Goal: Task Accomplishment & Management: Use online tool/utility

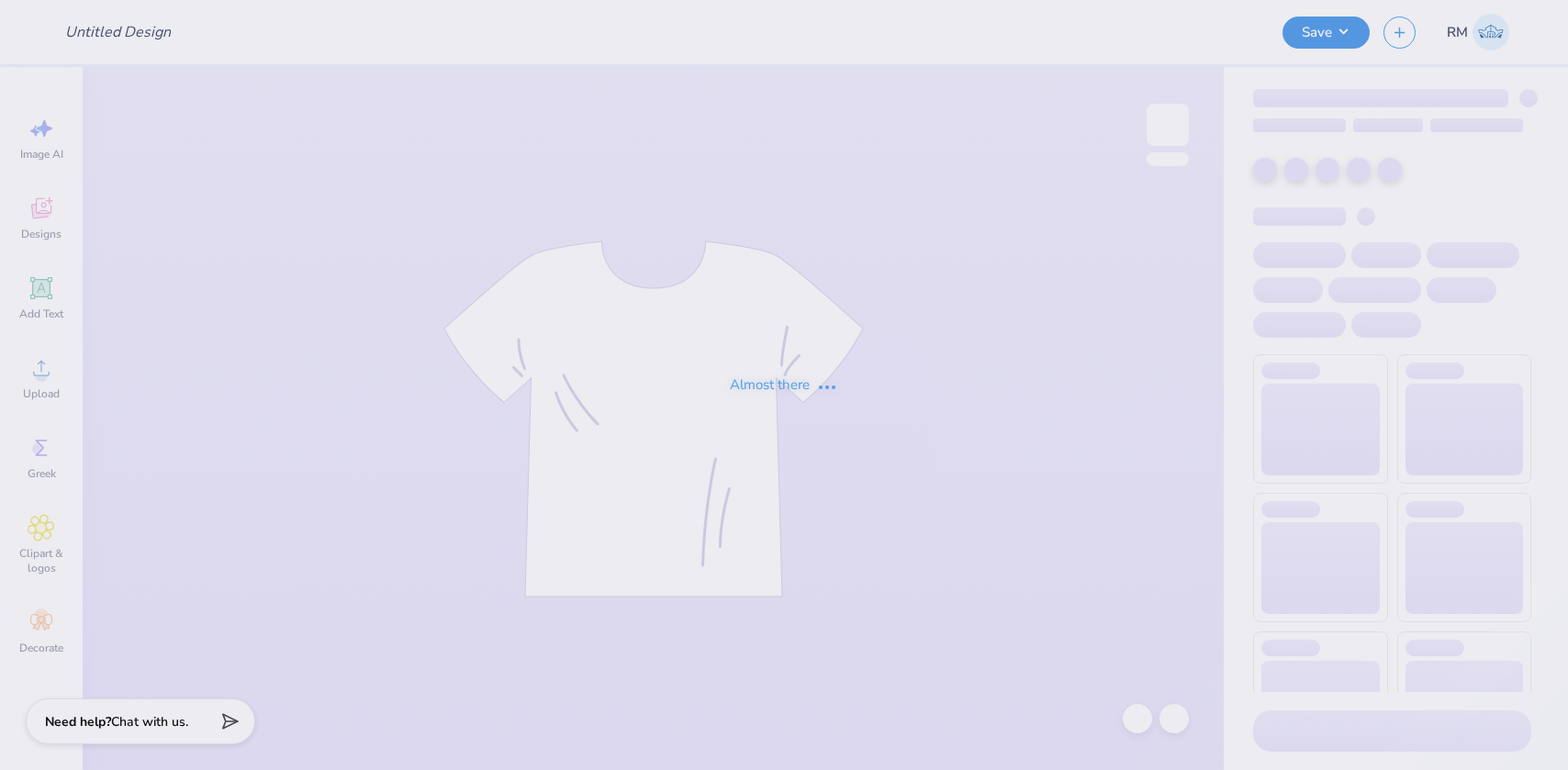
type input "Lambda Chi Football Shirts"
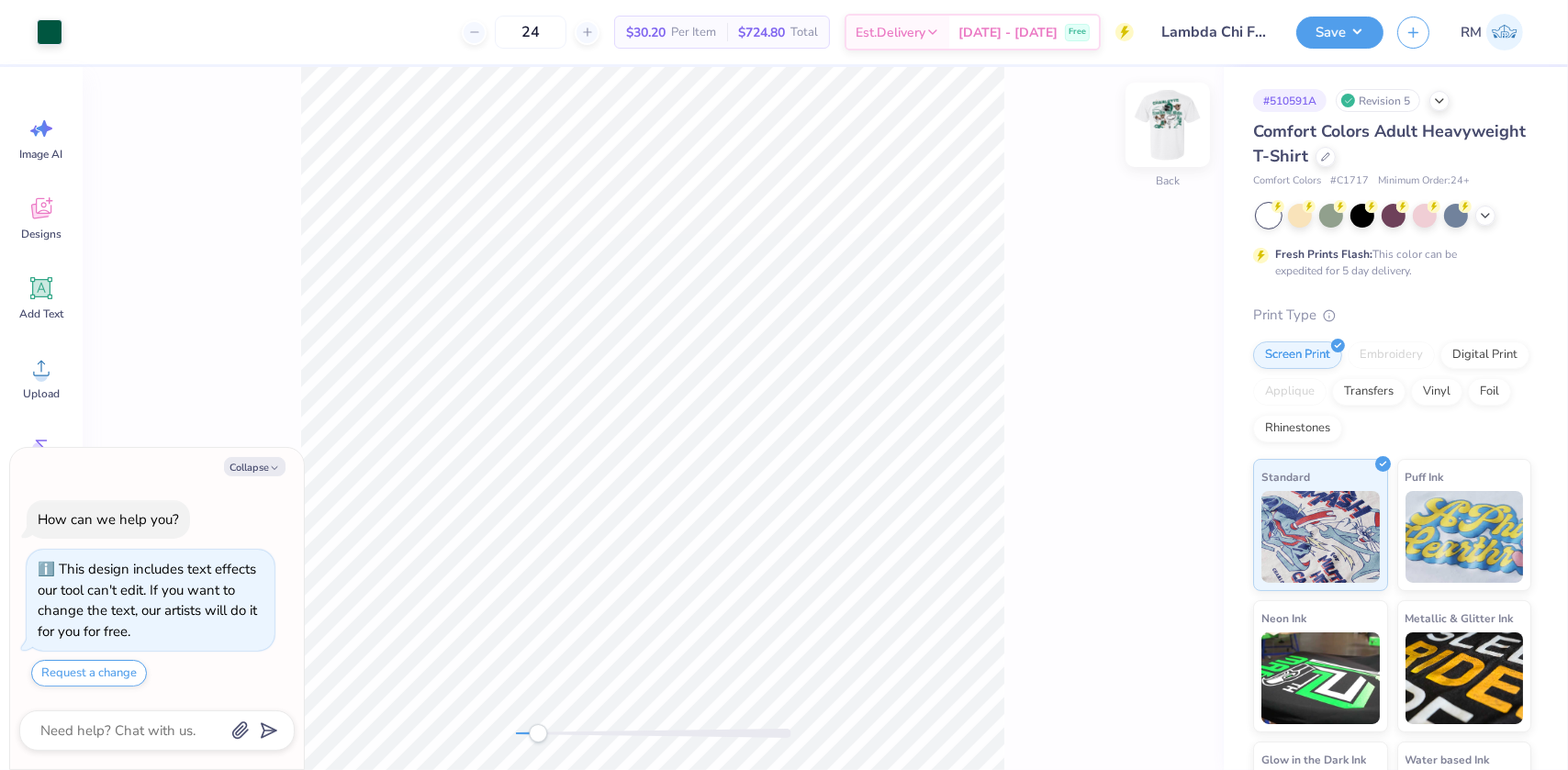
click at [1171, 133] on img at bounding box center [1167, 124] width 73 height 73
click at [1166, 118] on img at bounding box center [1167, 124] width 73 height 73
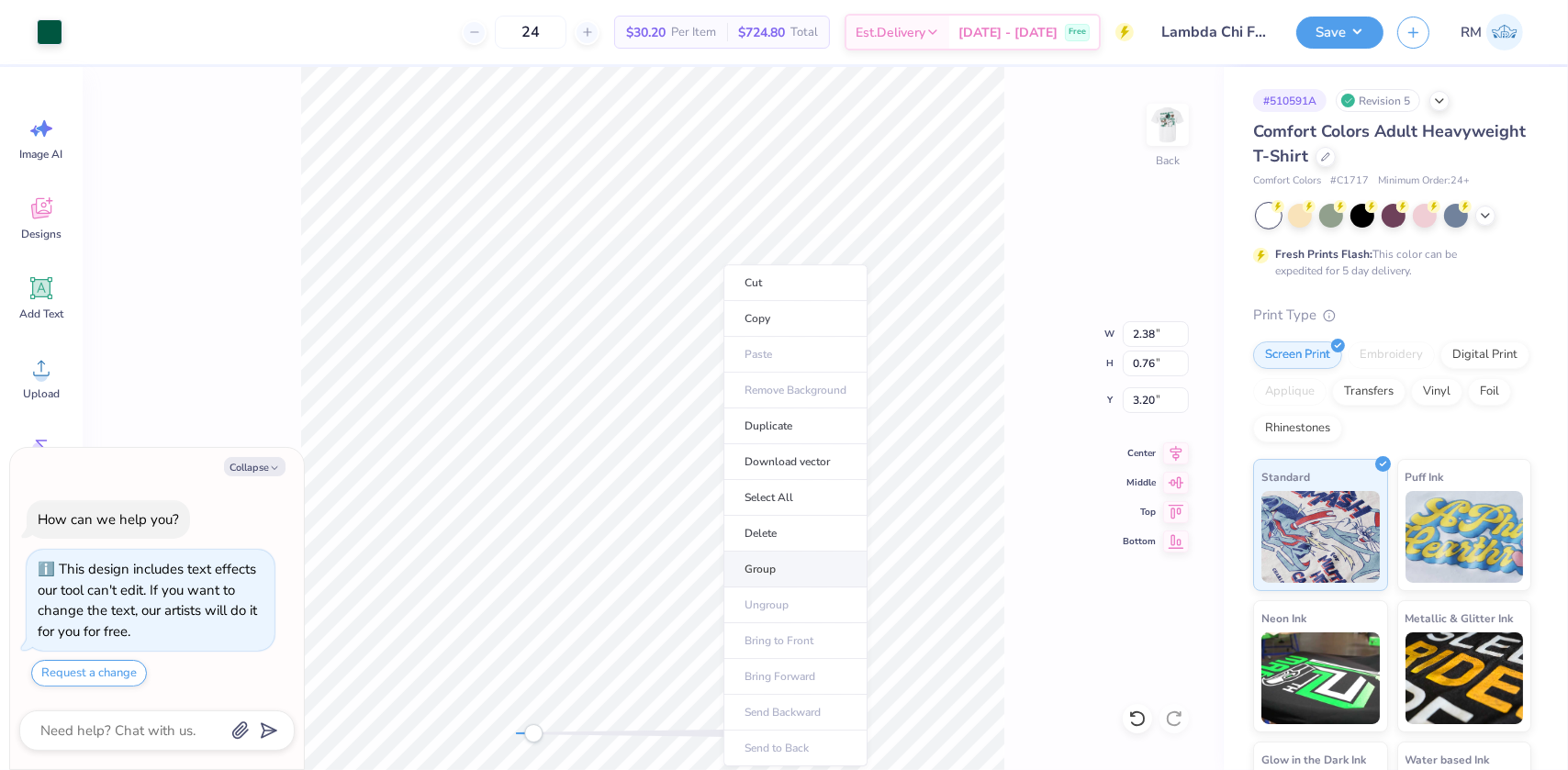
click at [757, 570] on li "Group" at bounding box center [795, 569] width 144 height 36
drag, startPoint x: 532, startPoint y: 733, endPoint x: 522, endPoint y: 737, distance: 10.8
click at [522, 737] on div "Accessibility label" at bounding box center [526, 733] width 18 height 18
type textarea "x"
click at [1139, 335] on input "2.38" at bounding box center [1155, 335] width 66 height 26
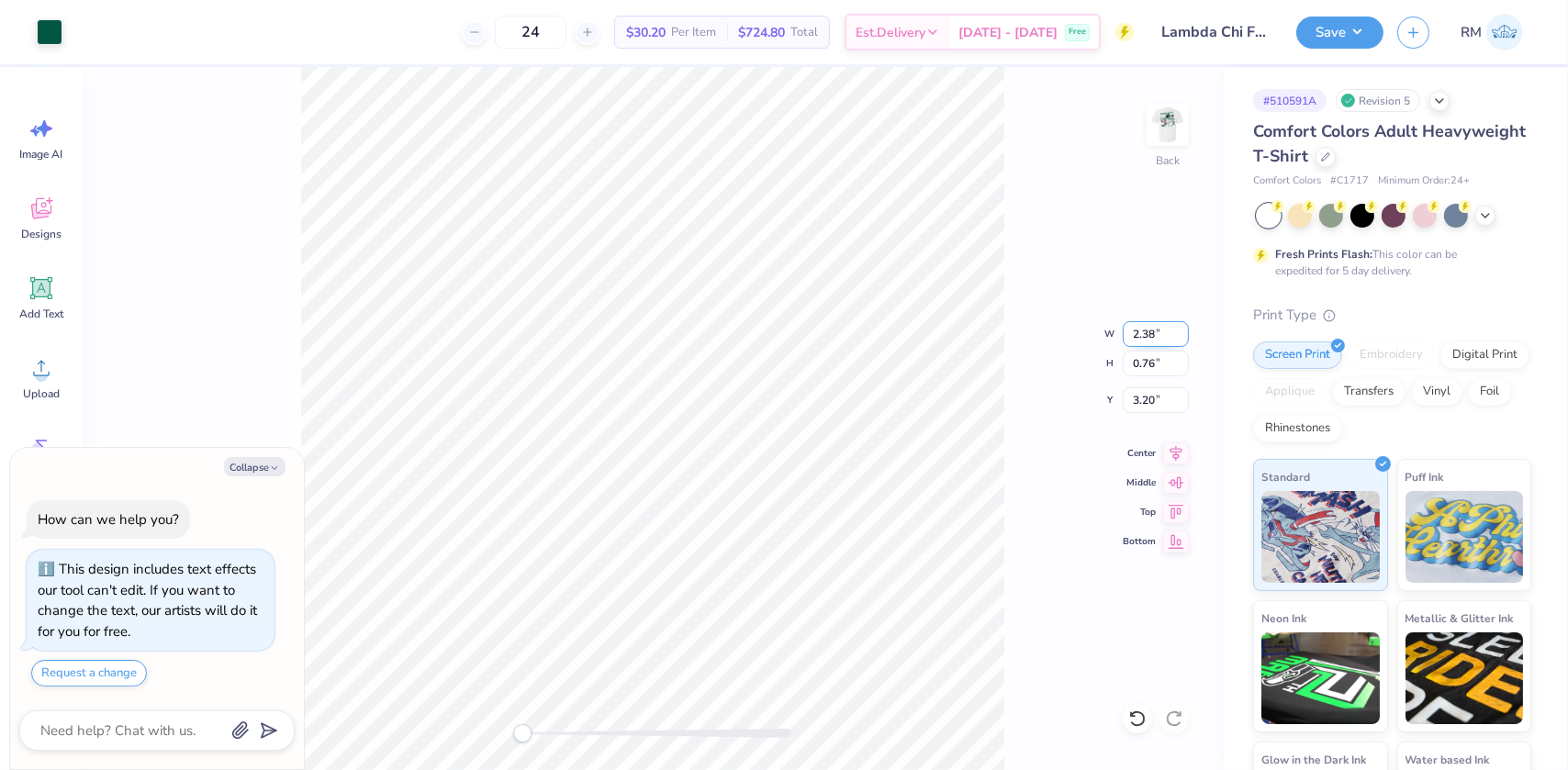
click at [1139, 335] on input "2.38" at bounding box center [1155, 335] width 66 height 26
type input "3"
type textarea "x"
drag, startPoint x: 1145, startPoint y: 402, endPoint x: 1156, endPoint y: 397, distance: 12.1
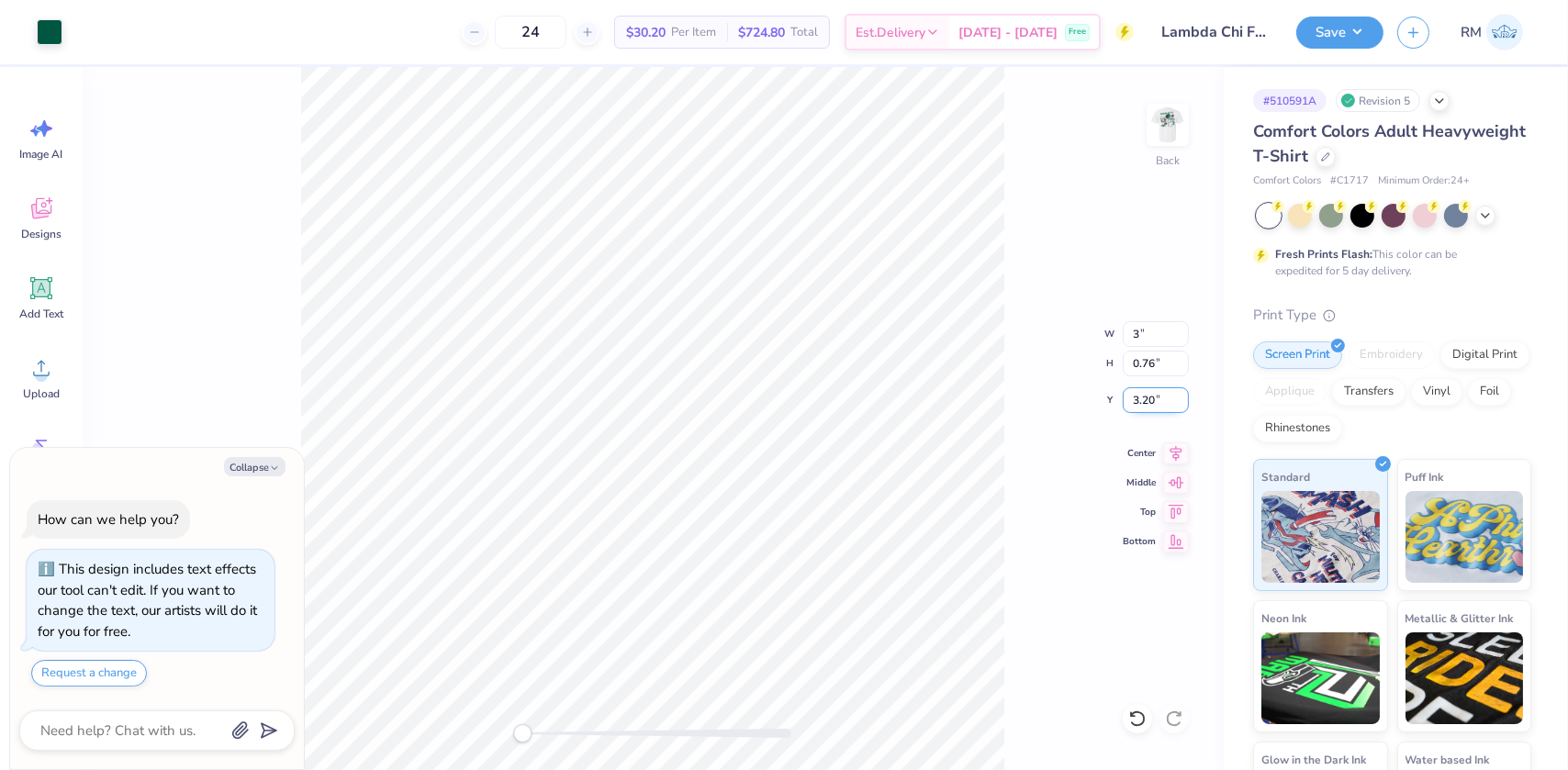
click at [1156, 397] on input "3.20" at bounding box center [1155, 400] width 66 height 26
type input "3"
click at [1161, 122] on img at bounding box center [1167, 124] width 73 height 73
click at [1168, 116] on img at bounding box center [1167, 124] width 73 height 73
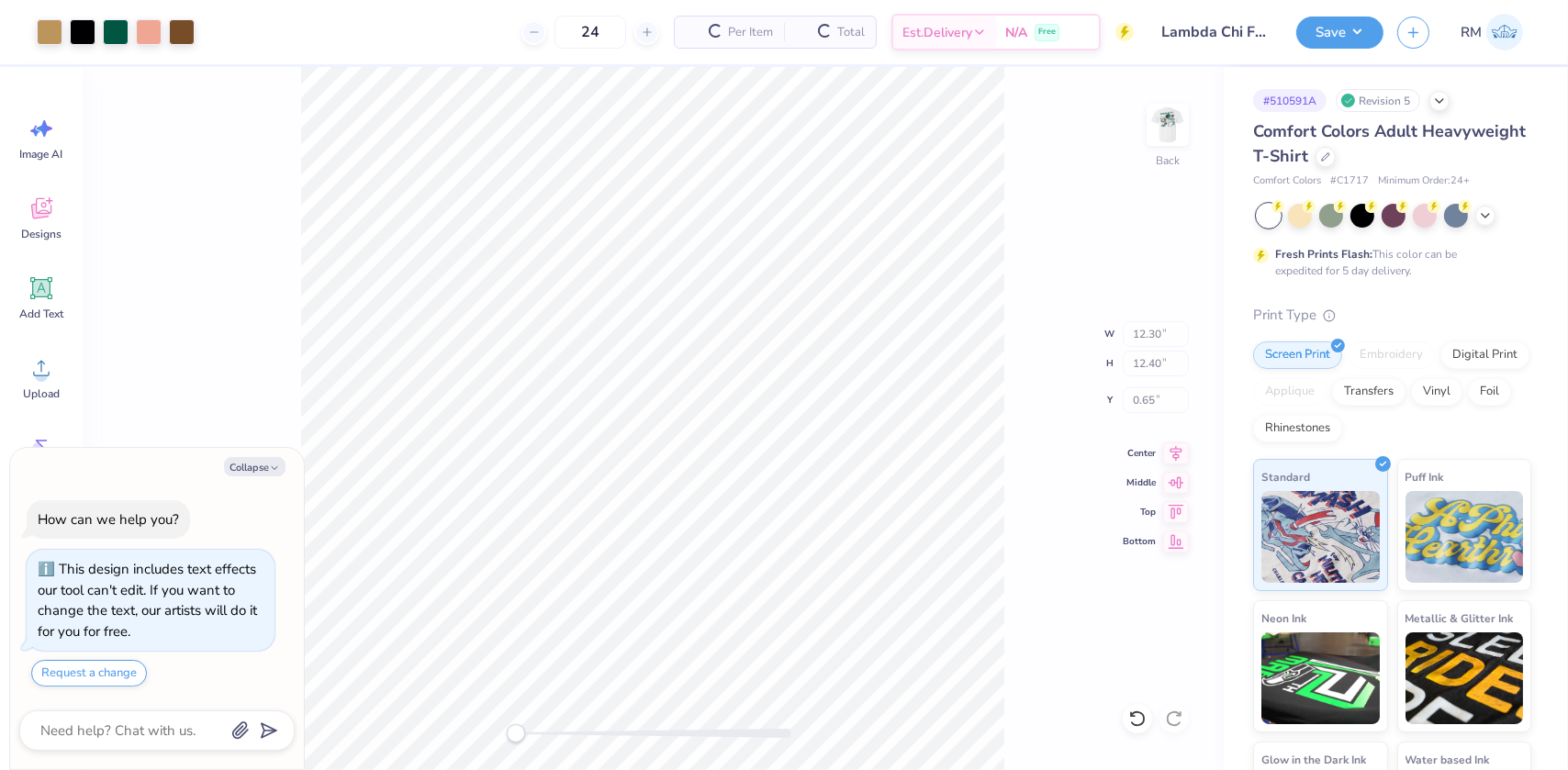
type textarea "x"
type input "12.30"
type input "12.40"
type input "0.65"
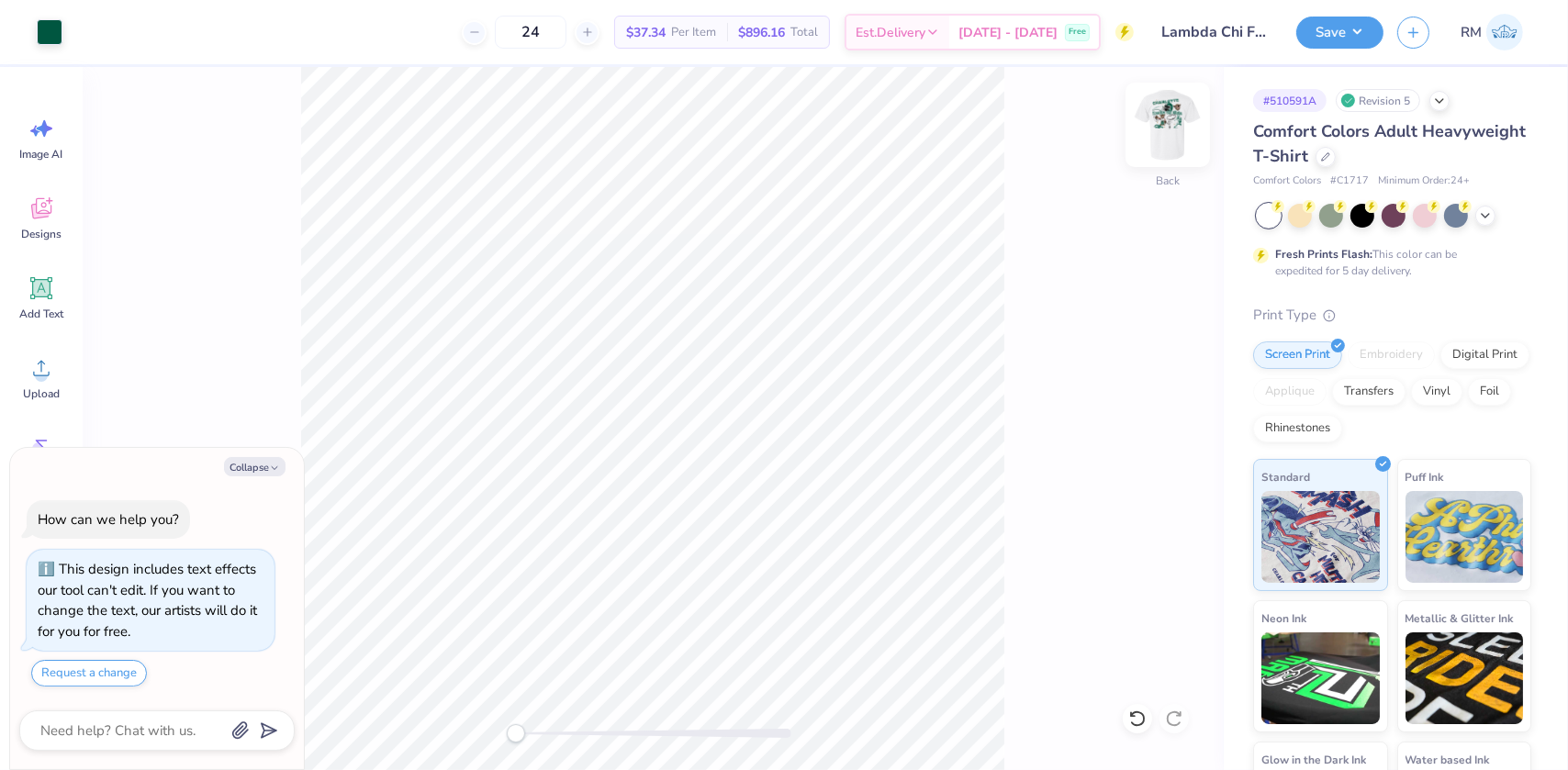
click at [1157, 123] on img at bounding box center [1167, 124] width 73 height 73
click at [1326, 37] on button "Save" at bounding box center [1340, 30] width 87 height 32
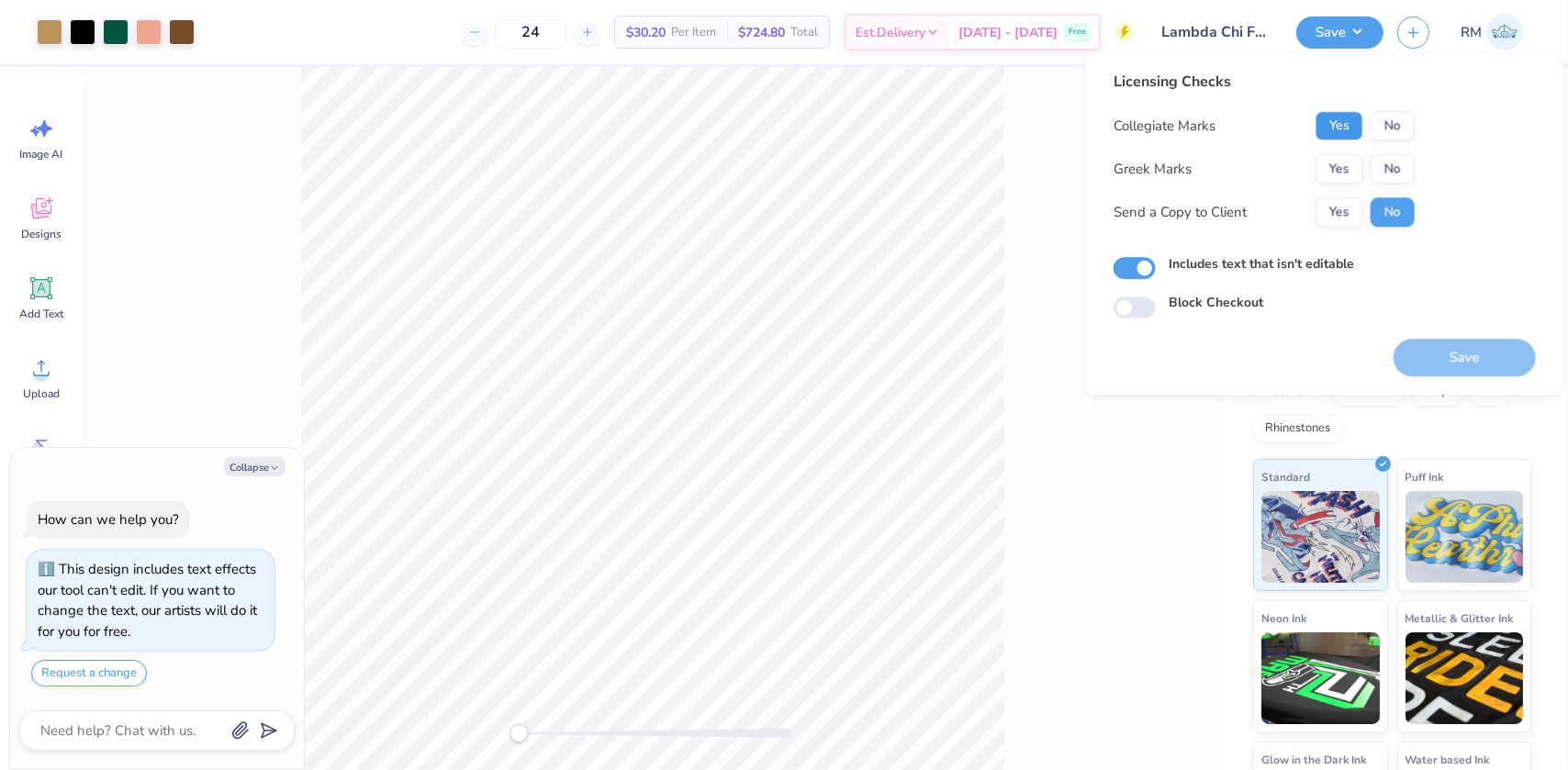
click at [1349, 123] on button "Yes" at bounding box center [1340, 126] width 48 height 30
click at [1346, 165] on button "Yes" at bounding box center [1340, 169] width 48 height 30
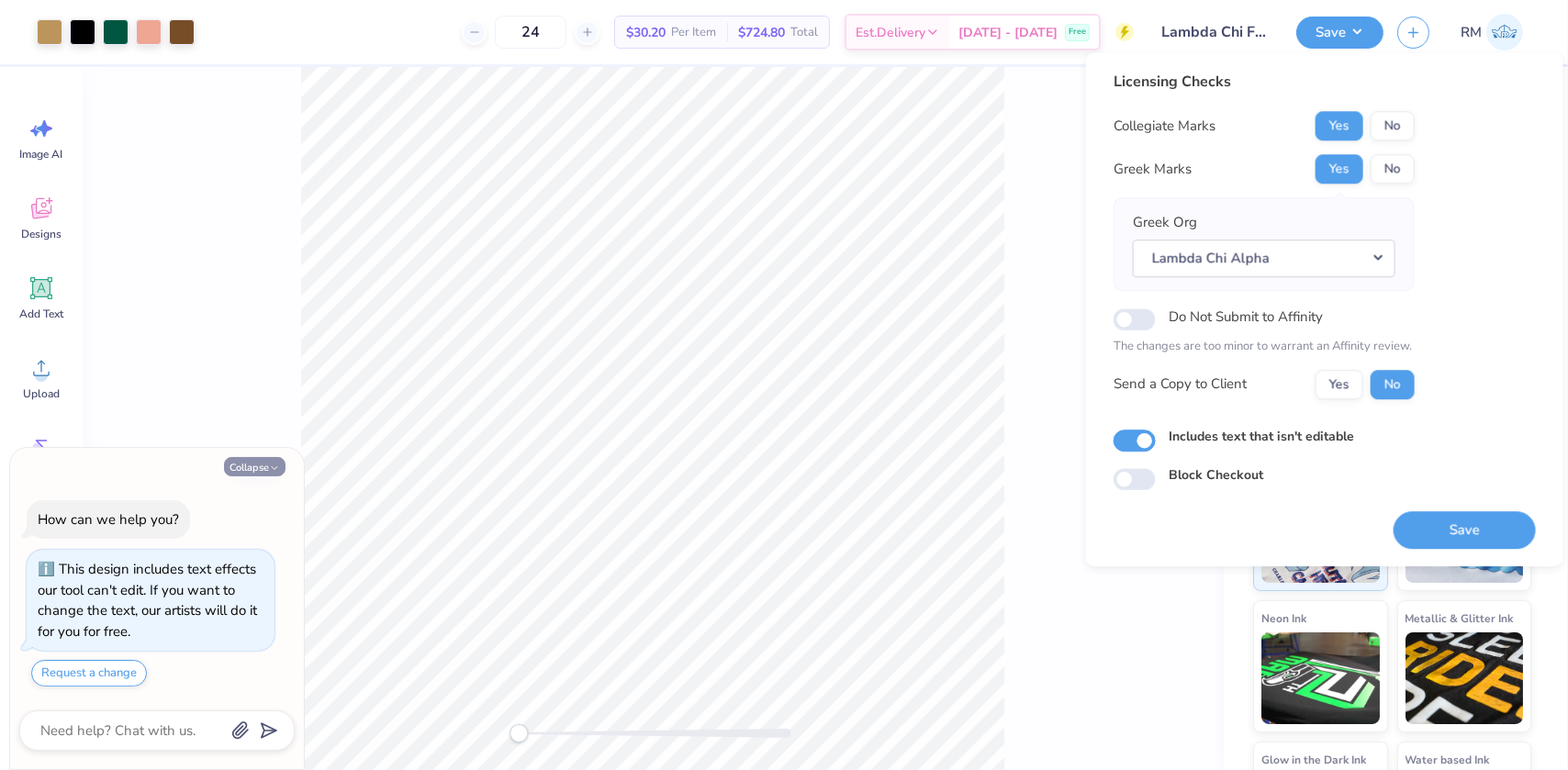
click at [256, 463] on button "Collapse" at bounding box center [254, 466] width 62 height 19
type textarea "x"
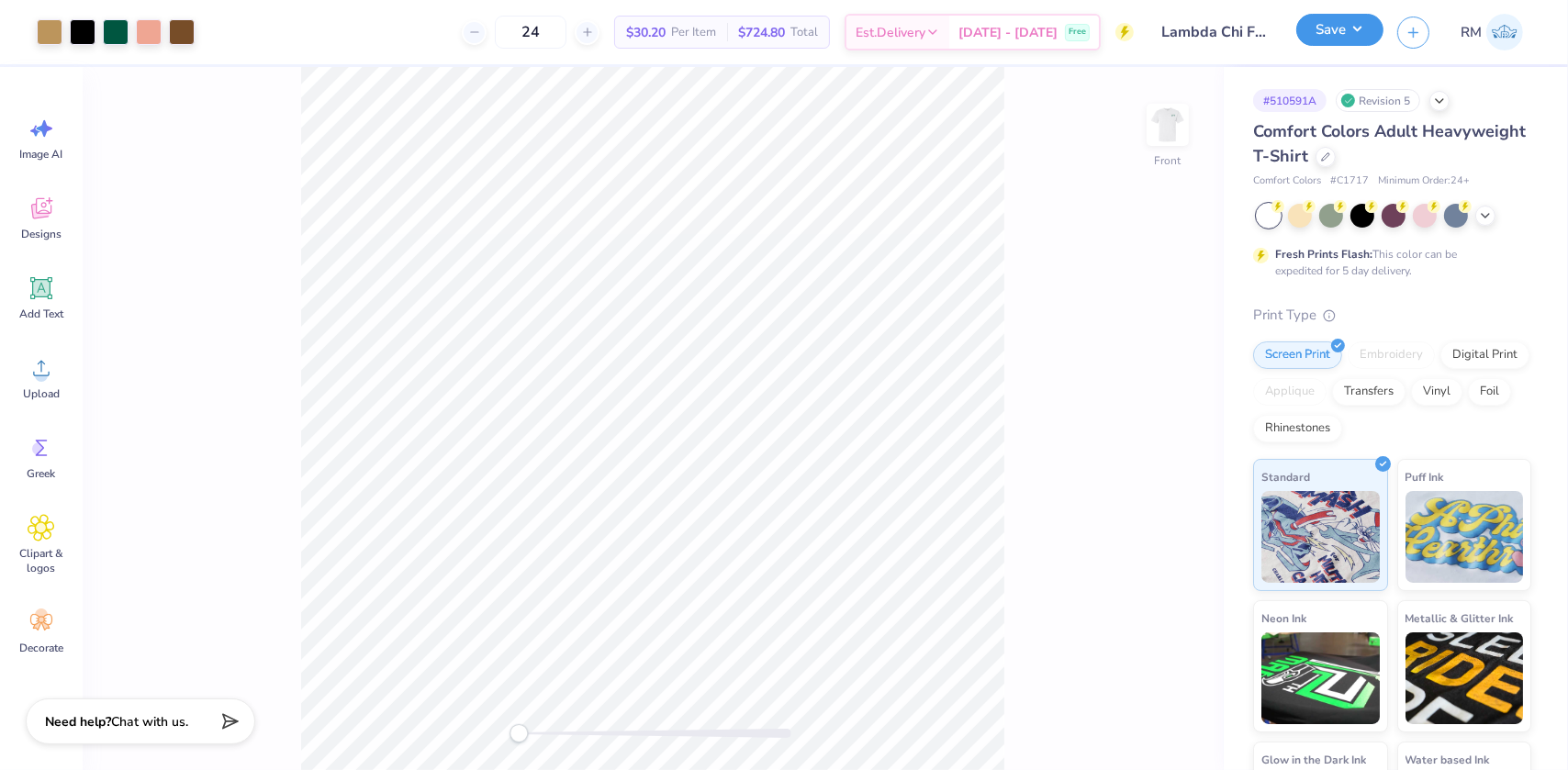
click at [1342, 32] on button "Save" at bounding box center [1340, 30] width 87 height 32
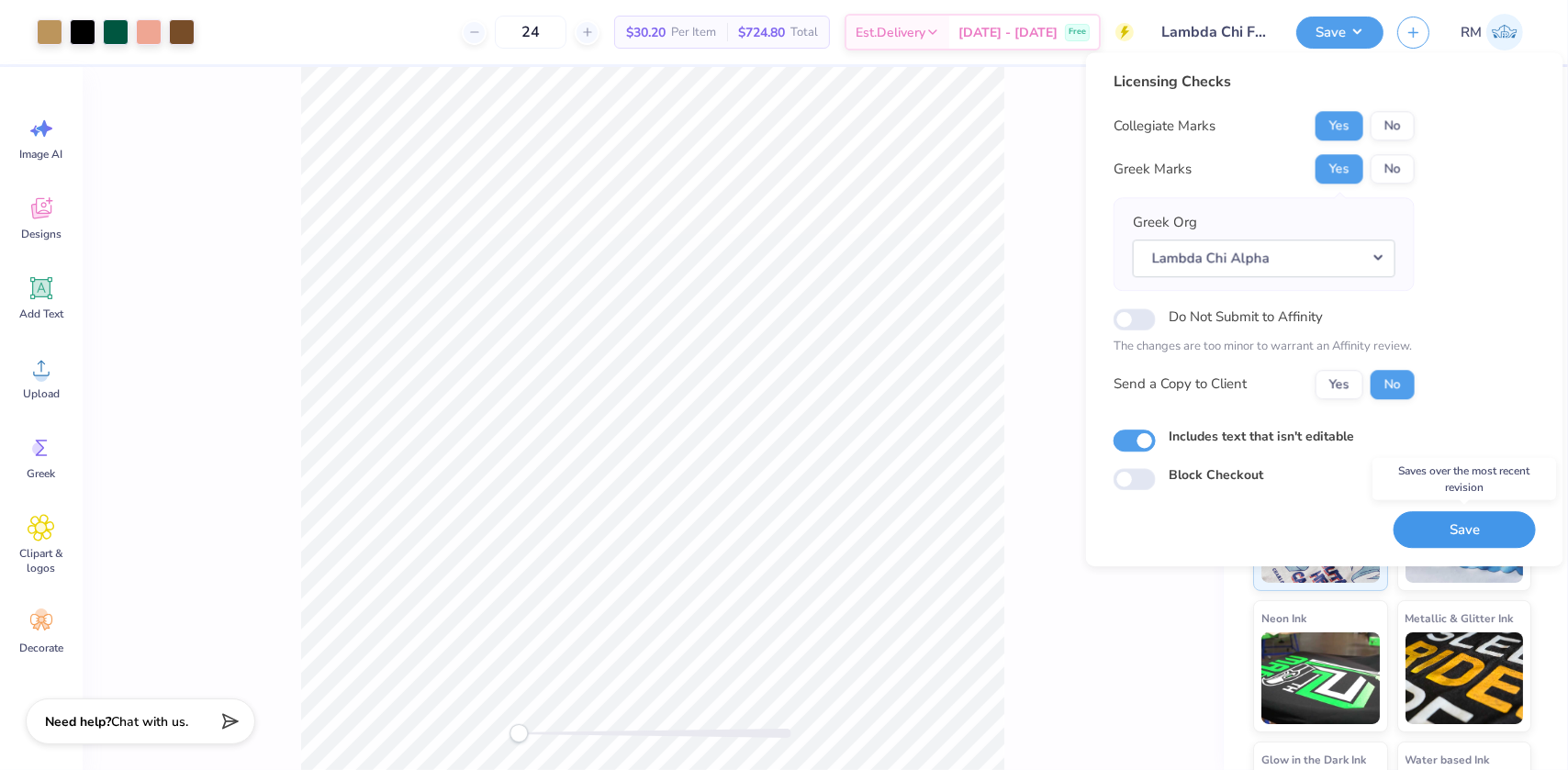
click at [1440, 537] on button "Save" at bounding box center [1464, 530] width 142 height 38
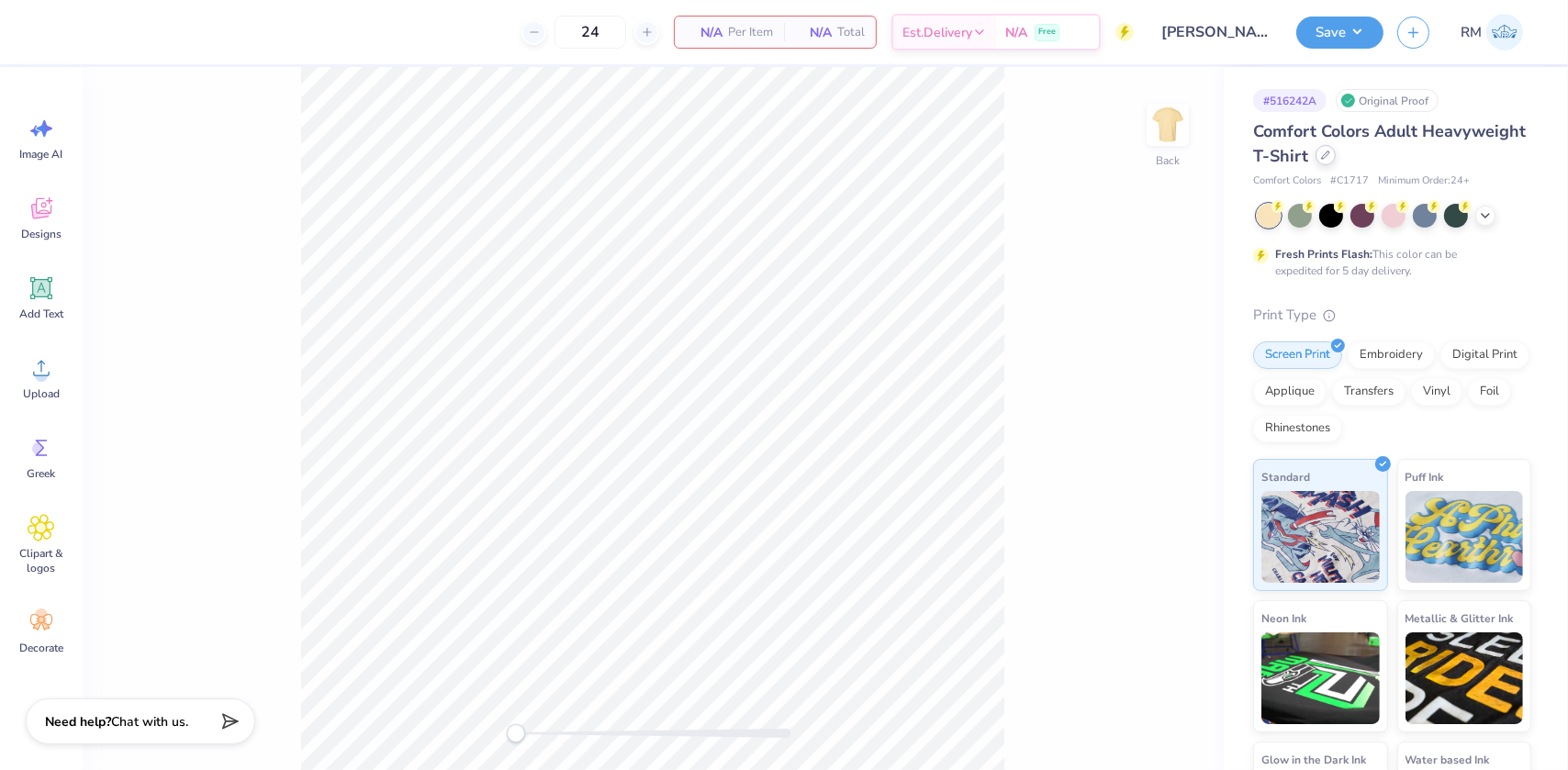
click at [1330, 154] on icon at bounding box center [1326, 155] width 9 height 9
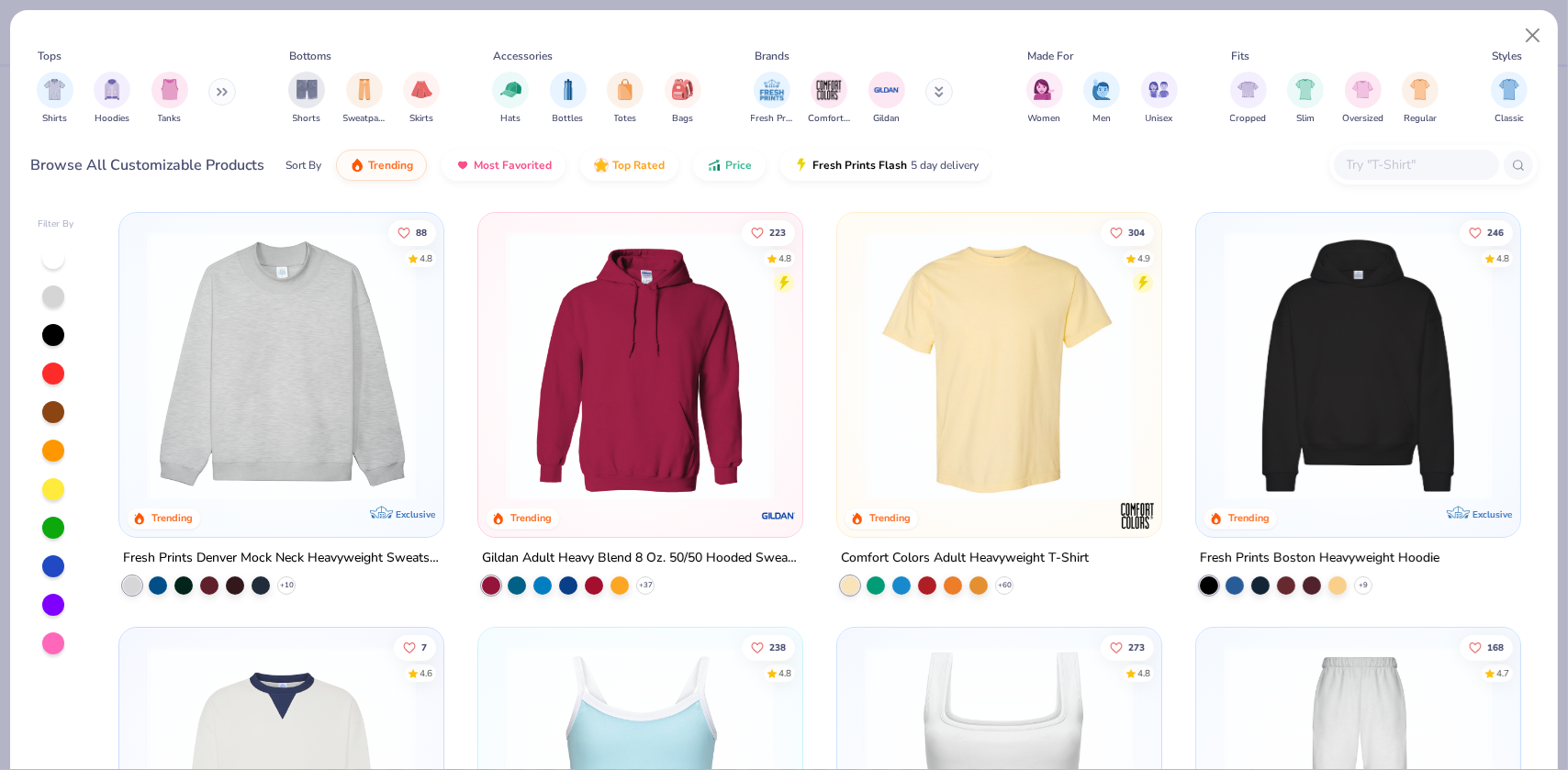
click at [1392, 167] on input "text" at bounding box center [1415, 165] width 141 height 21
paste input "FP20"
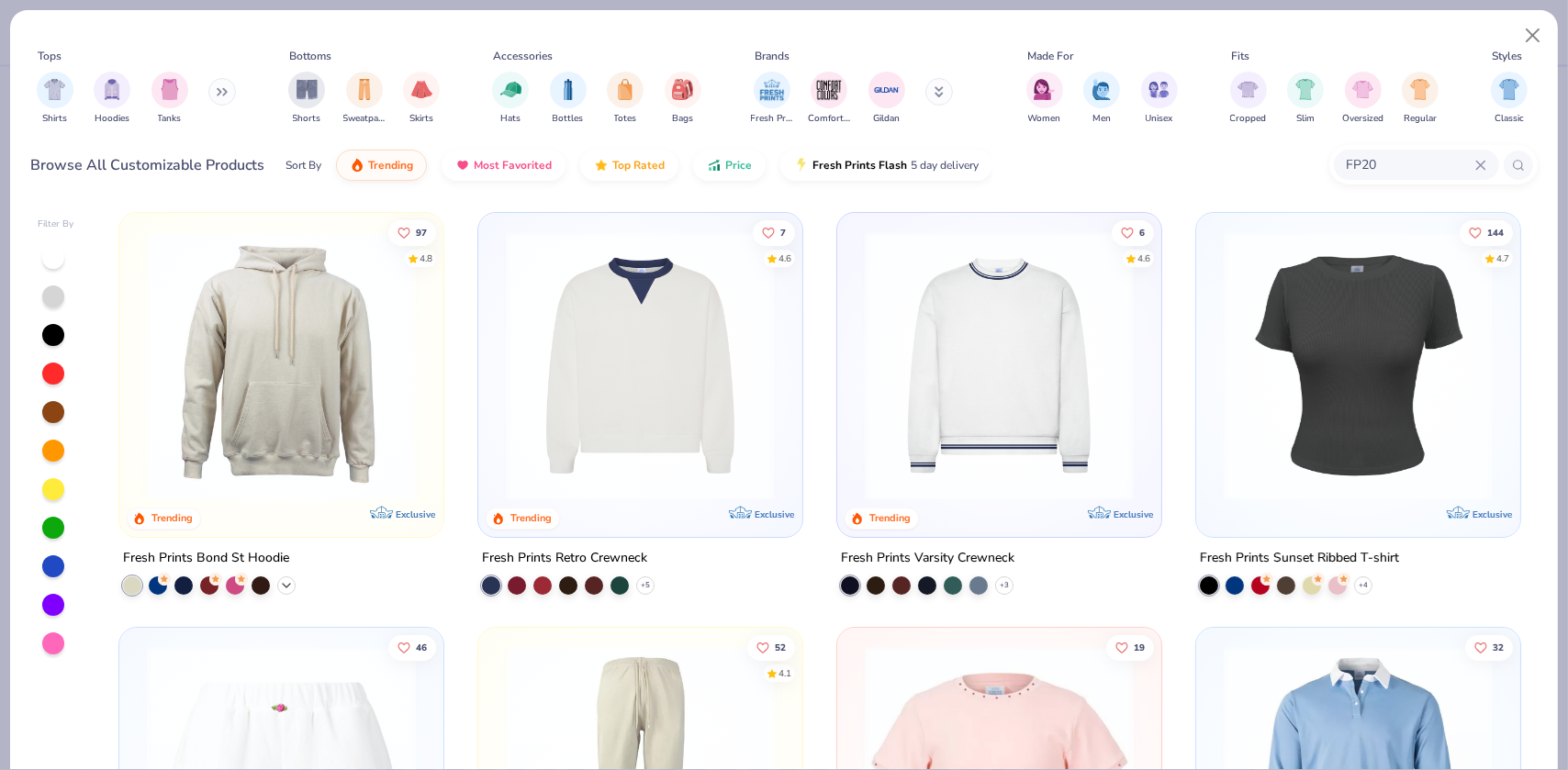
click at [279, 582] on icon at bounding box center [287, 586] width 15 height 15
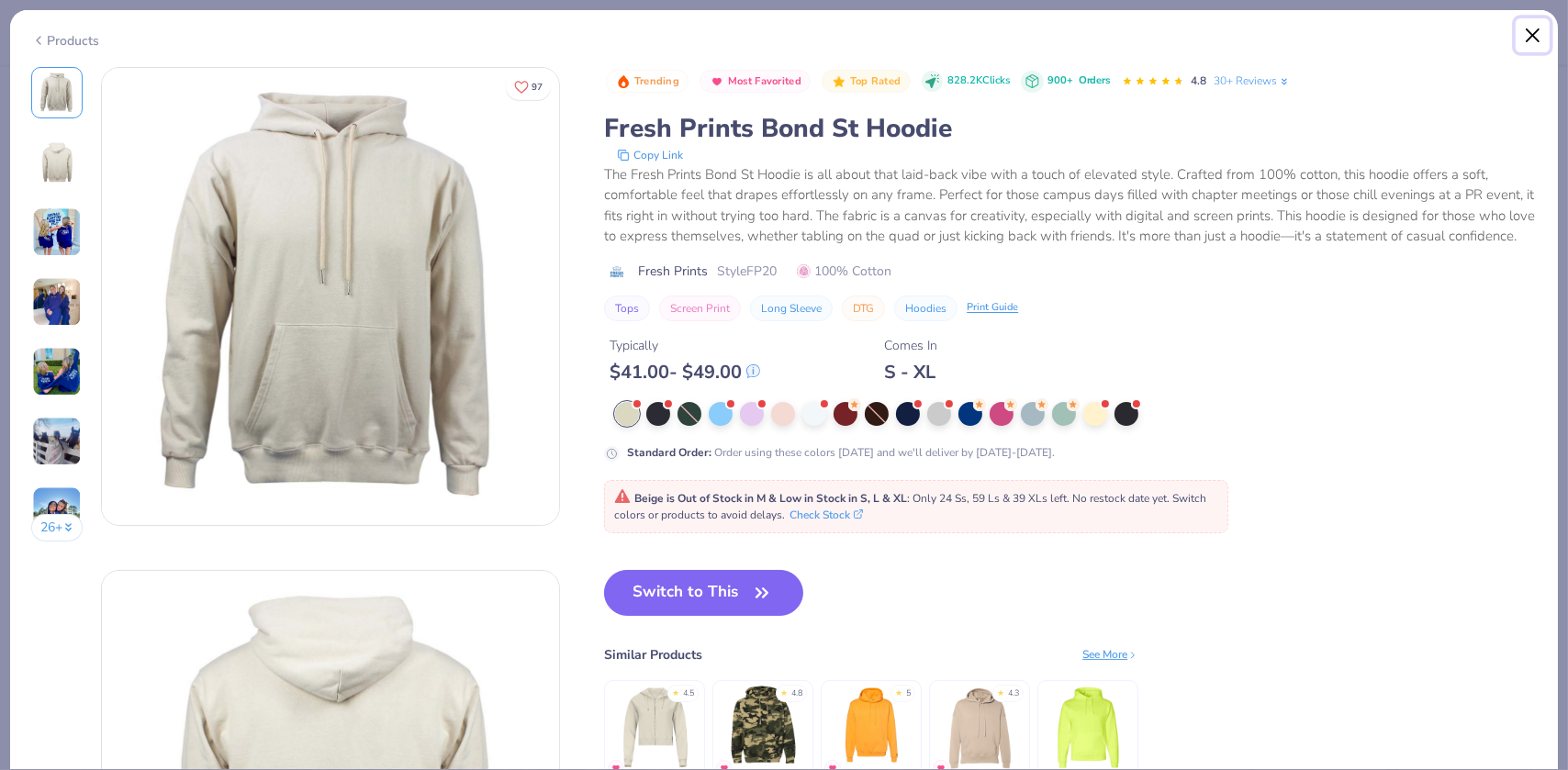
click at [1531, 32] on button "Close" at bounding box center [1533, 36] width 35 height 35
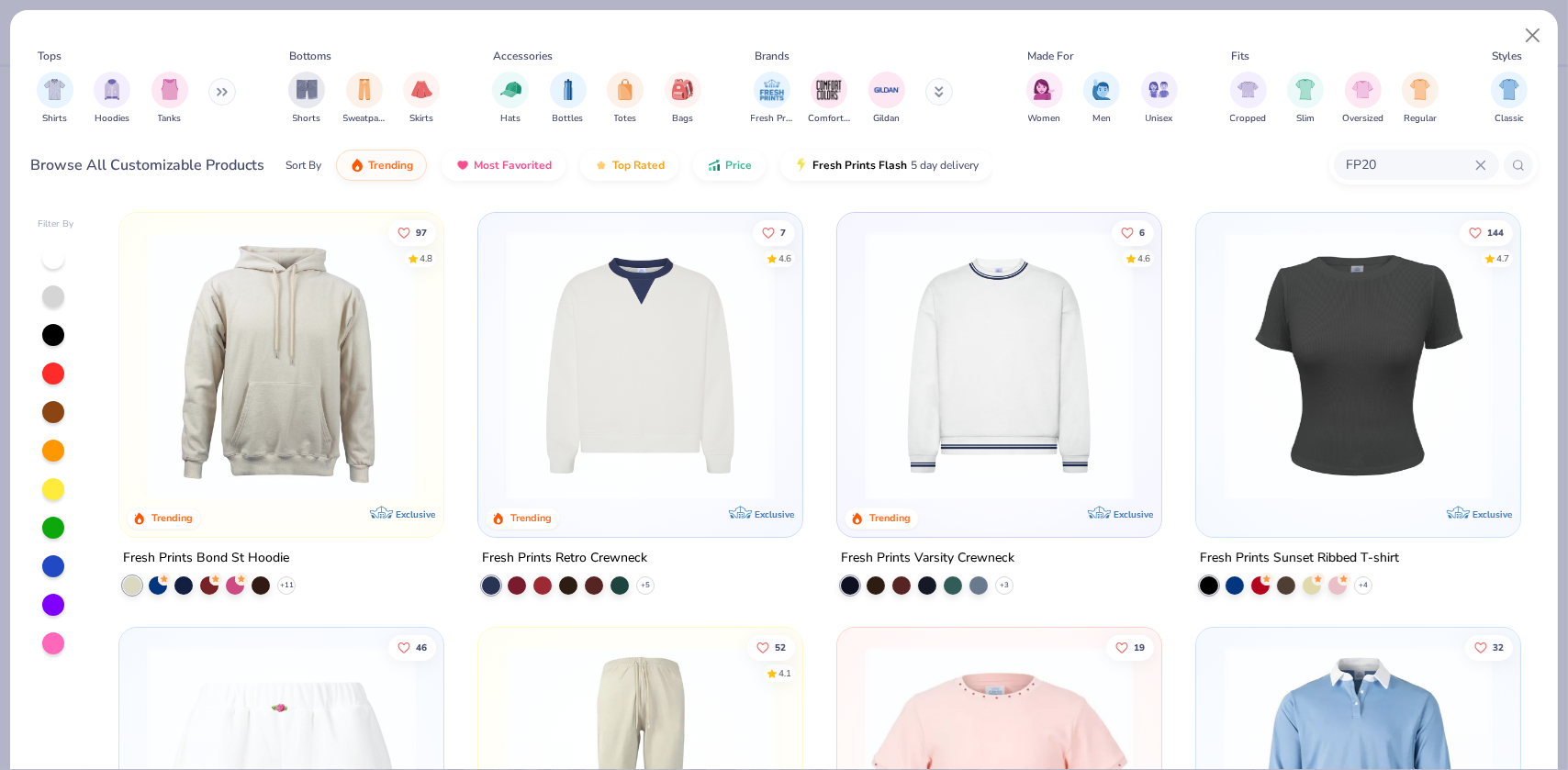
click at [1394, 169] on input "FP20" at bounding box center [1410, 165] width 130 height 21
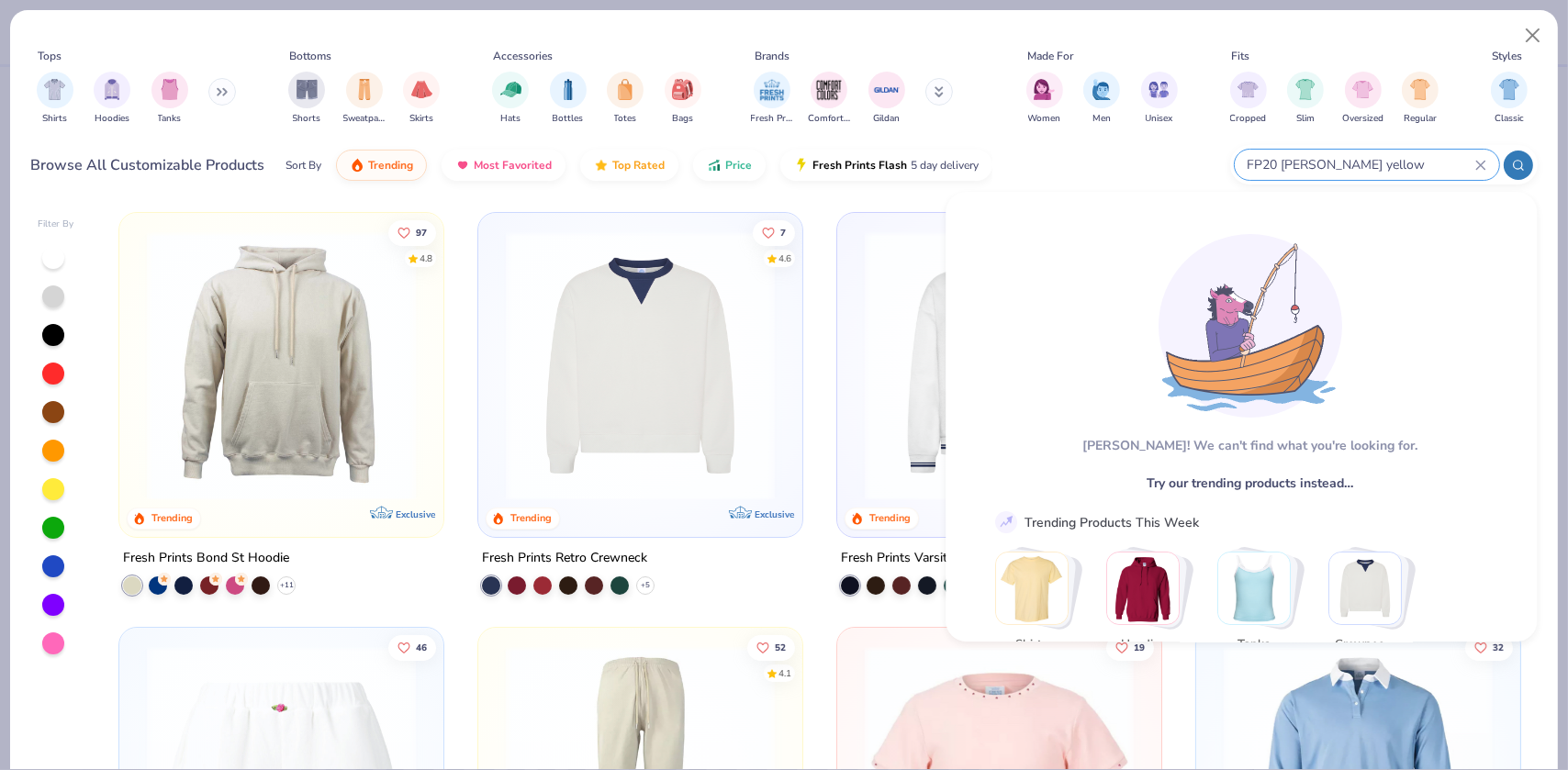
click at [1294, 165] on input "FP20 patel yellow" at bounding box center [1360, 165] width 229 height 21
click at [1293, 162] on input "FP20 patel yellow" at bounding box center [1360, 165] width 229 height 21
click at [1390, 165] on input "FP20 pastel yellow" at bounding box center [1360, 165] width 229 height 21
type input "FP20 pastel"
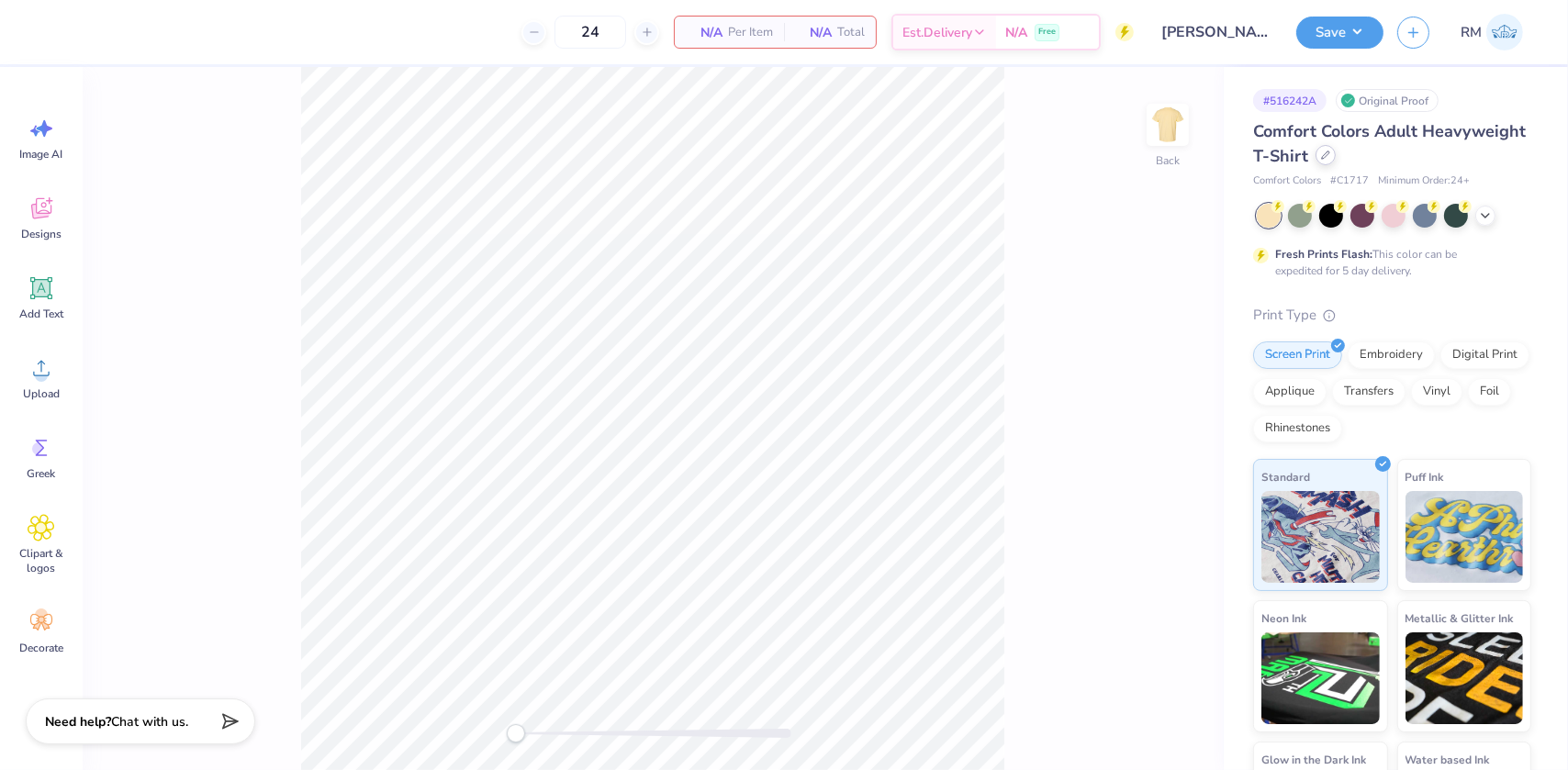
click at [1336, 157] on div at bounding box center [1326, 155] width 20 height 20
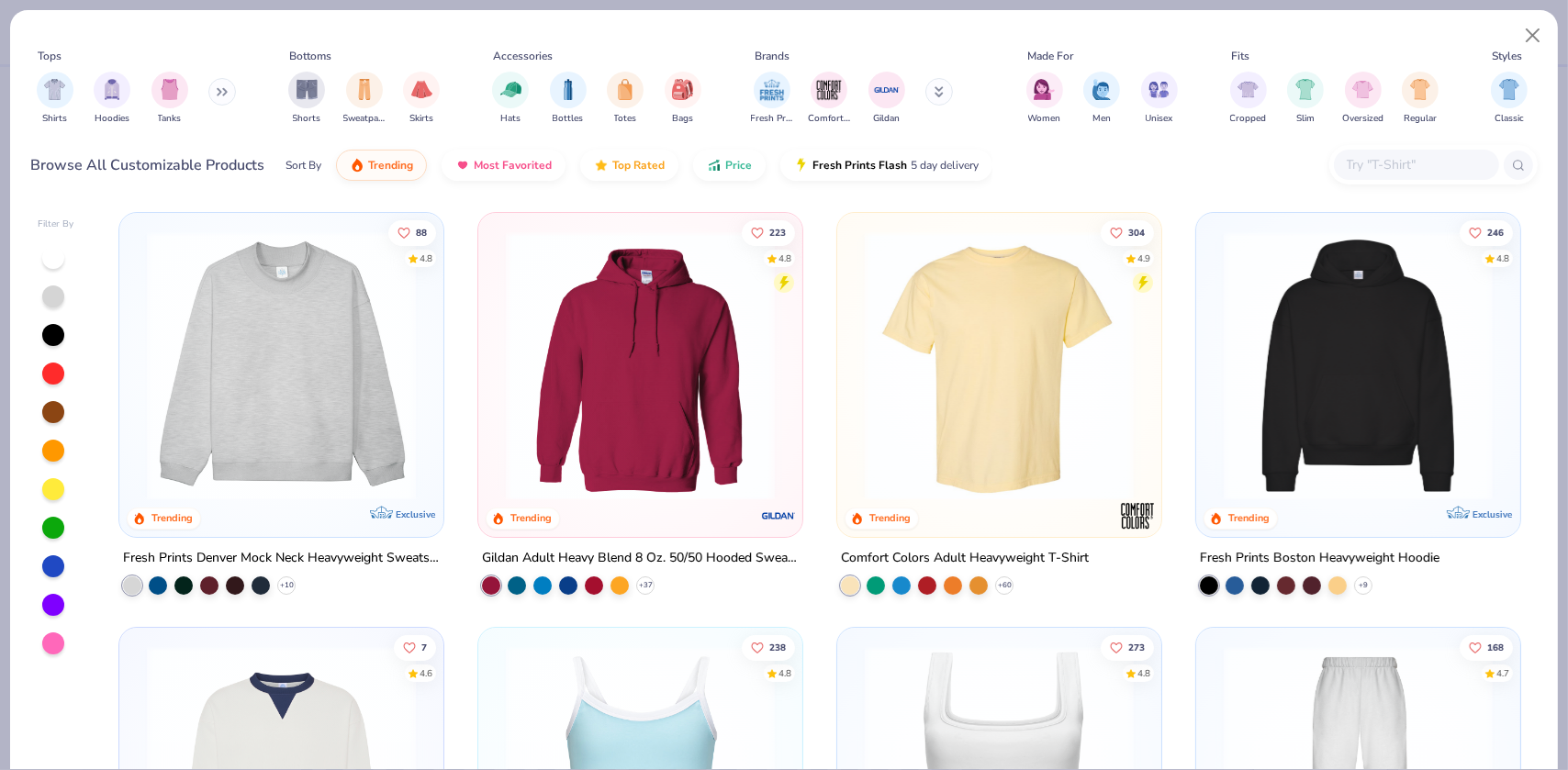
click at [1381, 166] on input "text" at bounding box center [1415, 165] width 141 height 21
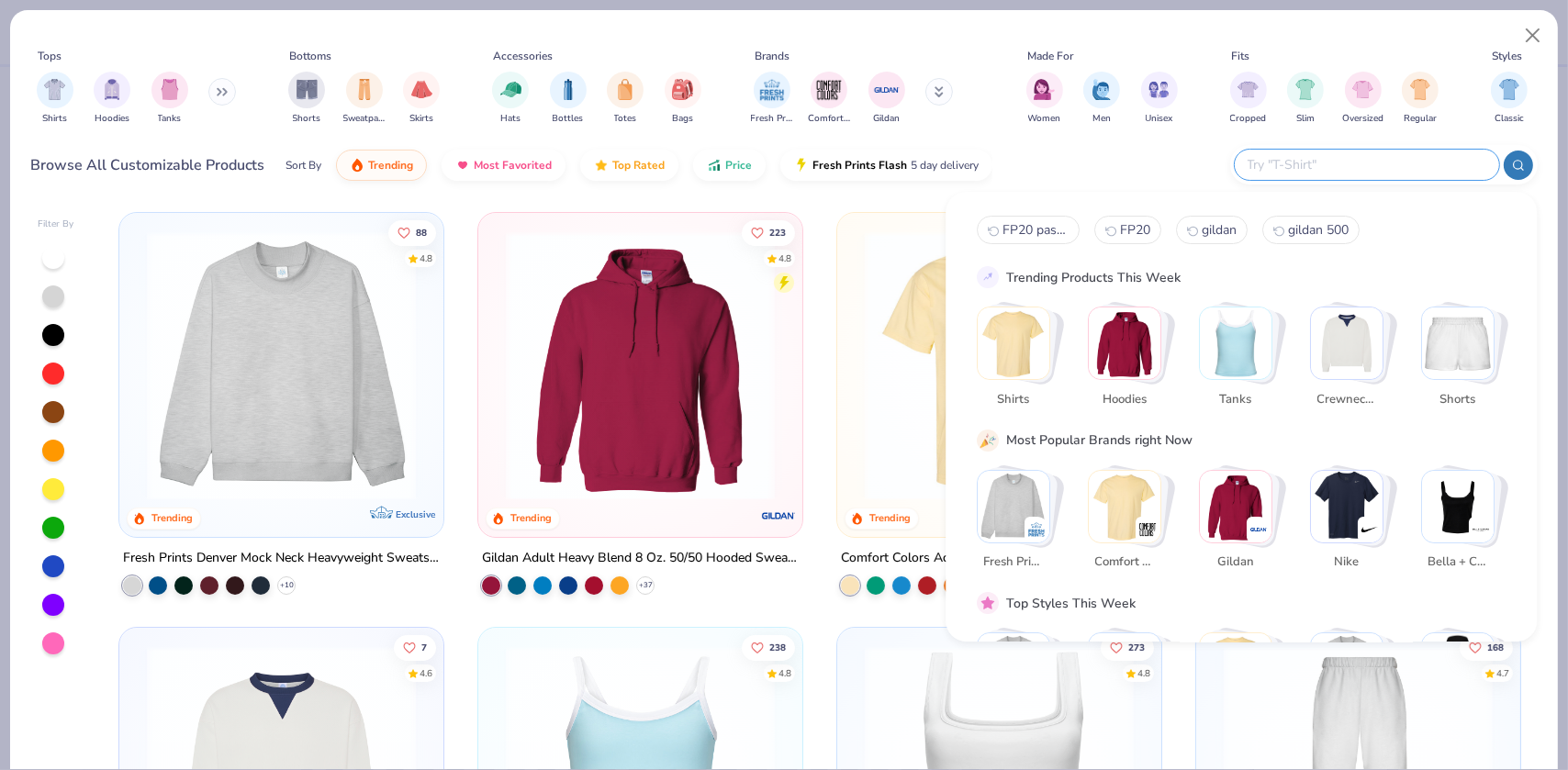
click at [1304, 164] on input "text" at bounding box center [1366, 165] width 240 height 21
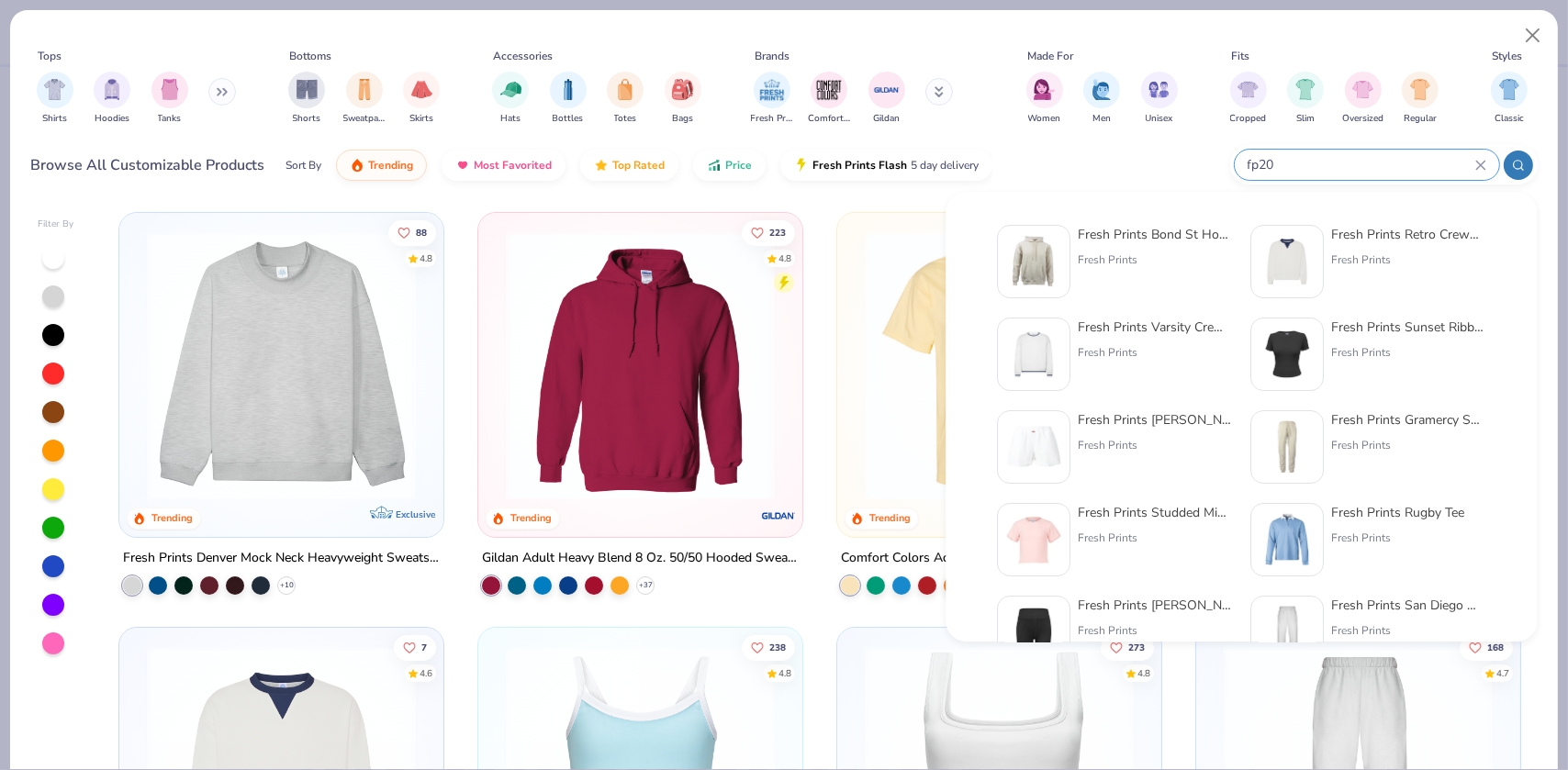
click at [1525, 167] on div at bounding box center [1518, 165] width 30 height 30
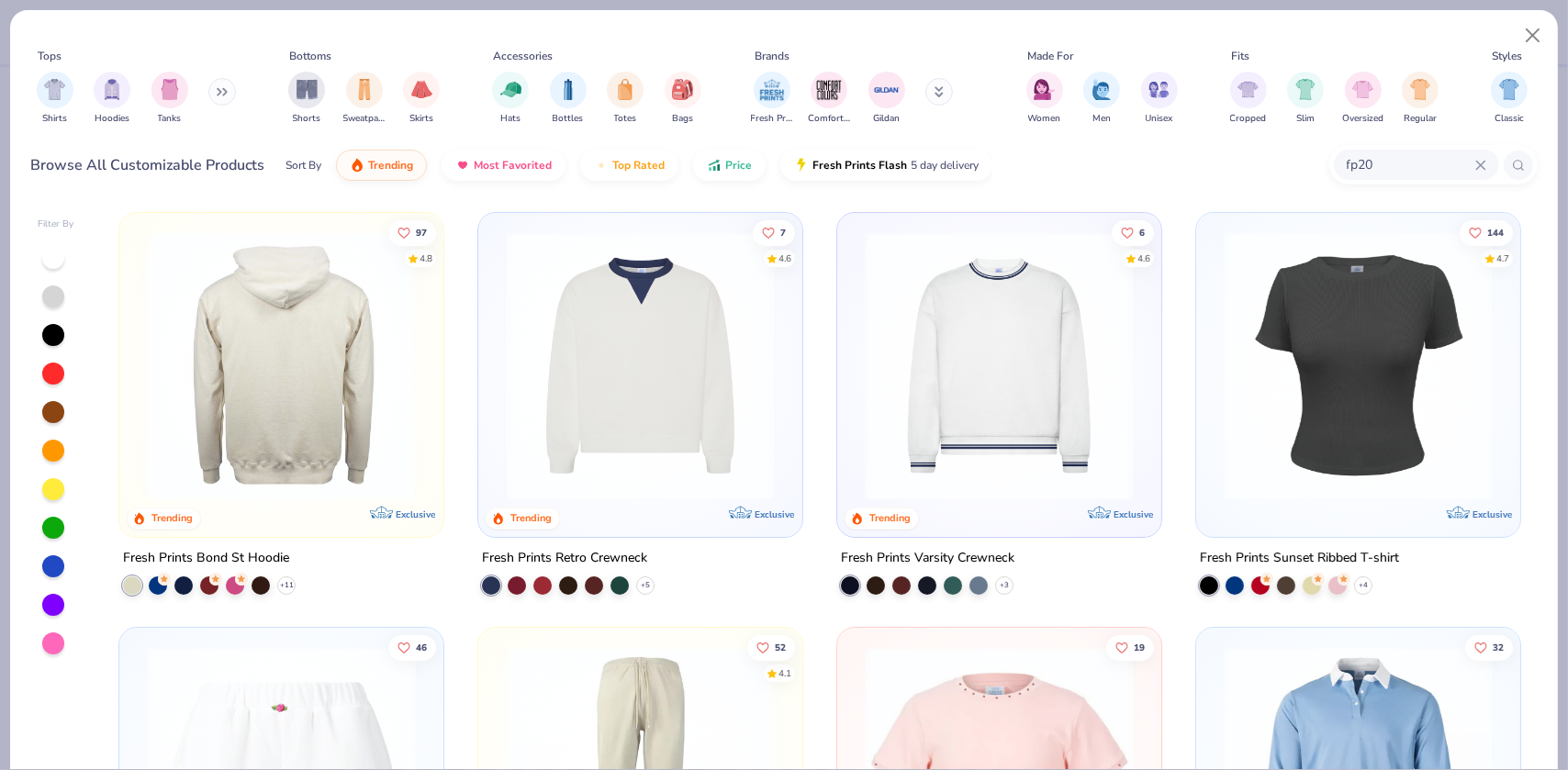
type input "fp20"
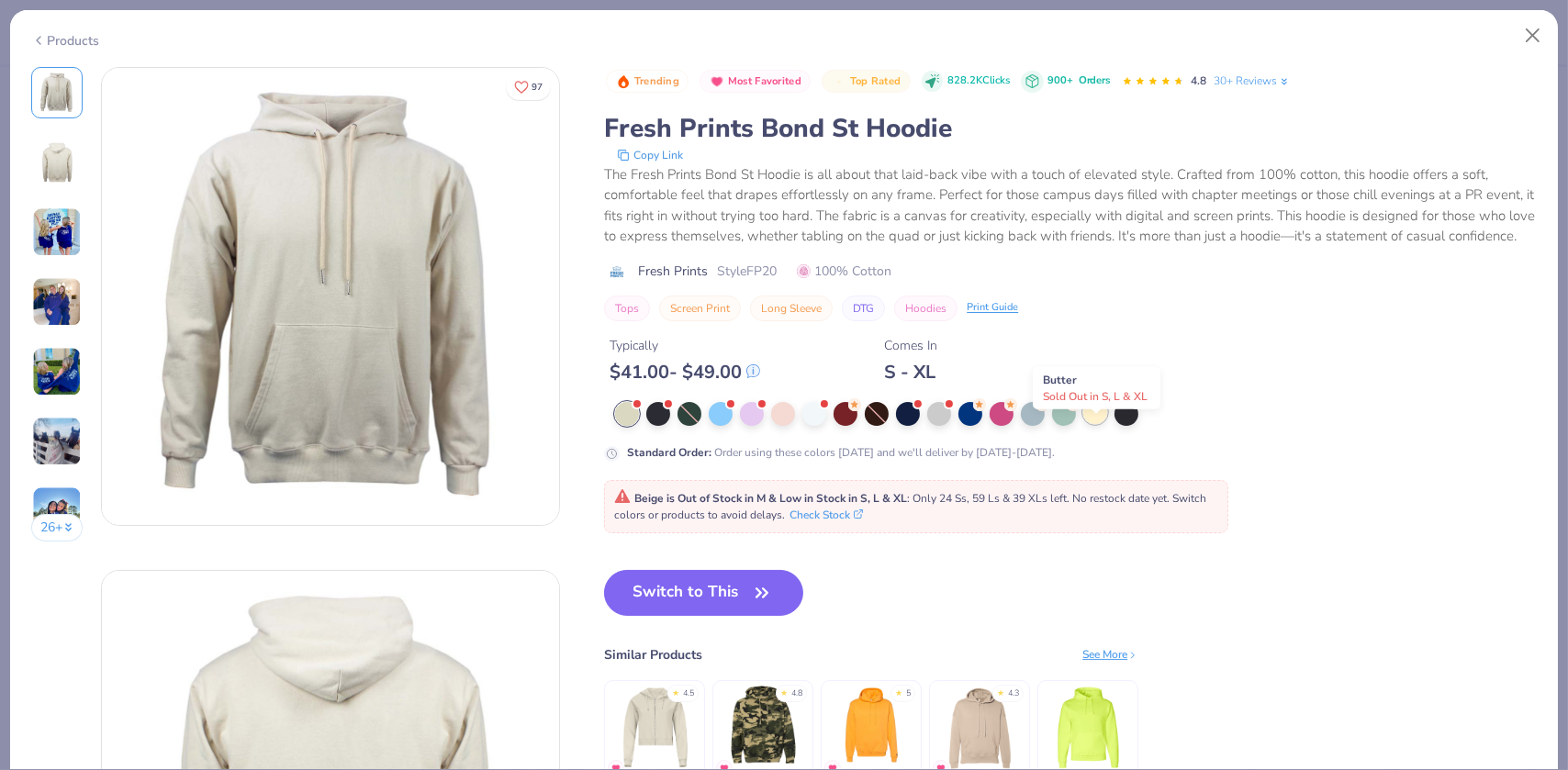
click at [1099, 424] on div at bounding box center [1096, 412] width 24 height 24
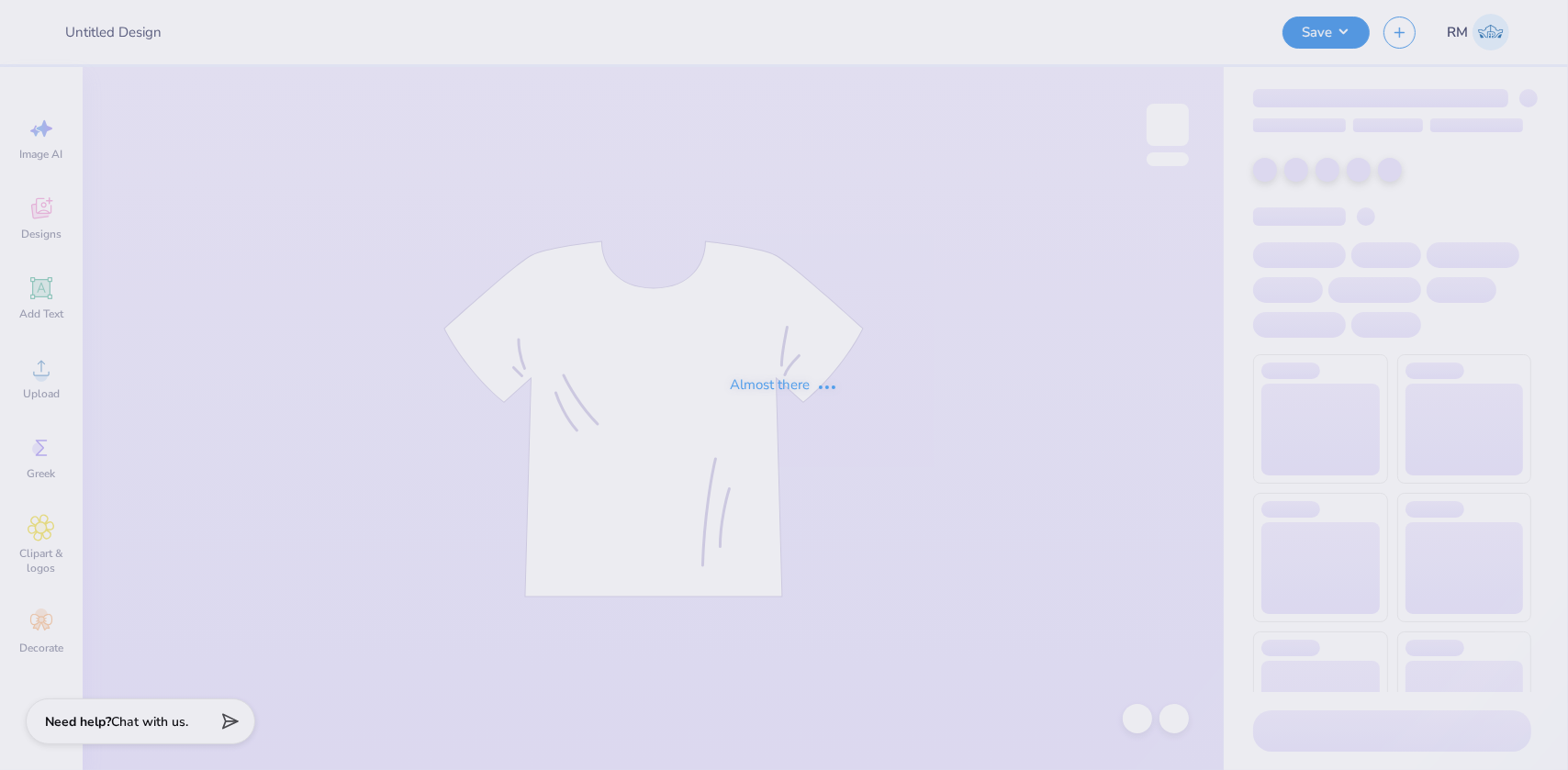
type input "Merch for Miles for Smiles/Cleft Palate Gallop"
type input "50"
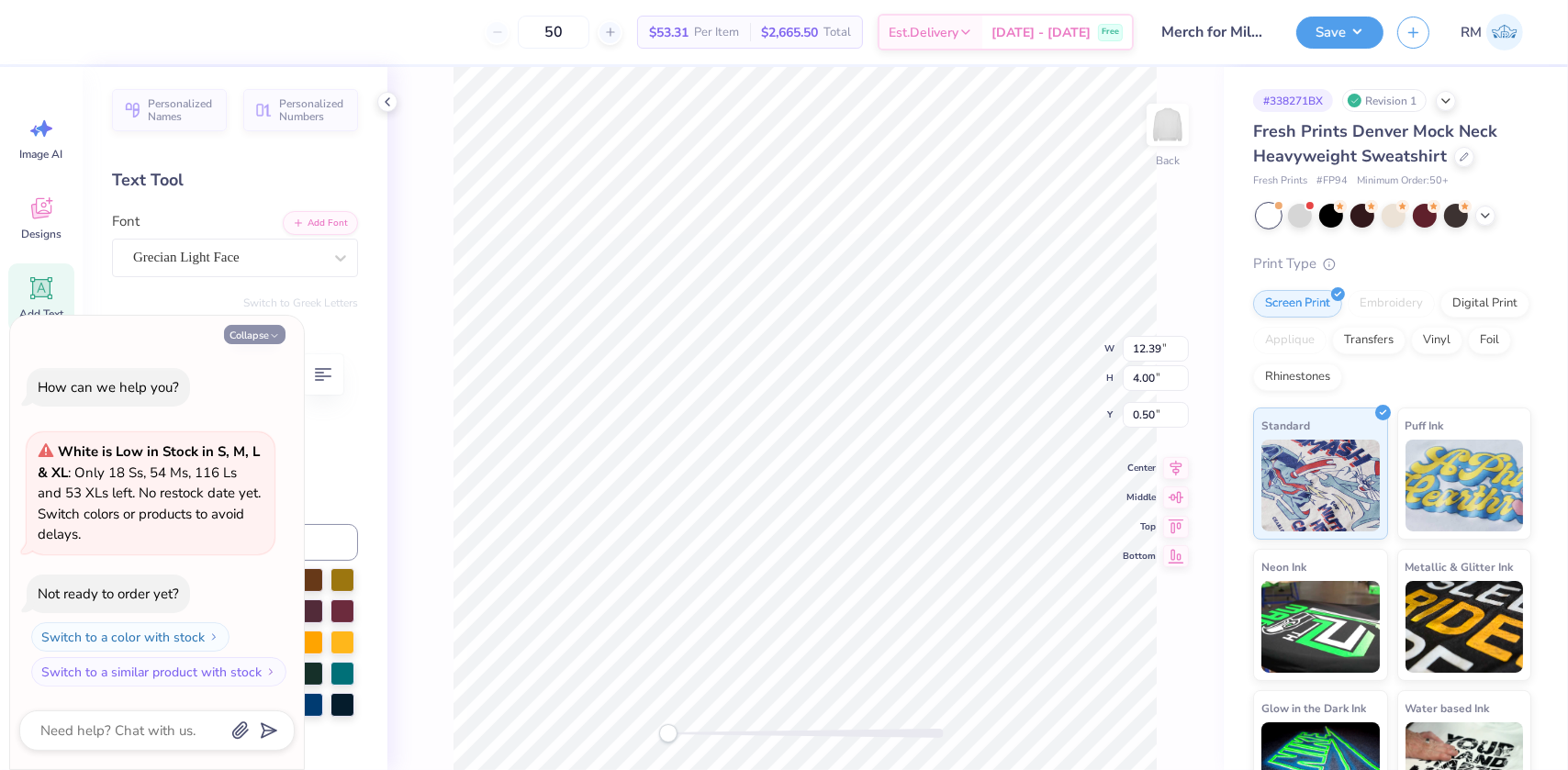
click at [258, 343] on button "Collapse" at bounding box center [254, 335] width 62 height 19
type textarea "x"
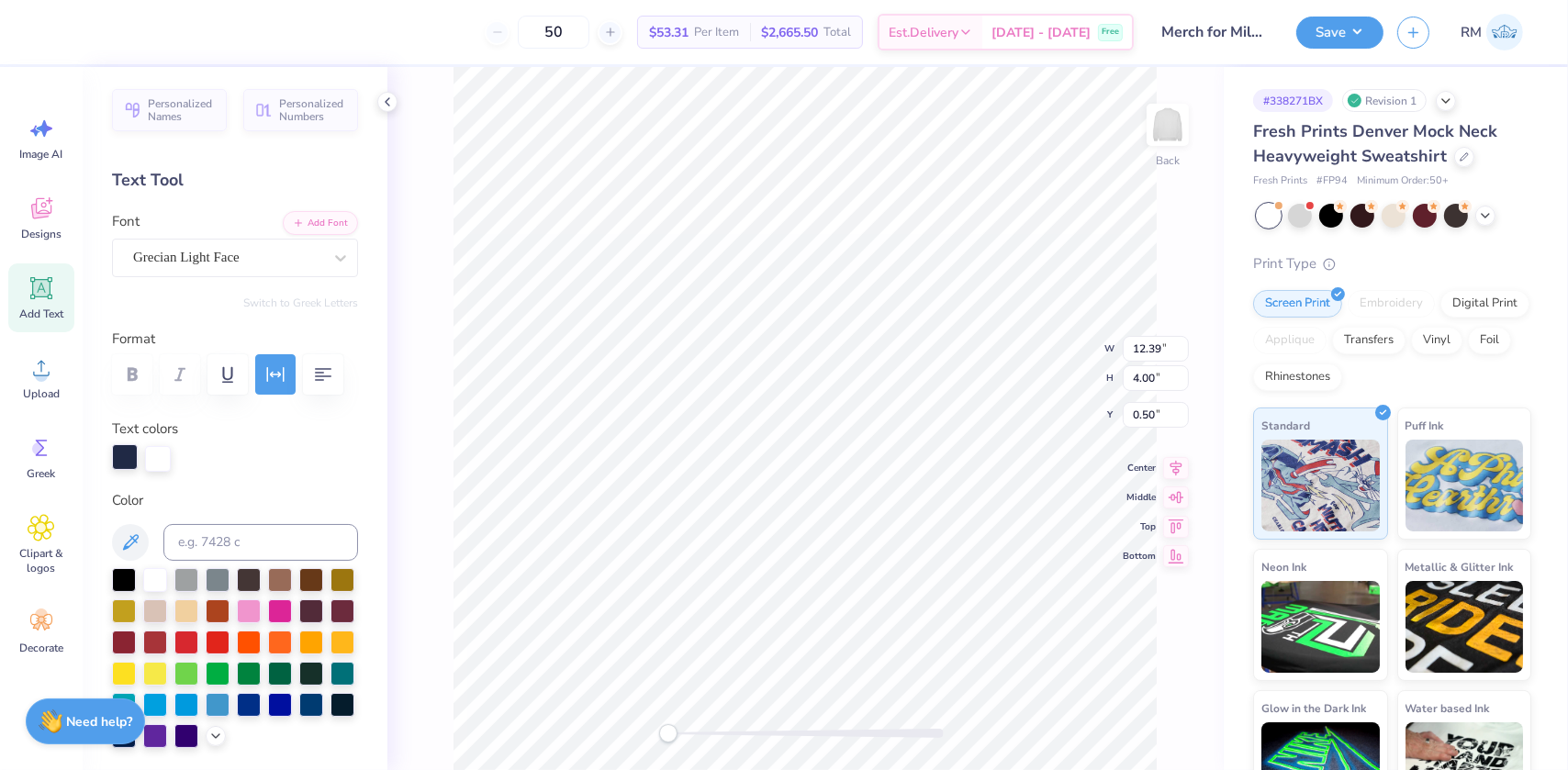
click at [122, 459] on div at bounding box center [125, 458] width 26 height 26
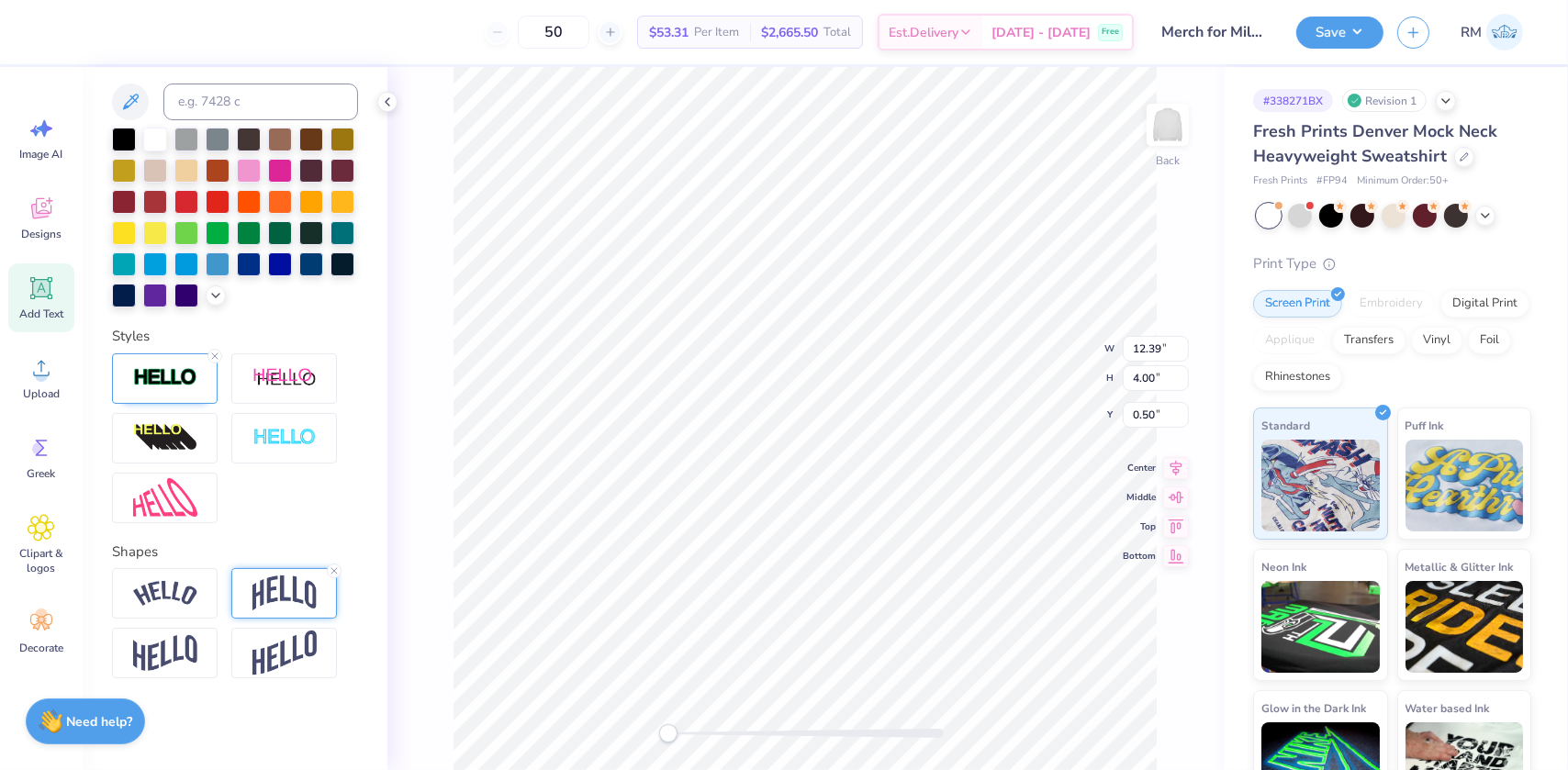
scroll to position [471, 0]
click at [172, 387] on img at bounding box center [165, 377] width 65 height 21
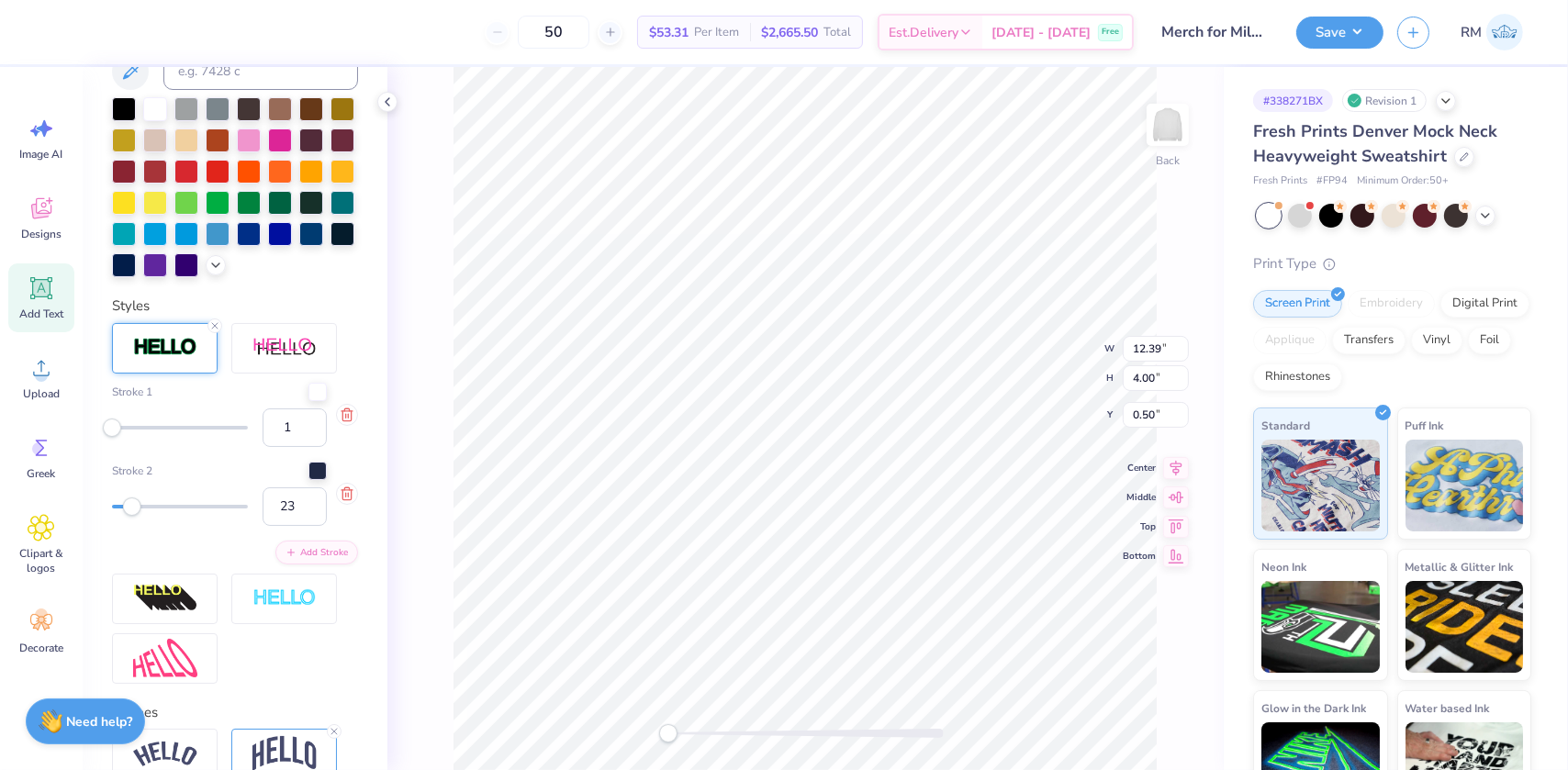
type input "25"
drag, startPoint x: 117, startPoint y: 542, endPoint x: 147, endPoint y: 532, distance: 31.6
click at [141, 515] on div "Accessibility label" at bounding box center [132, 506] width 18 height 18
type input "1"
drag, startPoint x: 143, startPoint y: 542, endPoint x: 72, endPoint y: 542, distance: 71.0
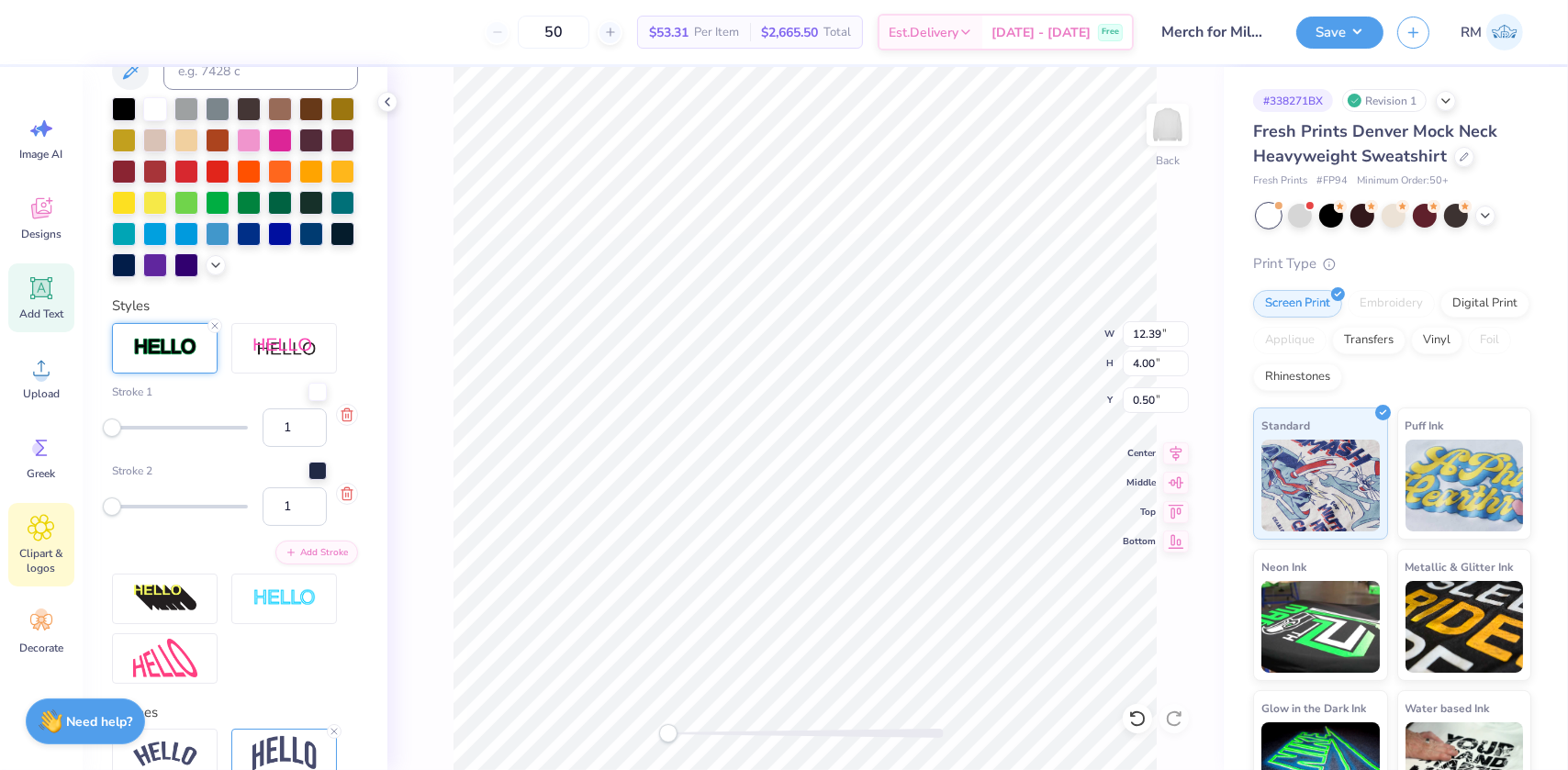
click at [72, 542] on div "50 $53.31 Per Item $2,665.50 Total Est. Delivery Sep 20 - 23 Free Design Title …" at bounding box center [784, 385] width 1568 height 770
type input "8"
click at [120, 436] on div "Accessibility label" at bounding box center [113, 427] width 18 height 18
type input "5"
click at [116, 436] on div "Accessibility label" at bounding box center [121, 427] width 18 height 18
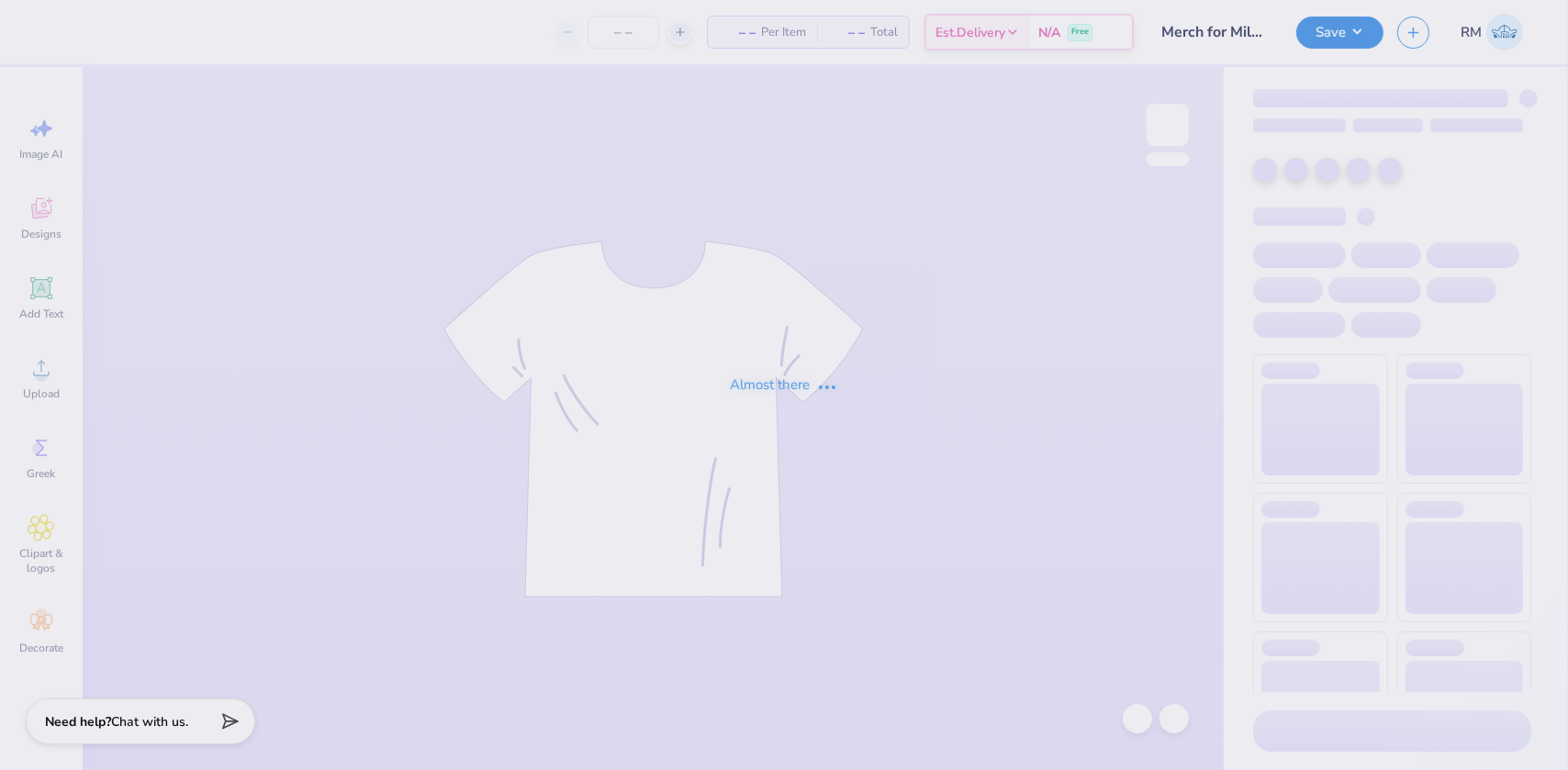
type input "Merch for Miles for Smiles/Cleft Palate Gallop"
type input "50"
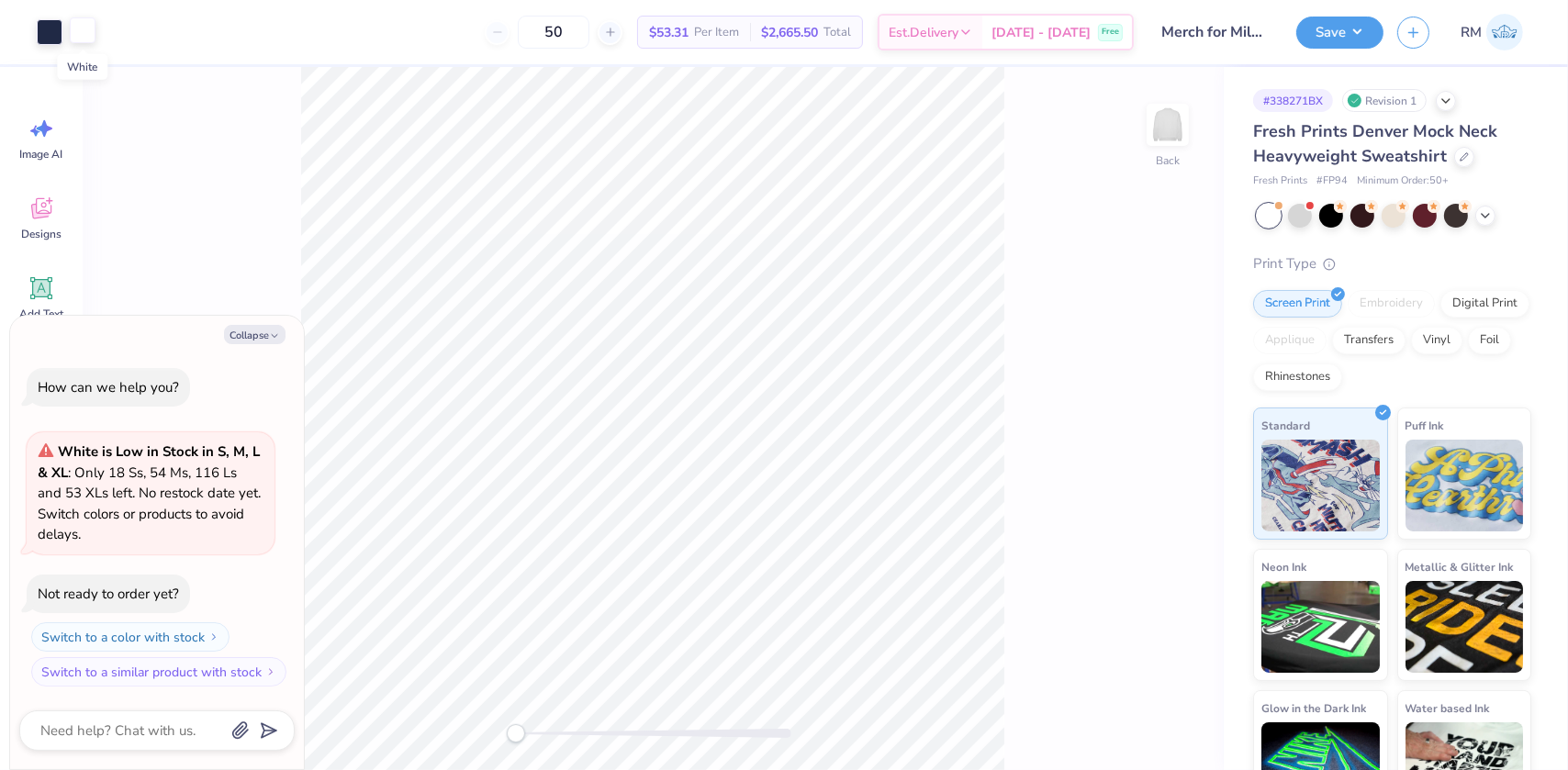
click at [91, 37] on div at bounding box center [82, 31] width 26 height 26
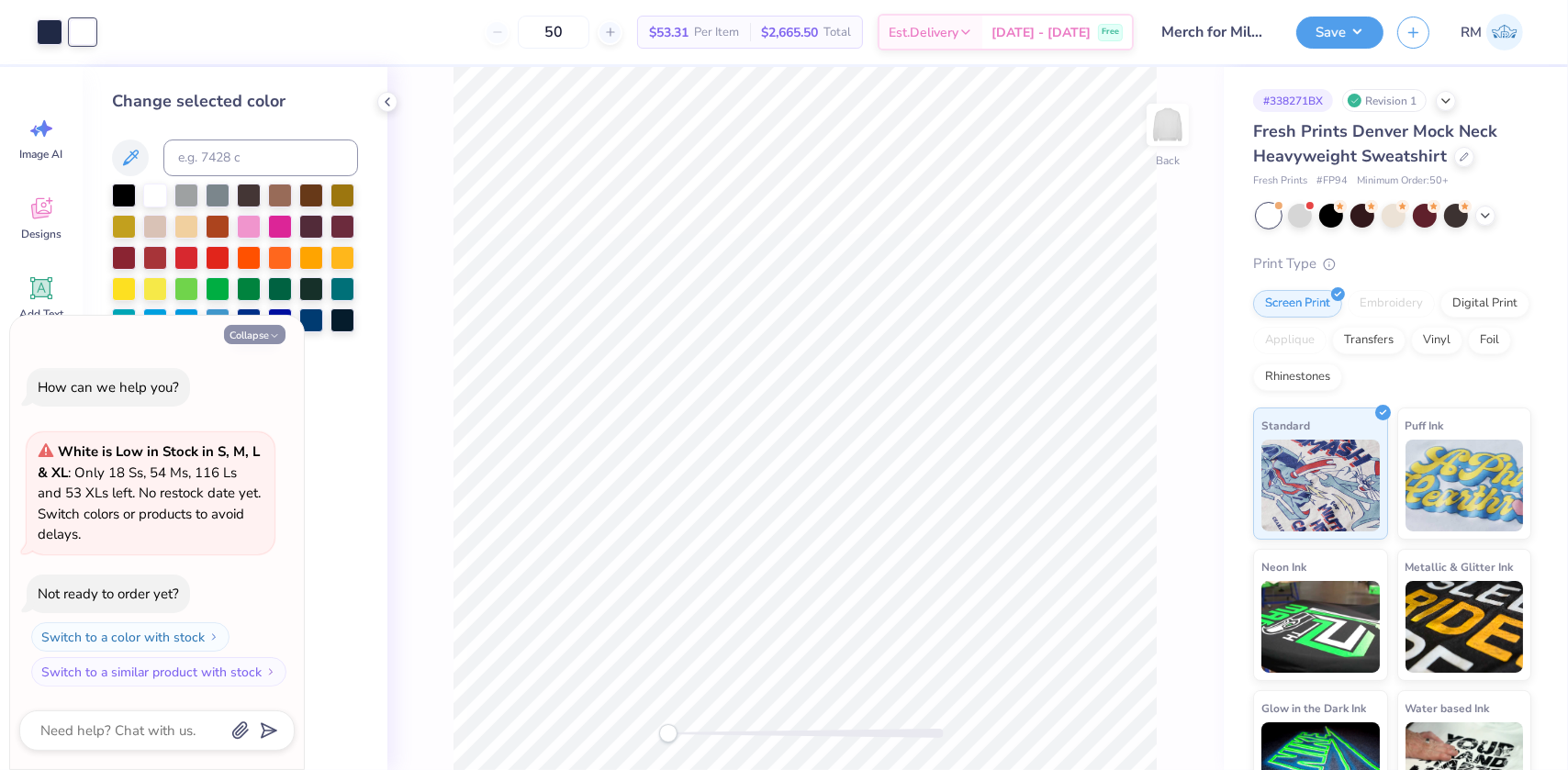
click at [267, 334] on button "Collapse" at bounding box center [254, 335] width 62 height 19
type textarea "x"
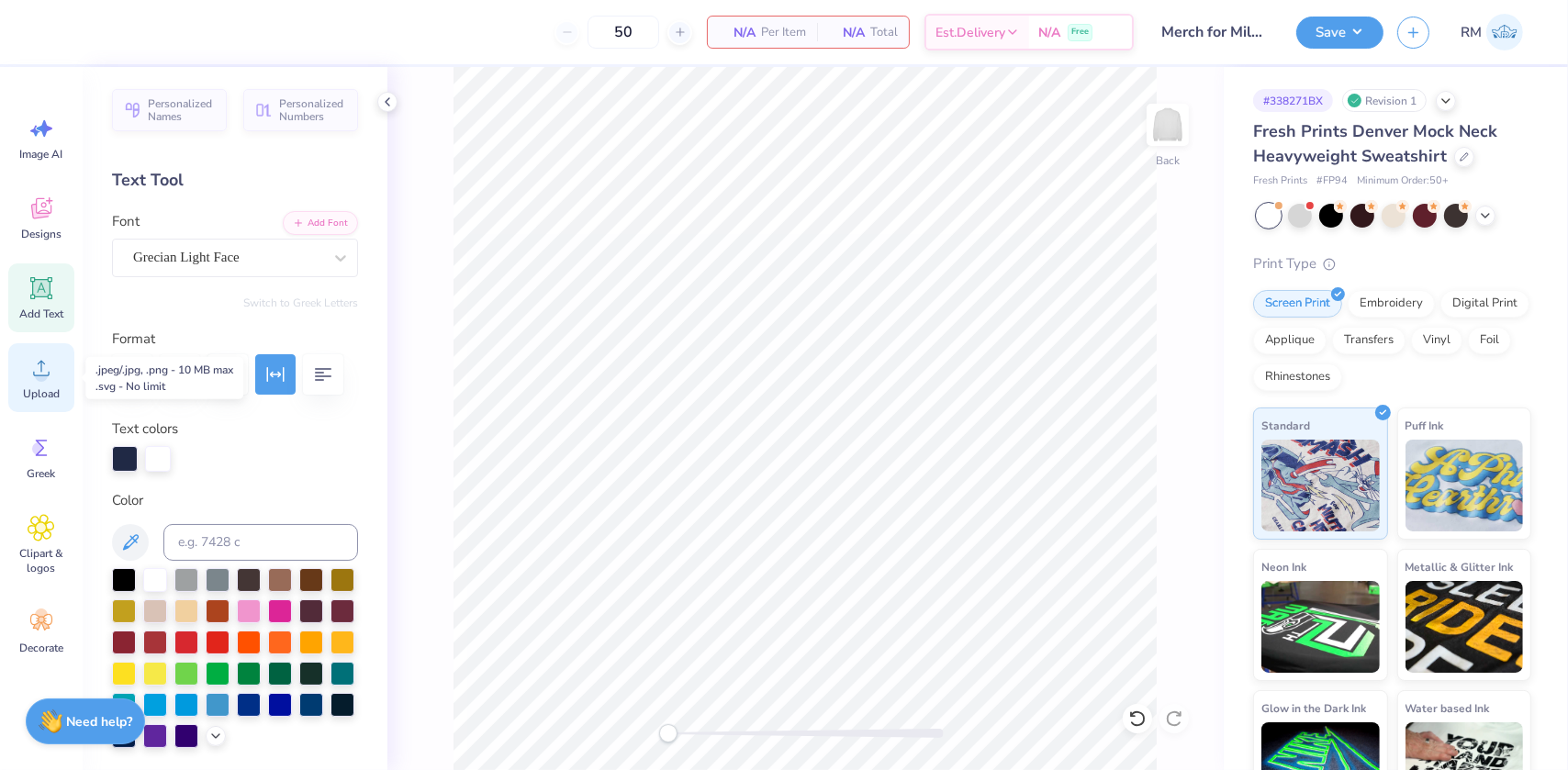
click at [41, 380] on circle at bounding box center [42, 375] width 13 height 13
click at [1134, 714] on icon at bounding box center [1136, 719] width 16 height 17
click at [51, 378] on icon at bounding box center [42, 368] width 28 height 28
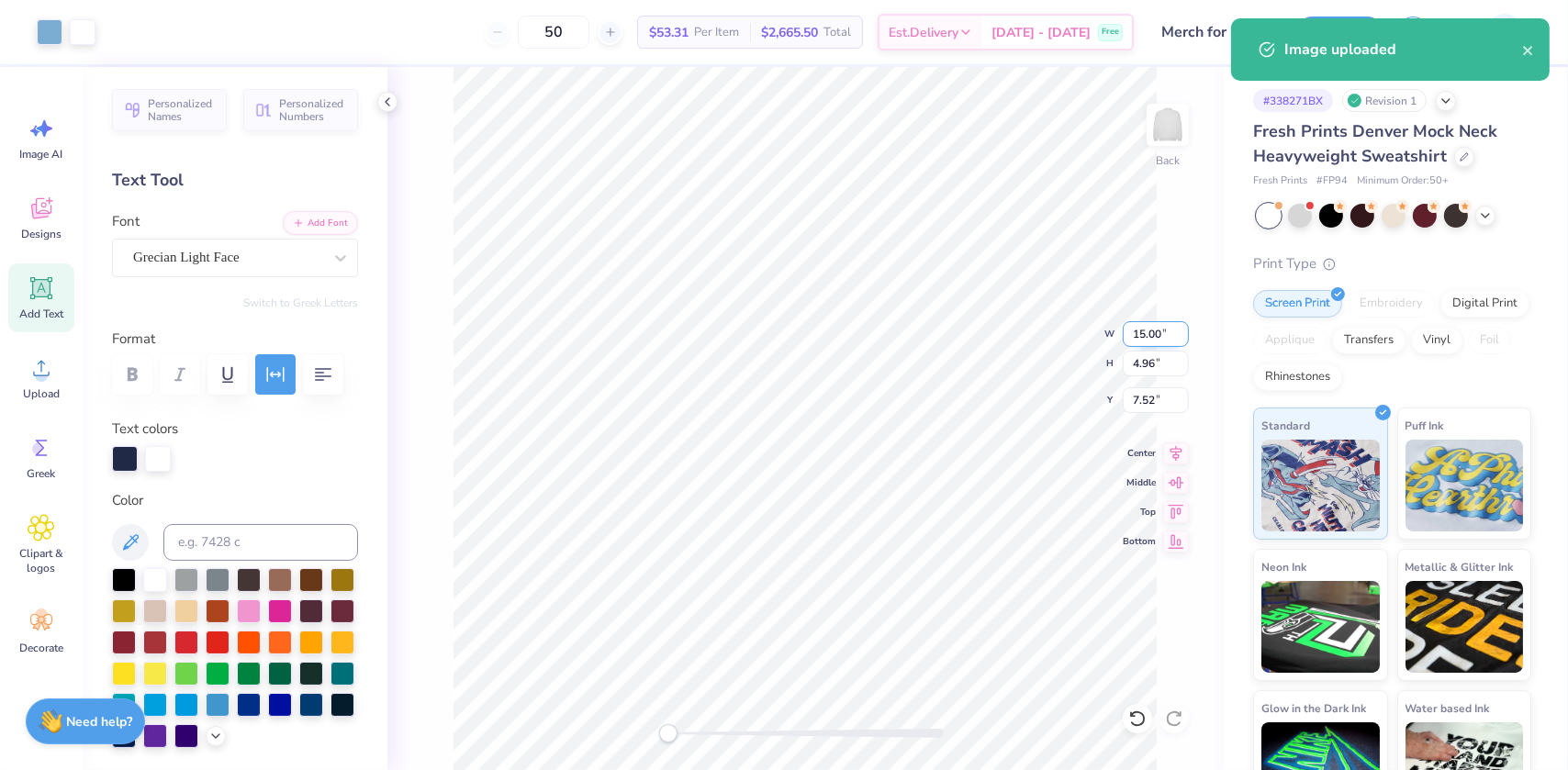
click at [1130, 339] on input "15.00" at bounding box center [1155, 335] width 66 height 26
click at [1129, 342] on input "15.00" at bounding box center [1155, 335] width 66 height 26
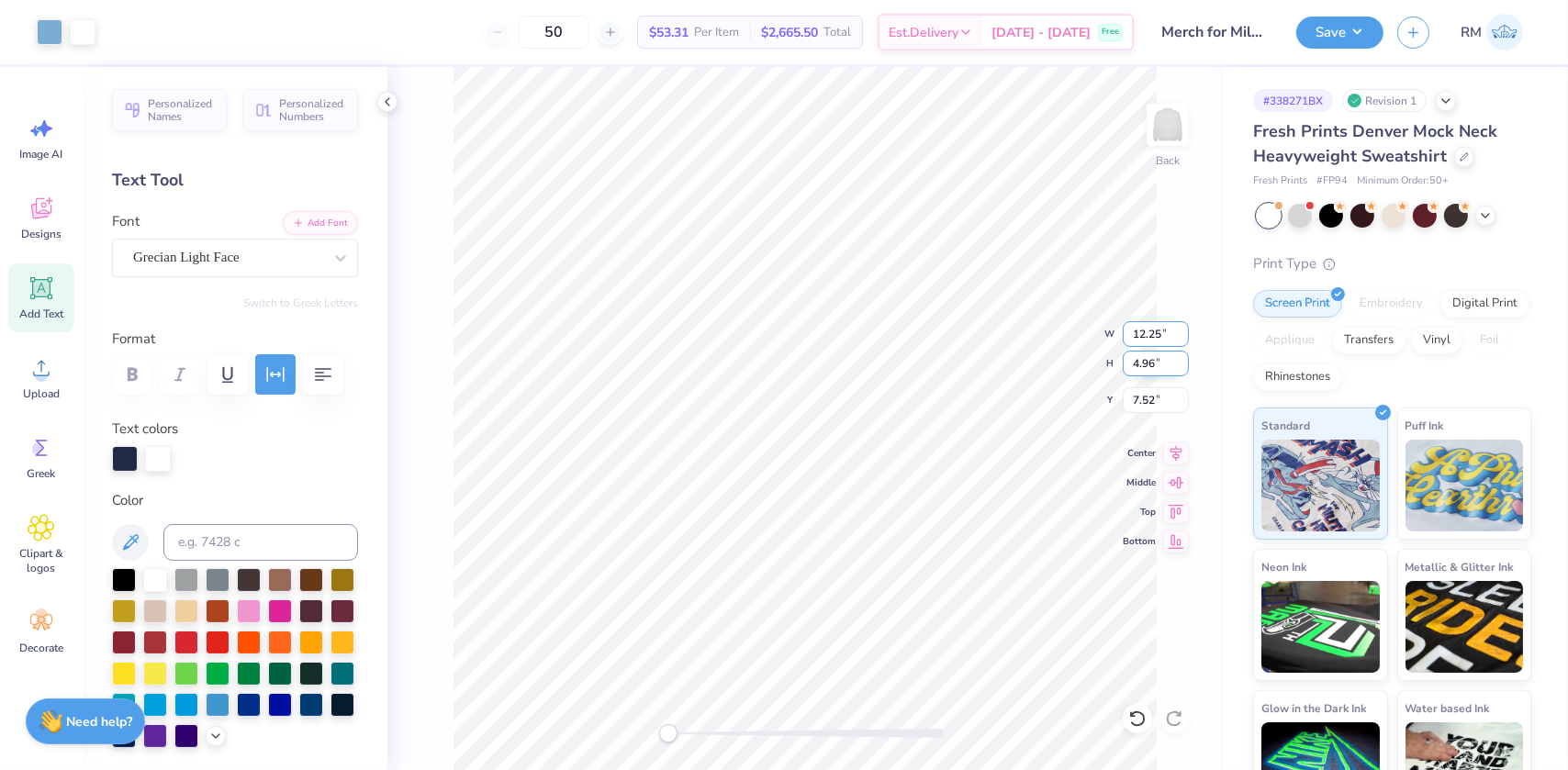
type input "12.25"
click at [1156, 405] on input "7.52" at bounding box center [1155, 400] width 66 height 26
click at [1153, 405] on input "7.52" at bounding box center [1155, 400] width 66 height 26
click at [1101, 398] on div "Back W 12.25 12.25 " H 4.96 4.96 " Y 7.523 7.523 " Center Middle Top Bottom" at bounding box center [805, 418] width 837 height 703
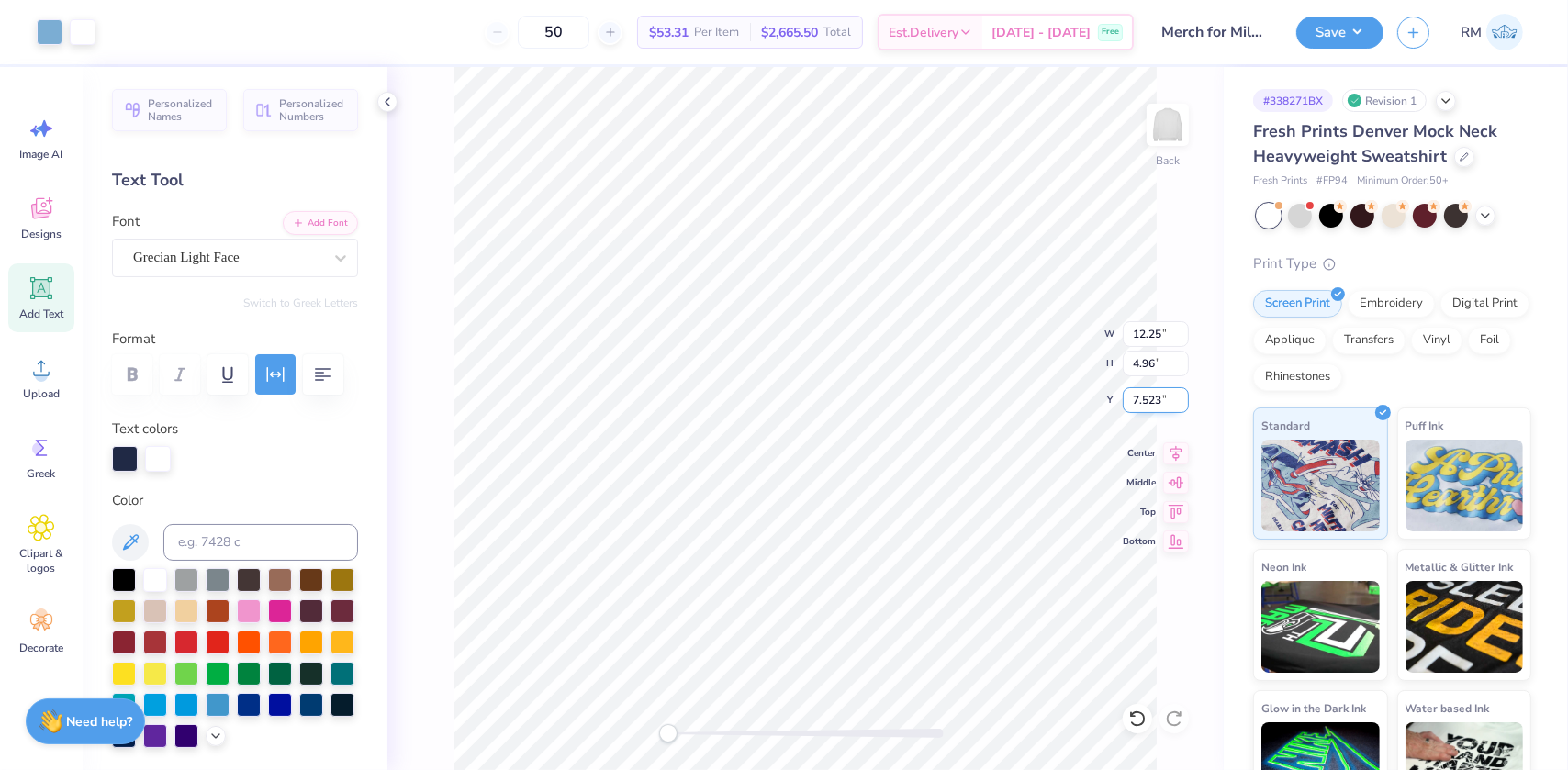
type input "7.523"
click at [1134, 400] on input "8.35" at bounding box center [1155, 400] width 66 height 26
type input "3"
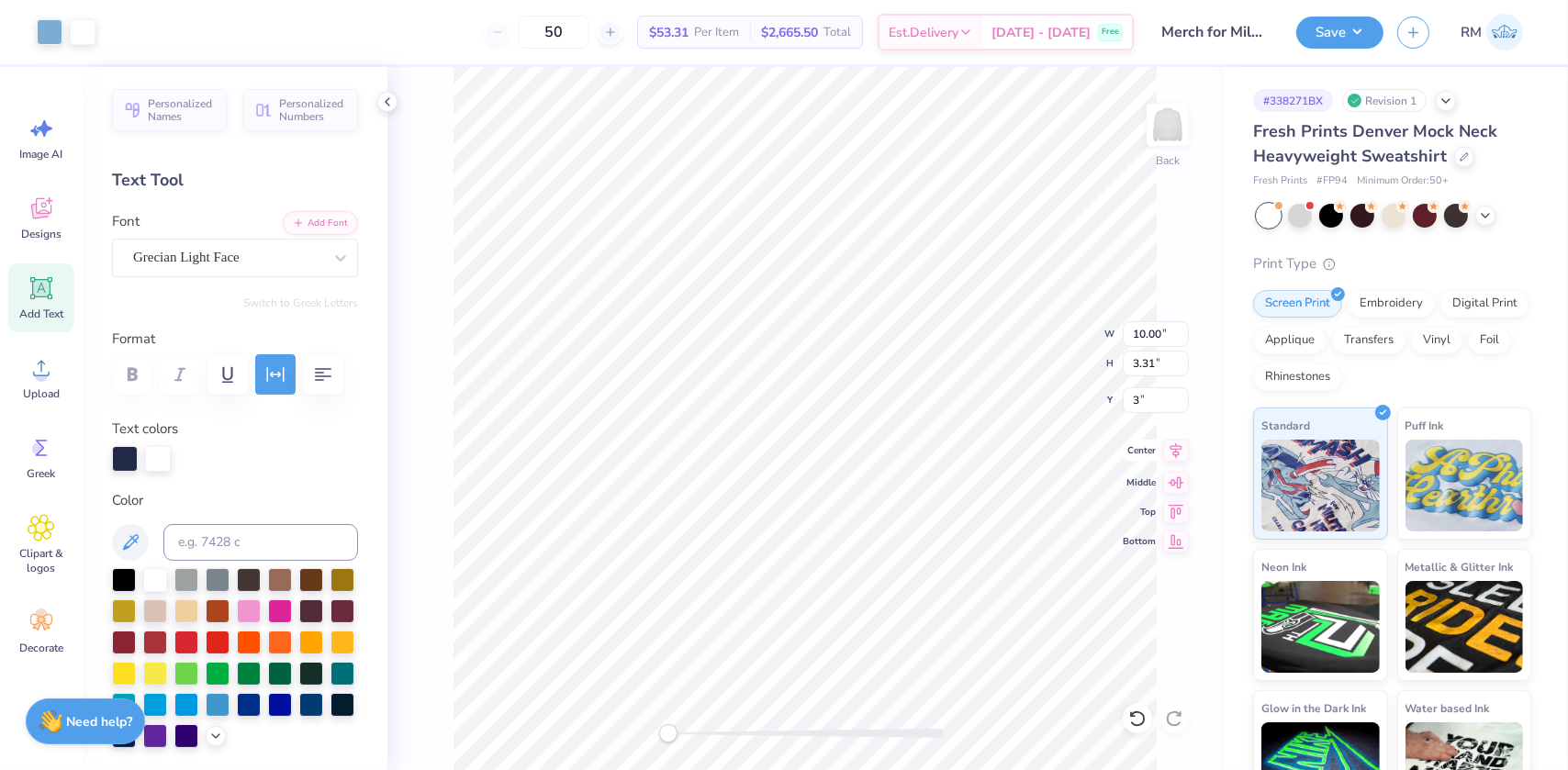
click at [1171, 444] on icon at bounding box center [1176, 451] width 26 height 22
click at [1325, 43] on button "Save" at bounding box center [1340, 30] width 87 height 32
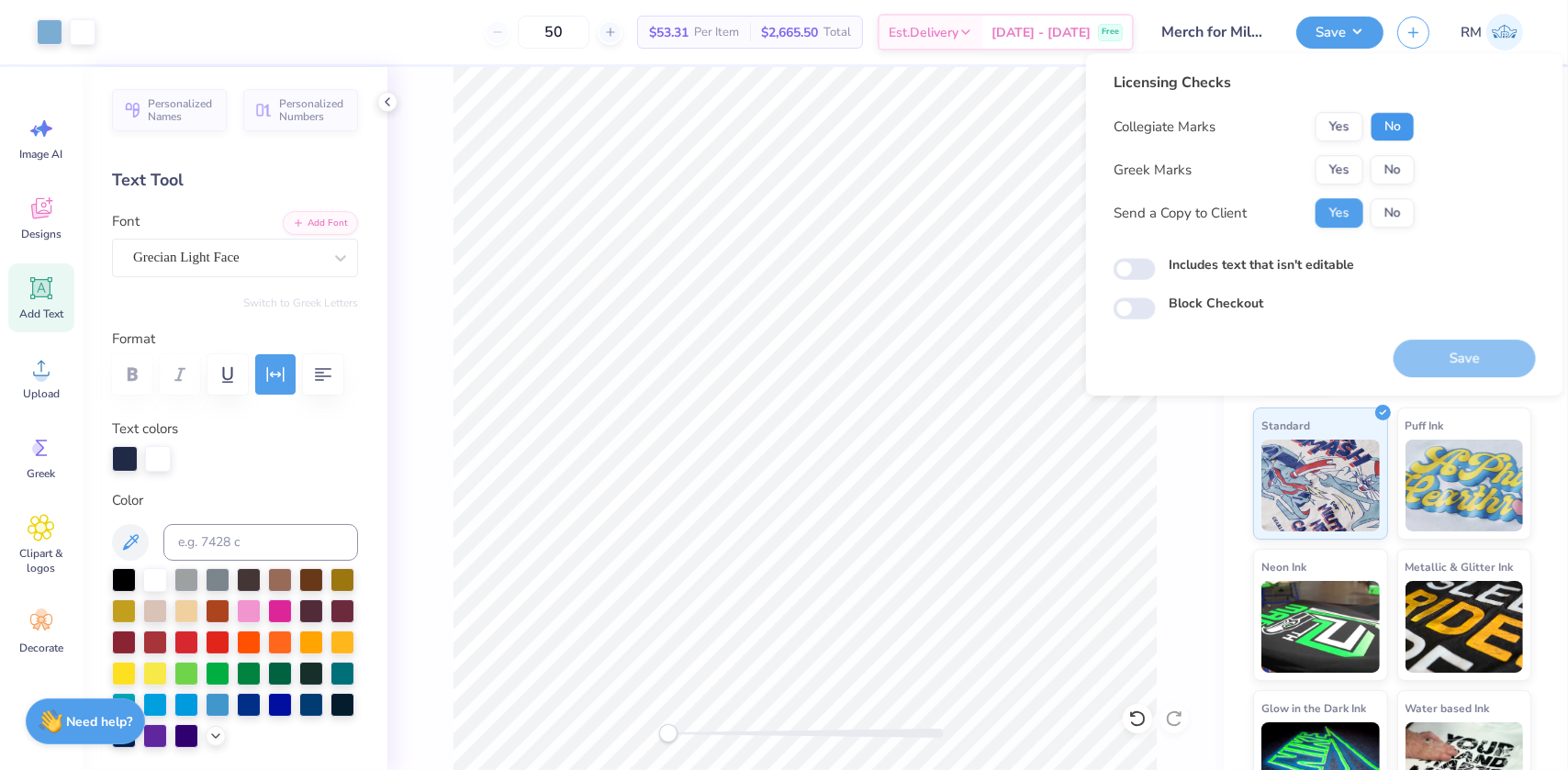
click at [1395, 128] on button "No" at bounding box center [1392, 127] width 44 height 30
drag, startPoint x: 1386, startPoint y: 147, endPoint x: 1395, endPoint y: 193, distance: 46.9
click at [1382, 173] on button "No" at bounding box center [1392, 170] width 44 height 30
click at [1457, 363] on button "Save" at bounding box center [1464, 358] width 142 height 38
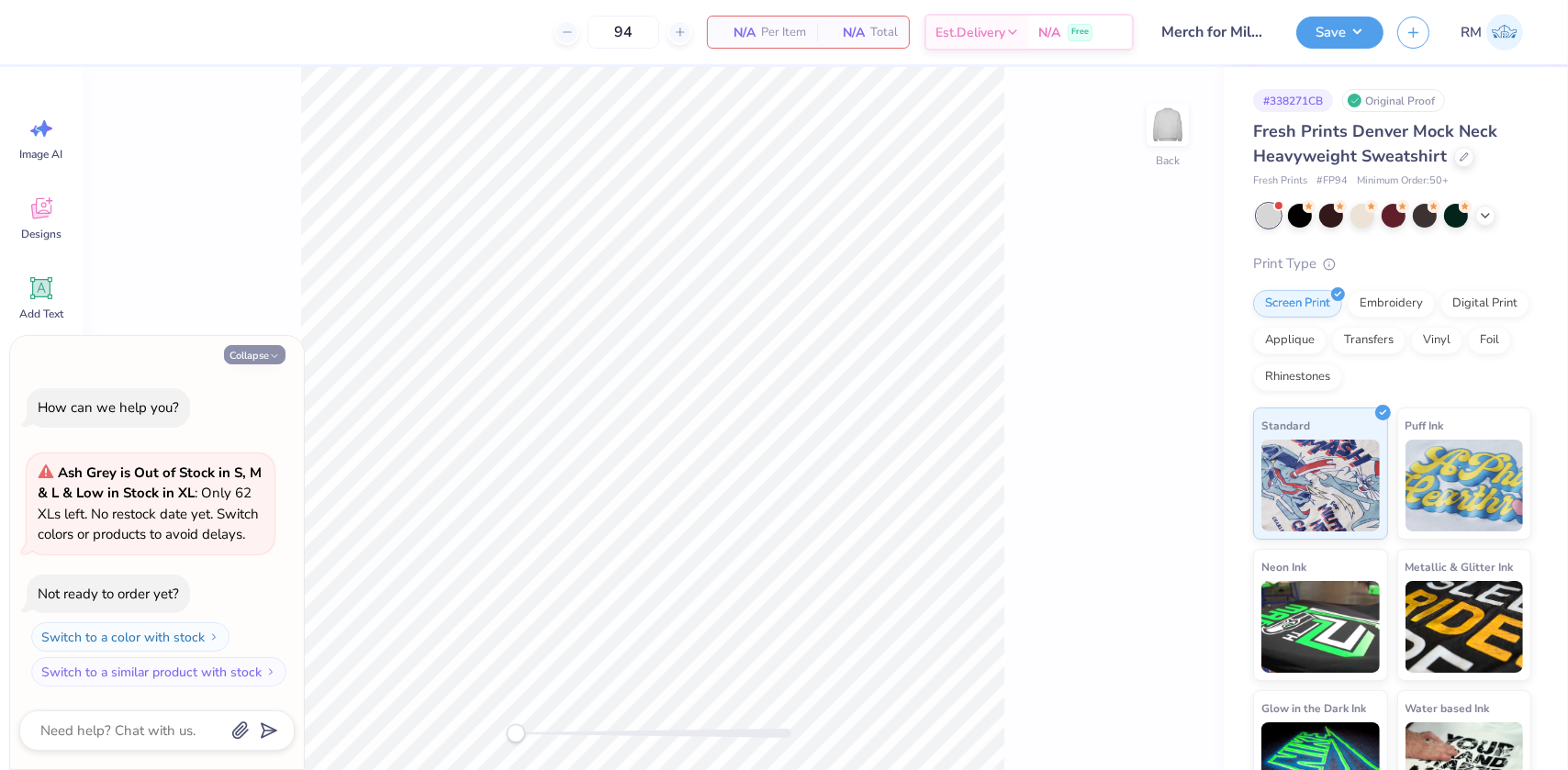
click at [246, 359] on button "Collapse" at bounding box center [254, 354] width 62 height 19
type textarea "x"
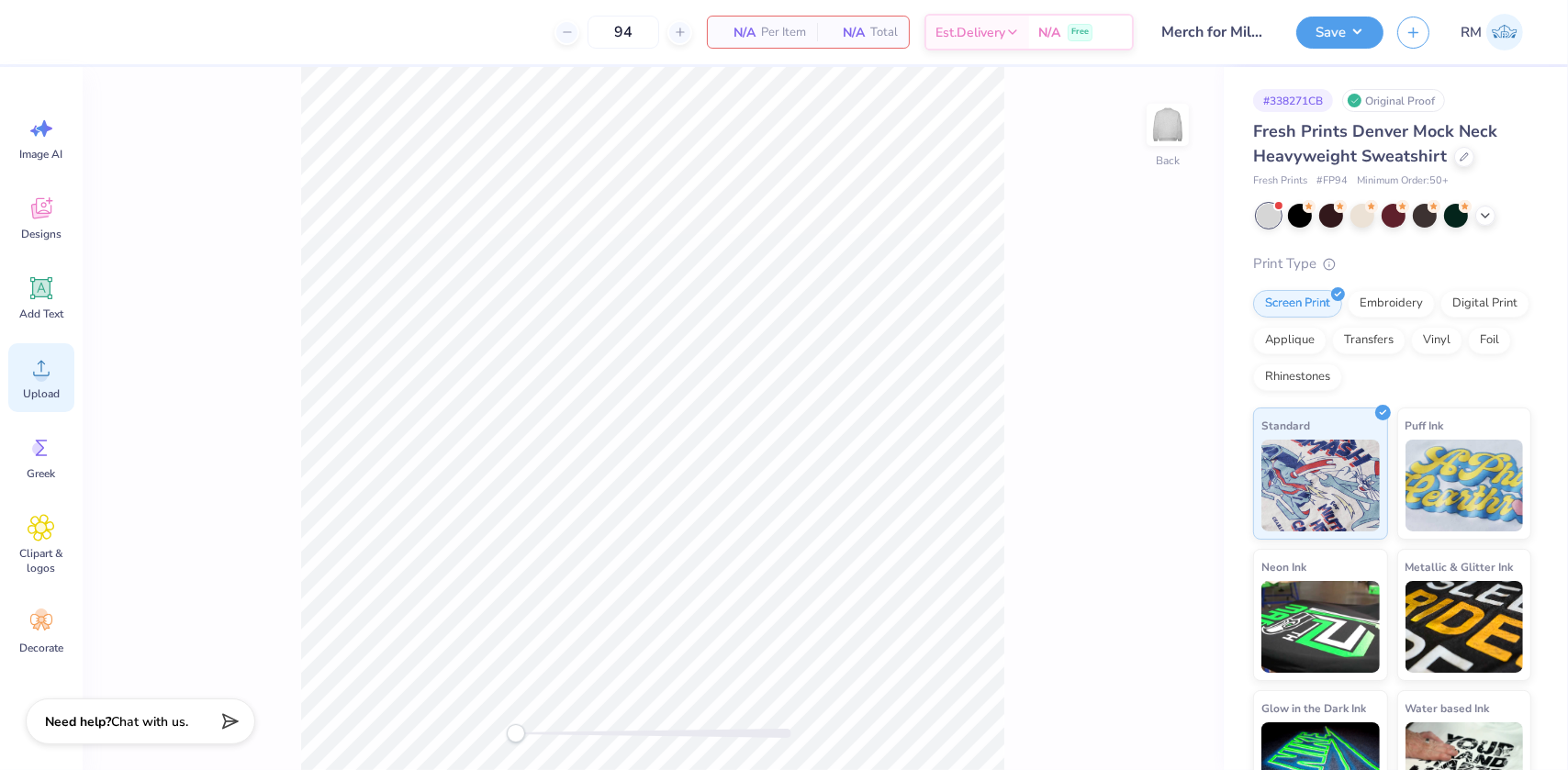
click at [42, 391] on span "Upload" at bounding box center [42, 394] width 37 height 15
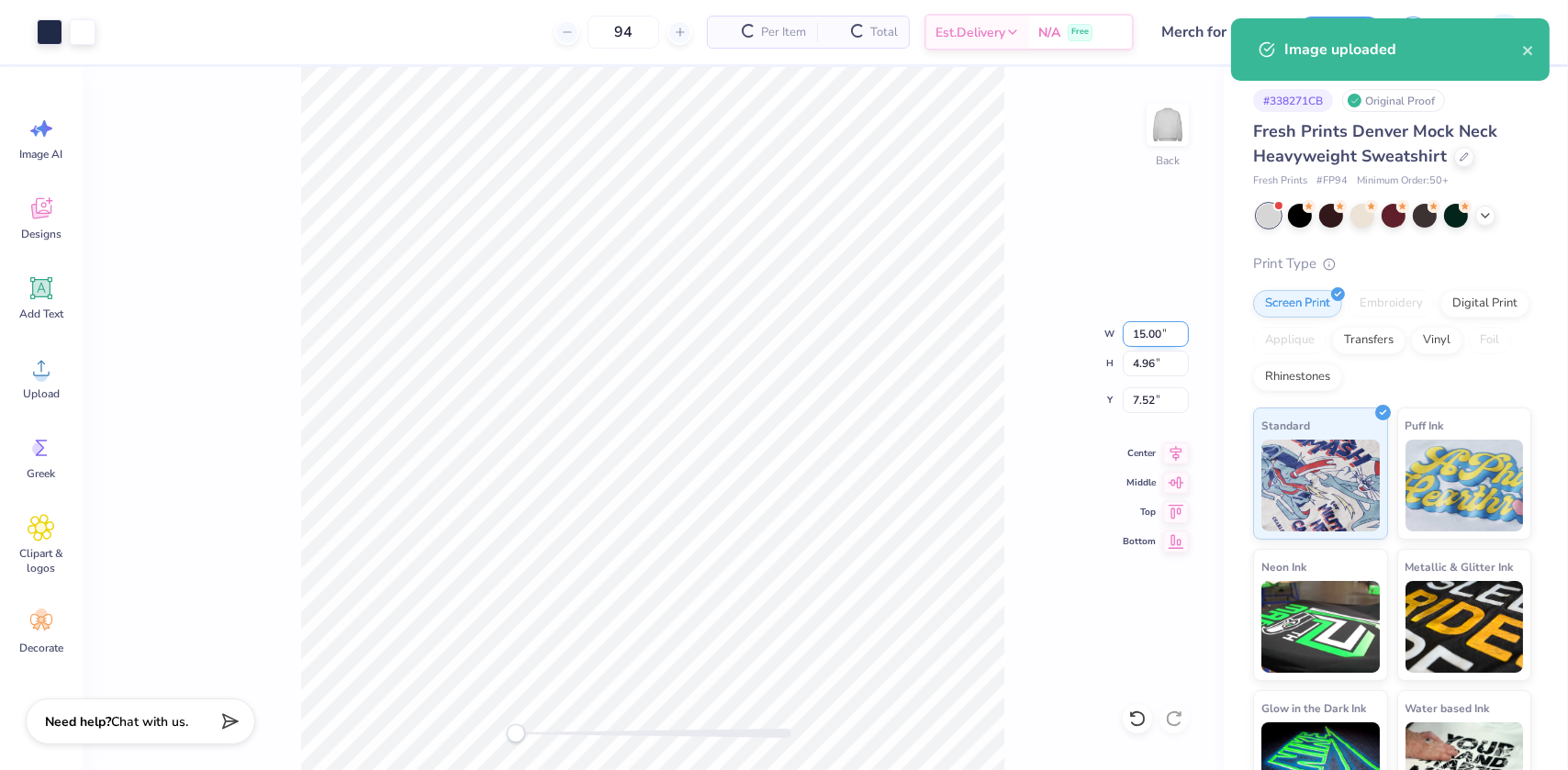
click at [1145, 338] on input "15.00" at bounding box center [1155, 335] width 66 height 26
click at [1145, 340] on input "15.00" at bounding box center [1155, 335] width 66 height 26
click at [1145, 341] on input "15.00" at bounding box center [1155, 335] width 66 height 26
type input "12.51"
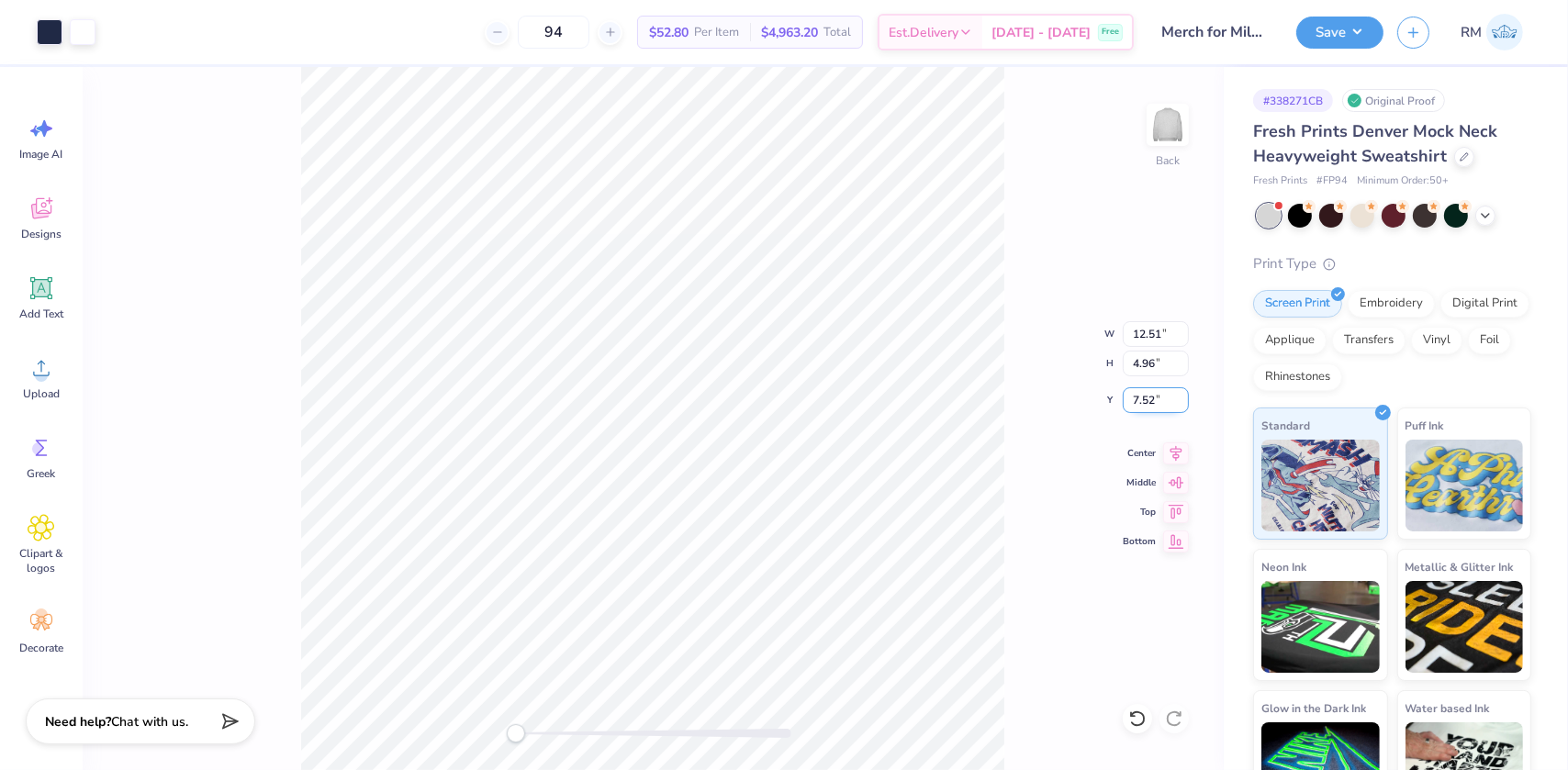
click at [1158, 397] on input "7.52" at bounding box center [1155, 400] width 66 height 26
click at [1158, 398] on input "7.52" at bounding box center [1155, 400] width 66 height 26
type input "3"
click at [1175, 453] on icon at bounding box center [1176, 451] width 26 height 22
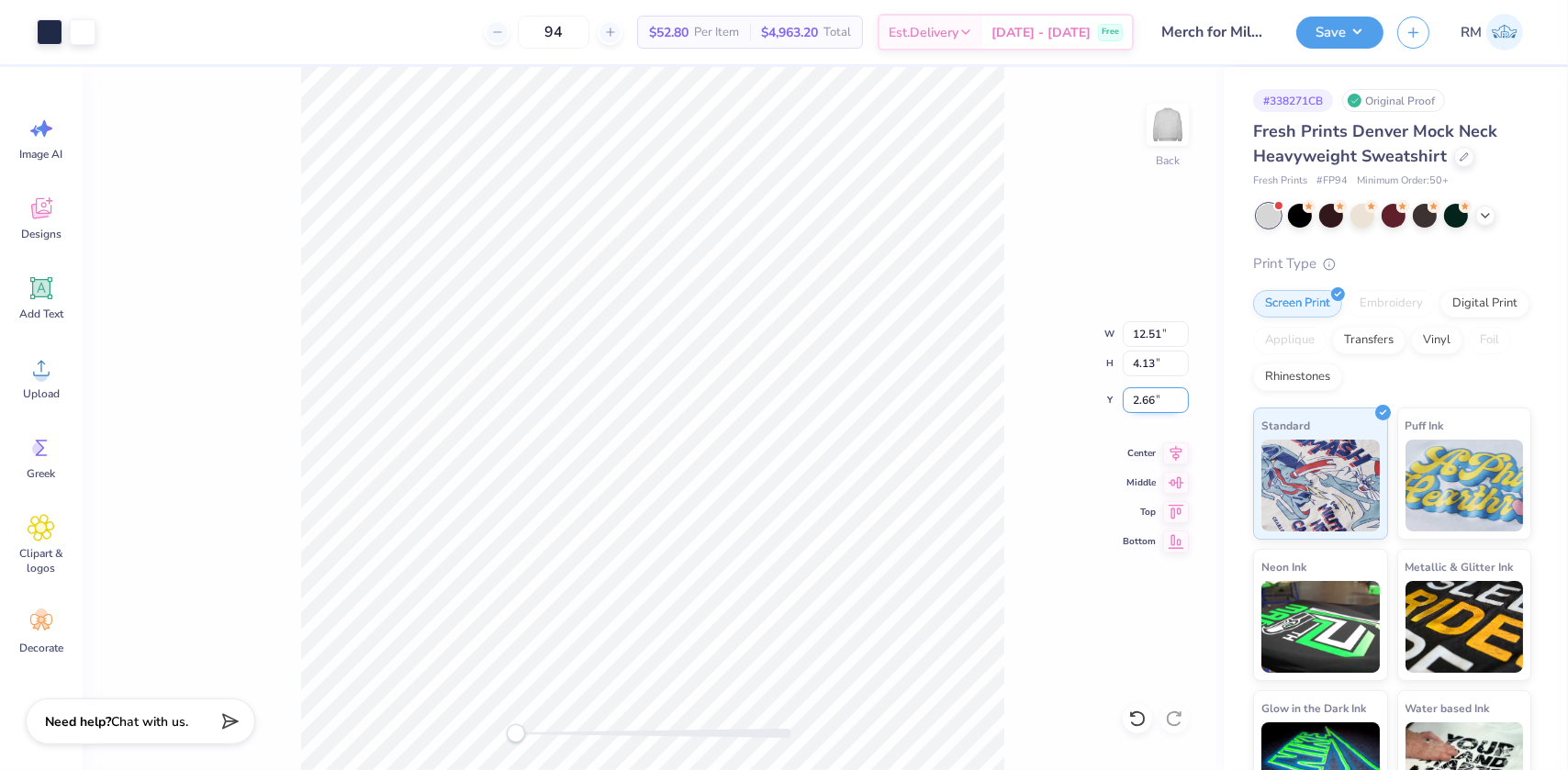
click at [1143, 404] on input "2.66" at bounding box center [1155, 400] width 66 height 26
type input "3"
click at [1160, 329] on input "12.51" at bounding box center [1155, 335] width 66 height 26
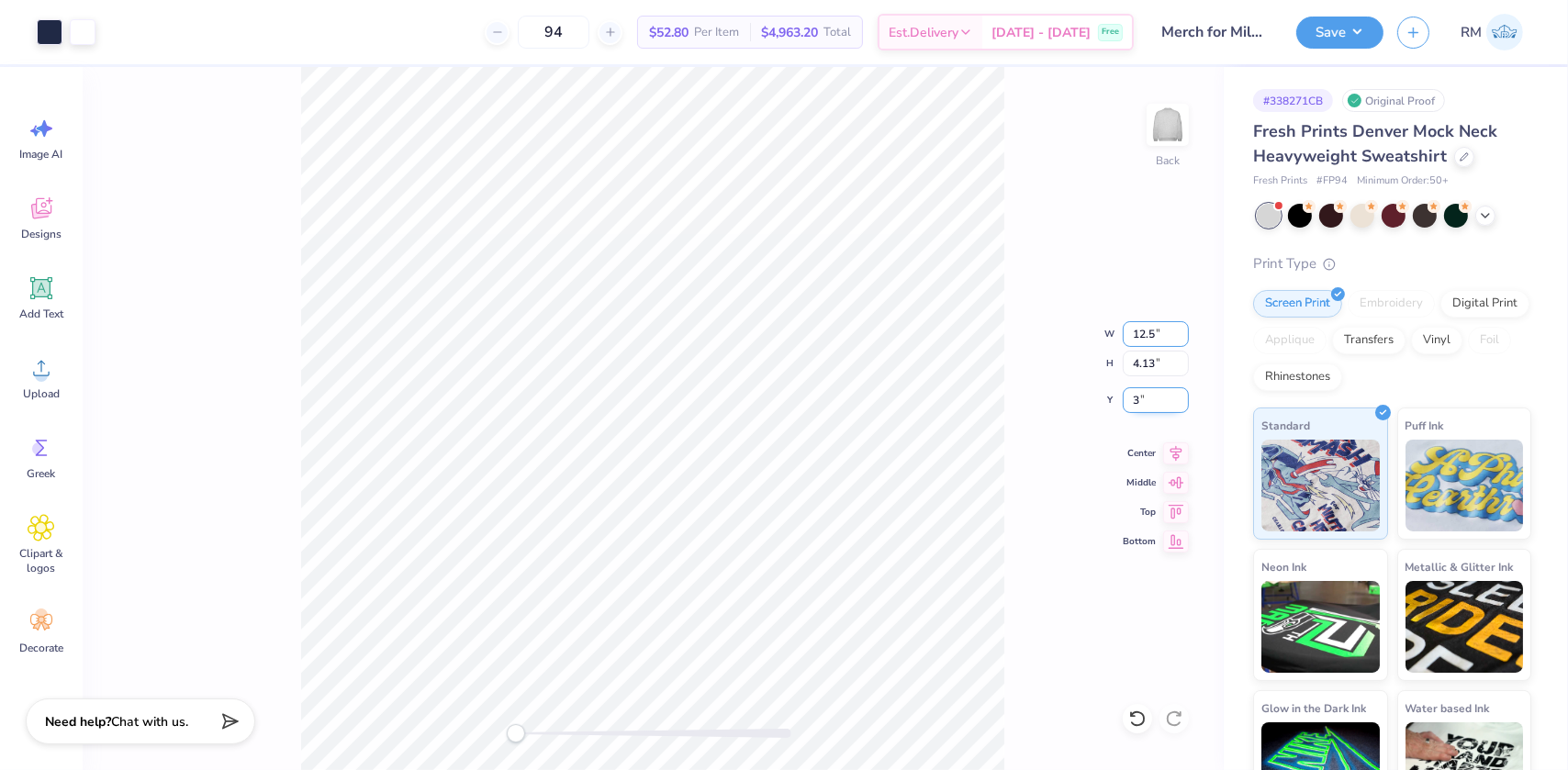
type input "12.5"
drag, startPoint x: 1172, startPoint y: 330, endPoint x: 1087, endPoint y: 331, distance: 85.0
click at [1088, 331] on div "Back W 12.49 12.49 " H 4.13 4.13 " Y 3.00 3.00 " Center Middle Top Bottom" at bounding box center [653, 418] width 1141 height 703
click at [1157, 396] on input "3.00" at bounding box center [1155, 400] width 66 height 26
click at [1020, 466] on div "Back W 12.50 12.50 " H 4.13 4.13 " Y 3.00 3.00 " Center Middle Top Bottom" at bounding box center [653, 418] width 1141 height 703
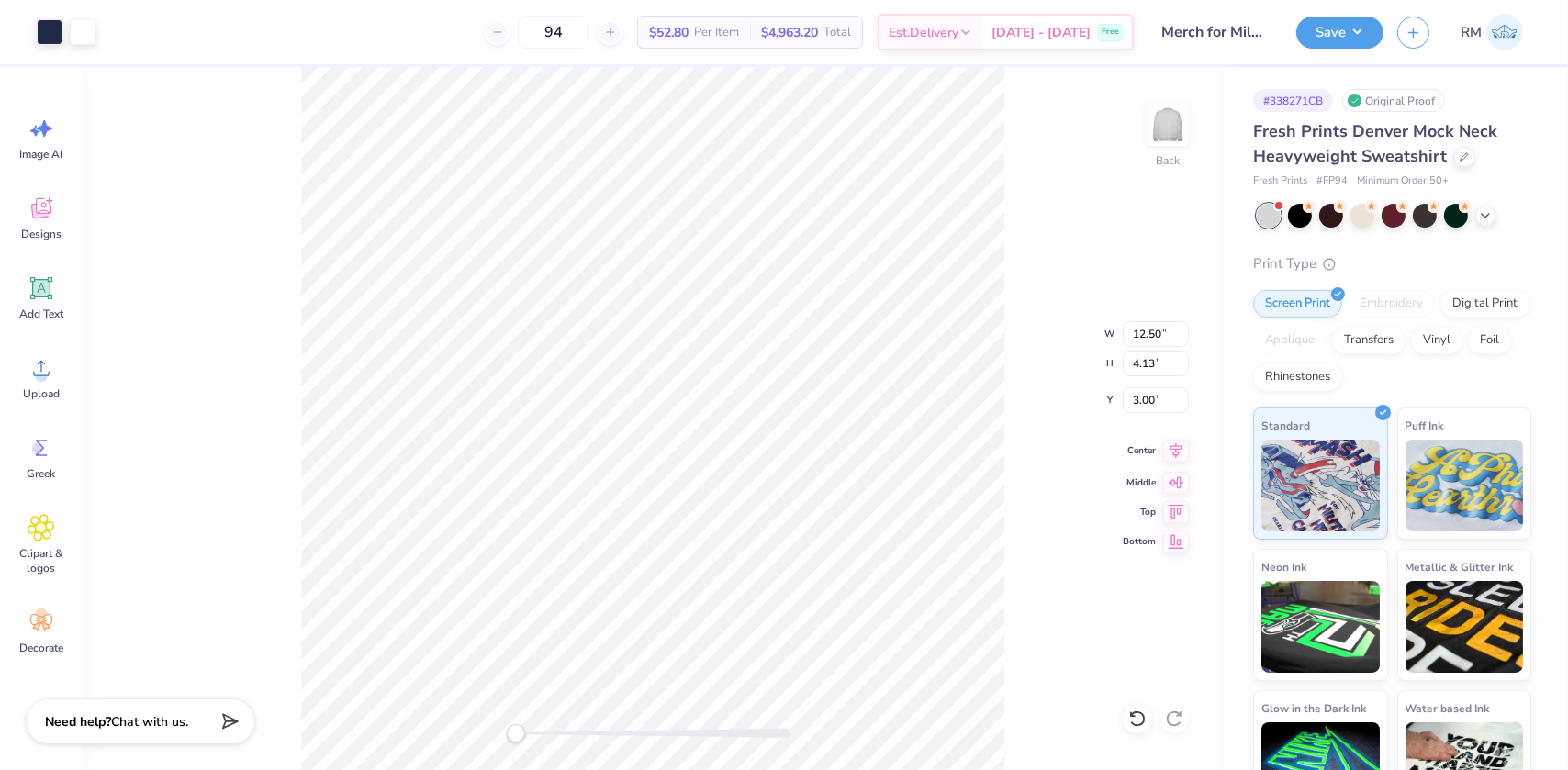
click at [1166, 451] on icon at bounding box center [1176, 451] width 26 height 22
click at [1337, 34] on button "Save" at bounding box center [1340, 30] width 87 height 32
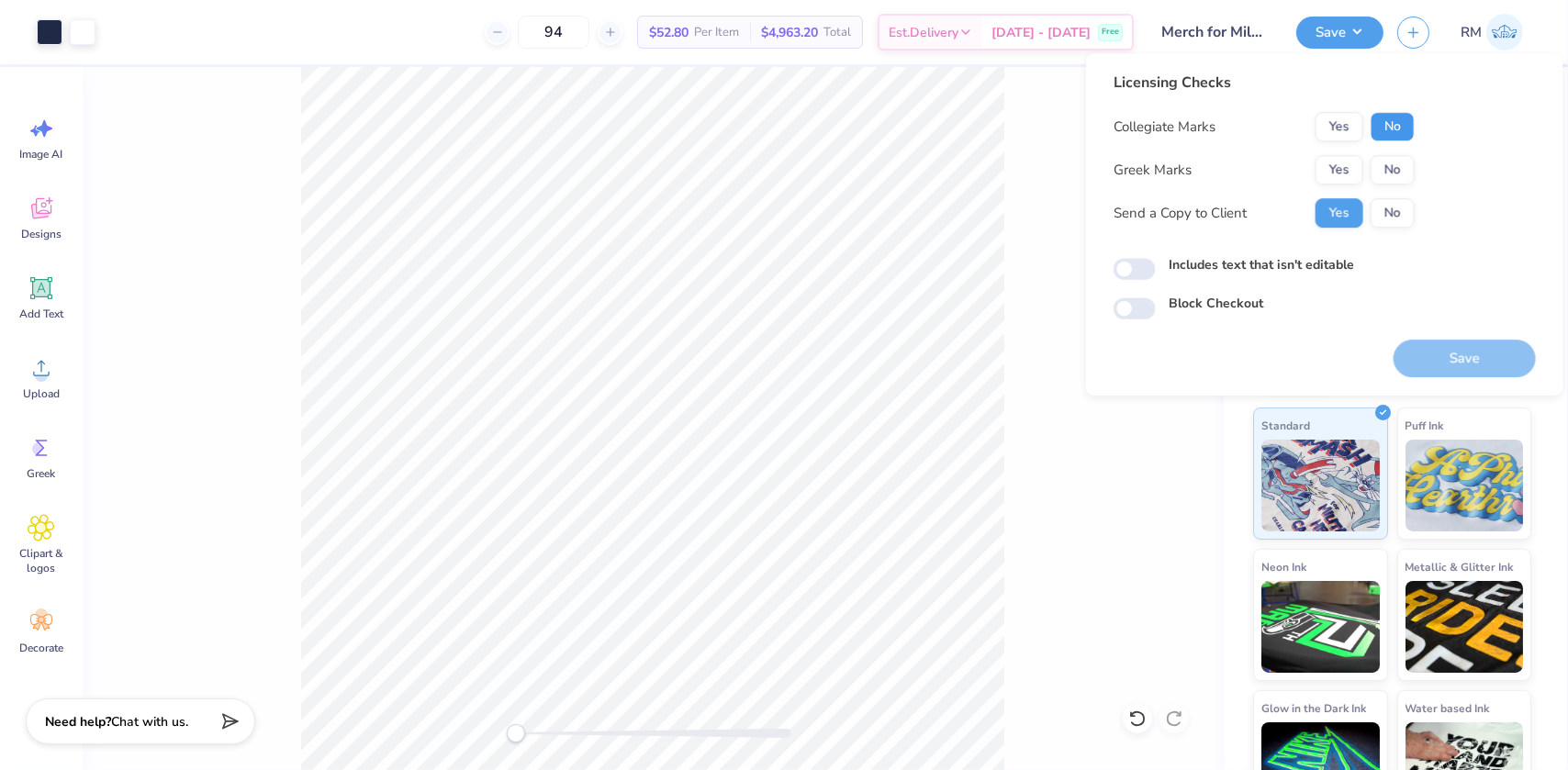
click at [1370, 127] on button "No" at bounding box center [1392, 127] width 44 height 30
drag, startPoint x: 1380, startPoint y: 151, endPoint x: 1379, endPoint y: 167, distance: 16.0
click at [1379, 167] on button "No" at bounding box center [1392, 170] width 44 height 30
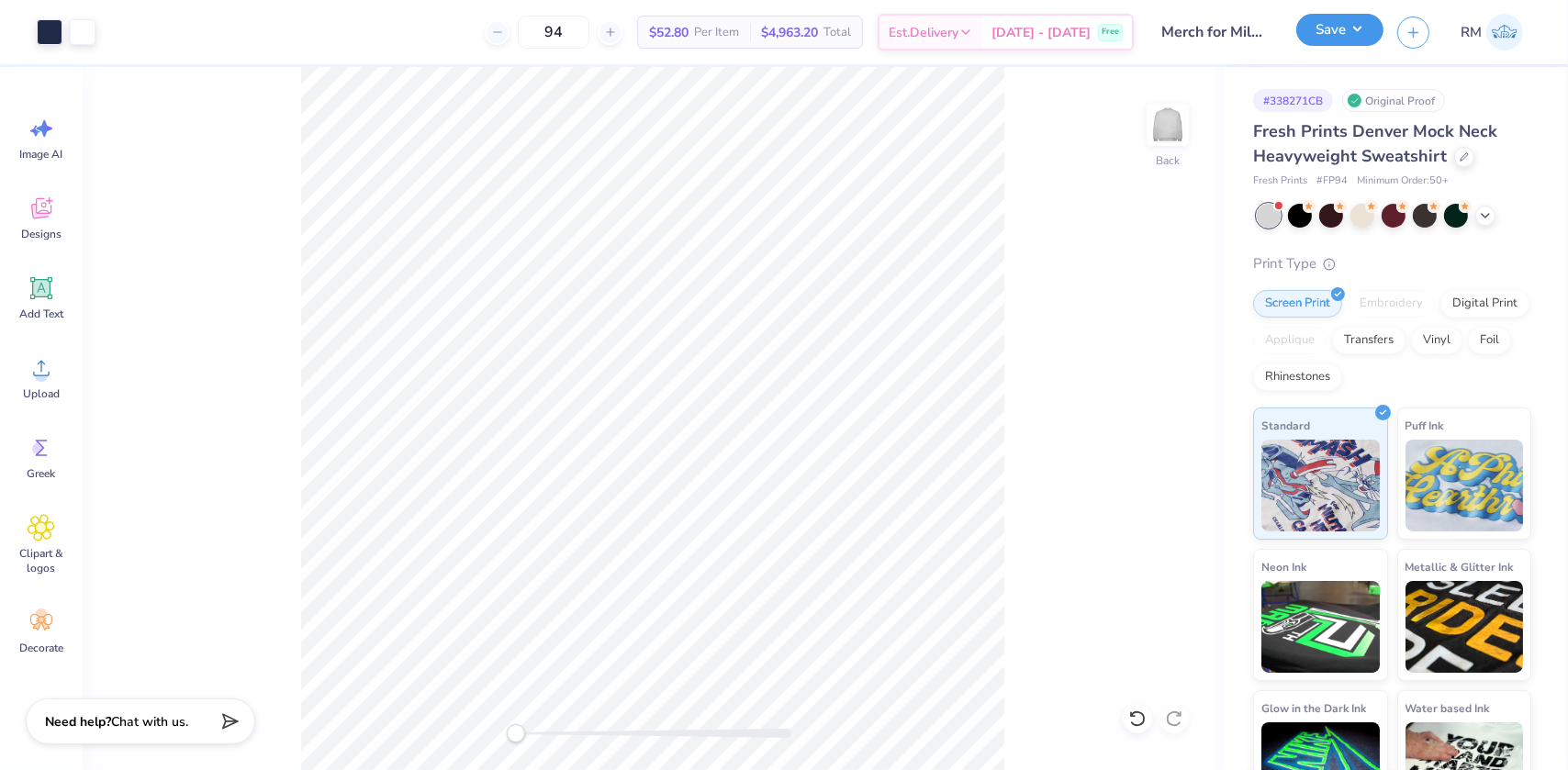
click at [1377, 28] on button "Save" at bounding box center [1340, 30] width 87 height 32
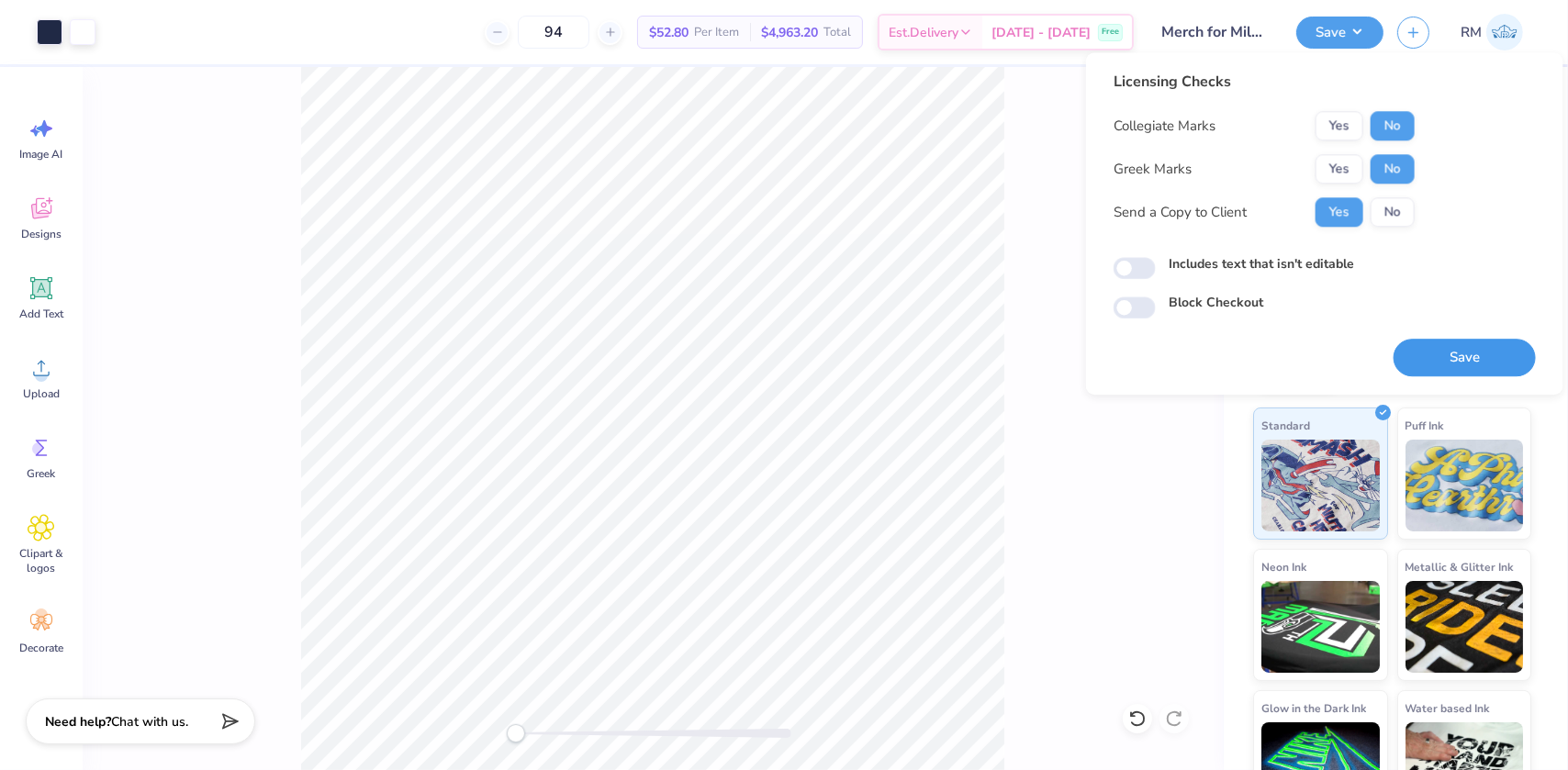
click at [1467, 355] on button "Save" at bounding box center [1464, 357] width 142 height 38
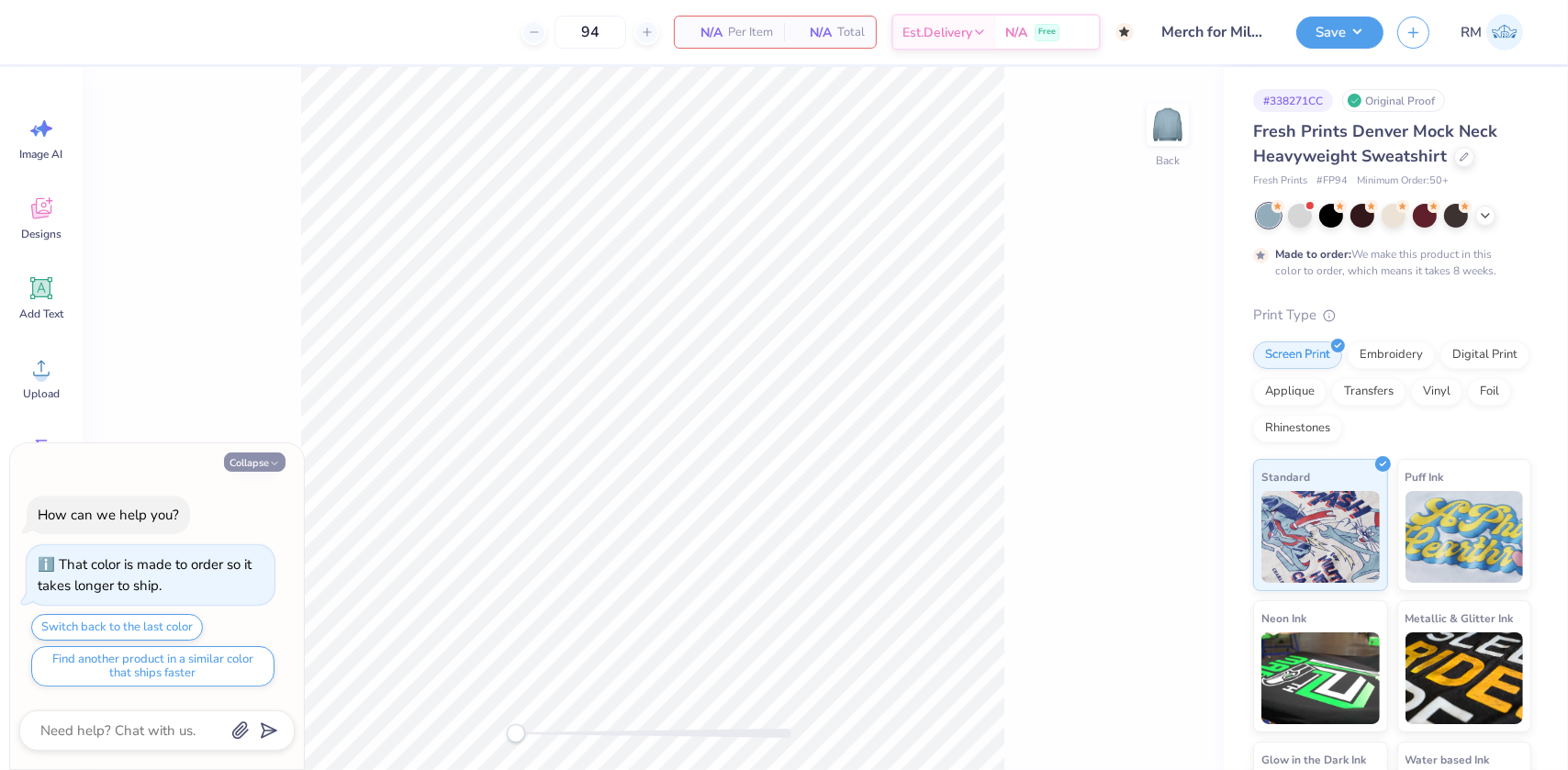
click at [230, 467] on button "Collapse" at bounding box center [254, 462] width 62 height 19
type textarea "x"
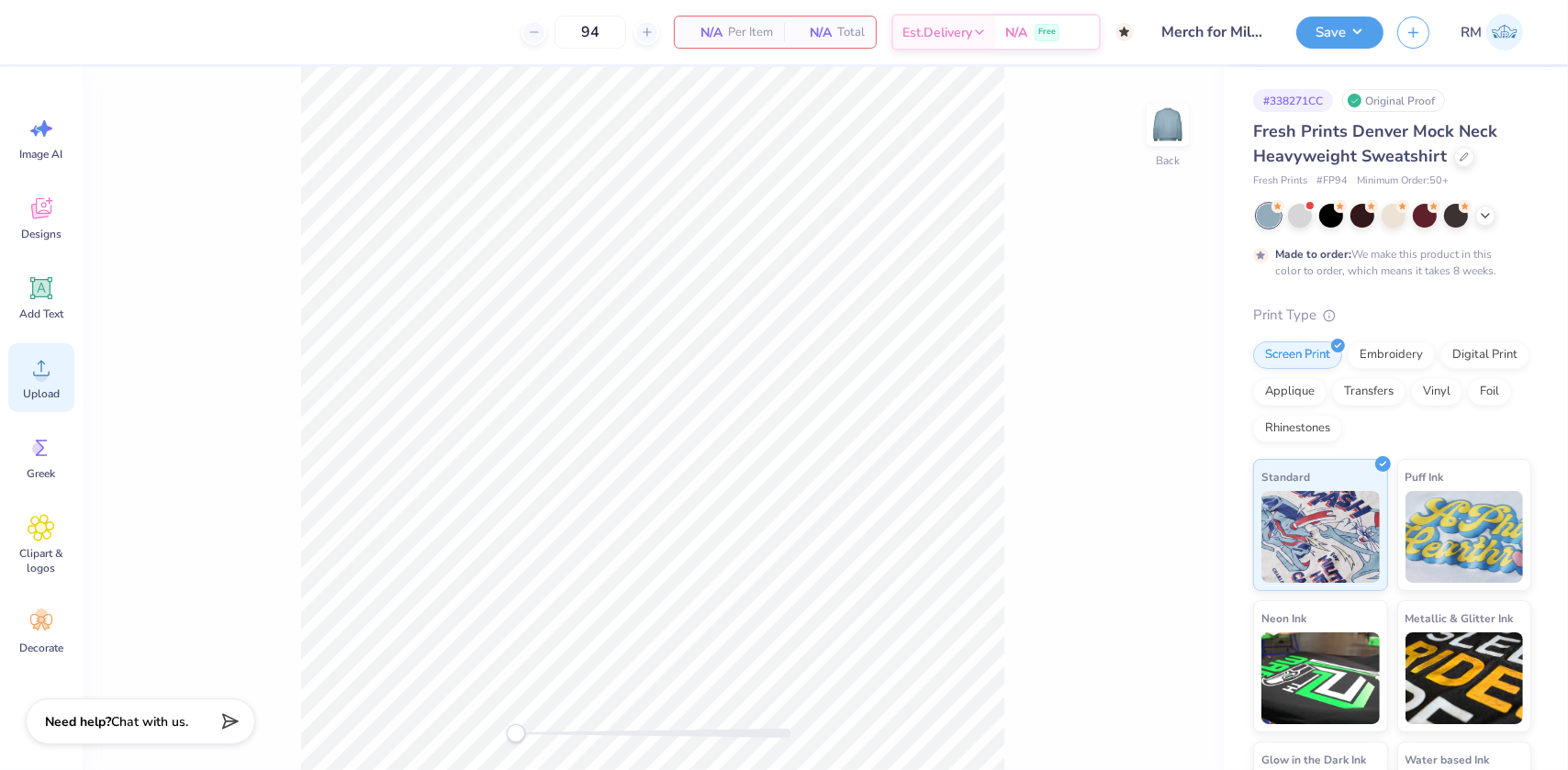
click at [54, 377] on icon at bounding box center [42, 368] width 28 height 28
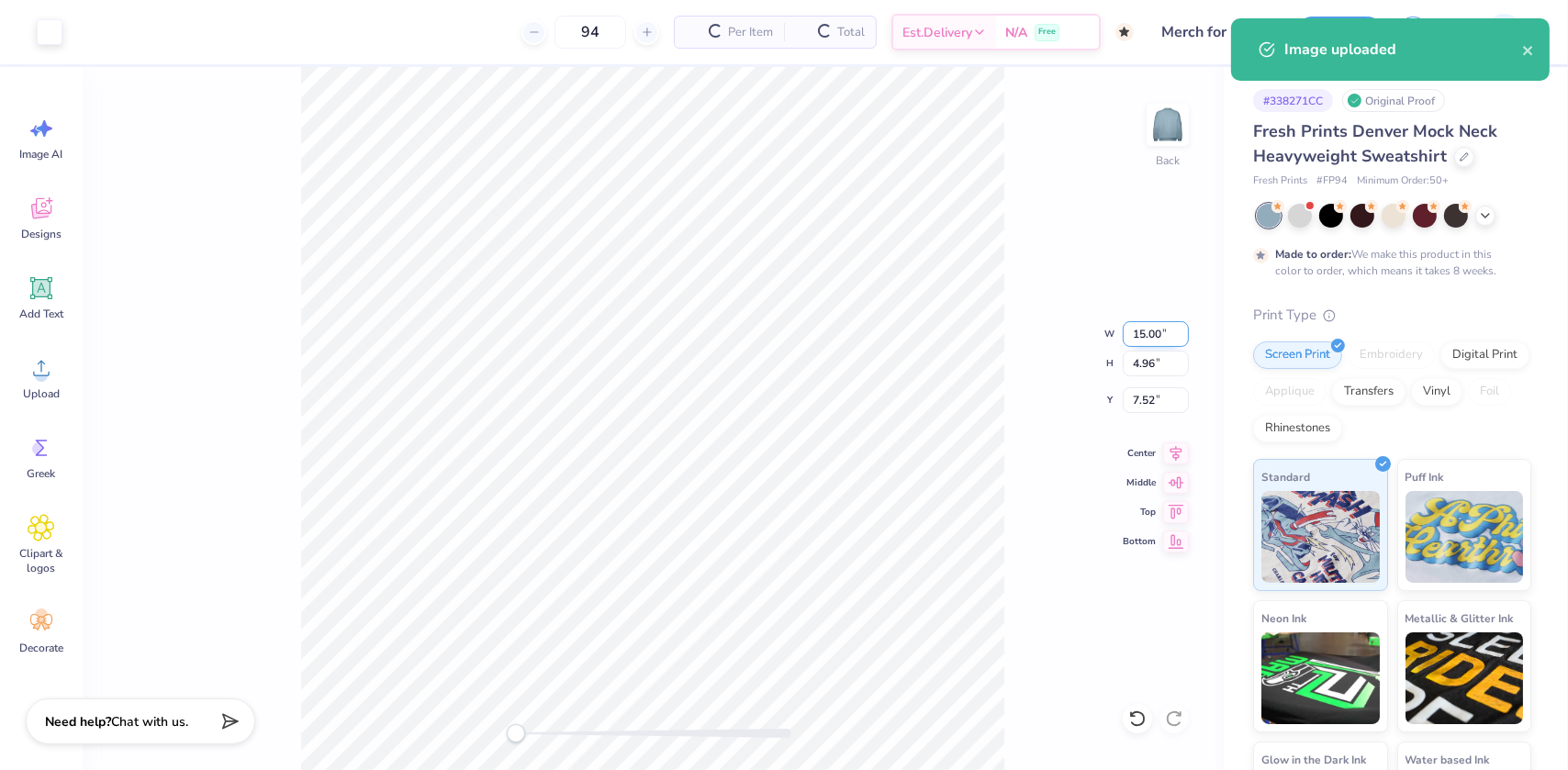
click at [1131, 334] on input "15.00" at bounding box center [1155, 335] width 66 height 26
click at [1129, 334] on input "15.00" at bounding box center [1155, 335] width 66 height 26
type input "12.5"
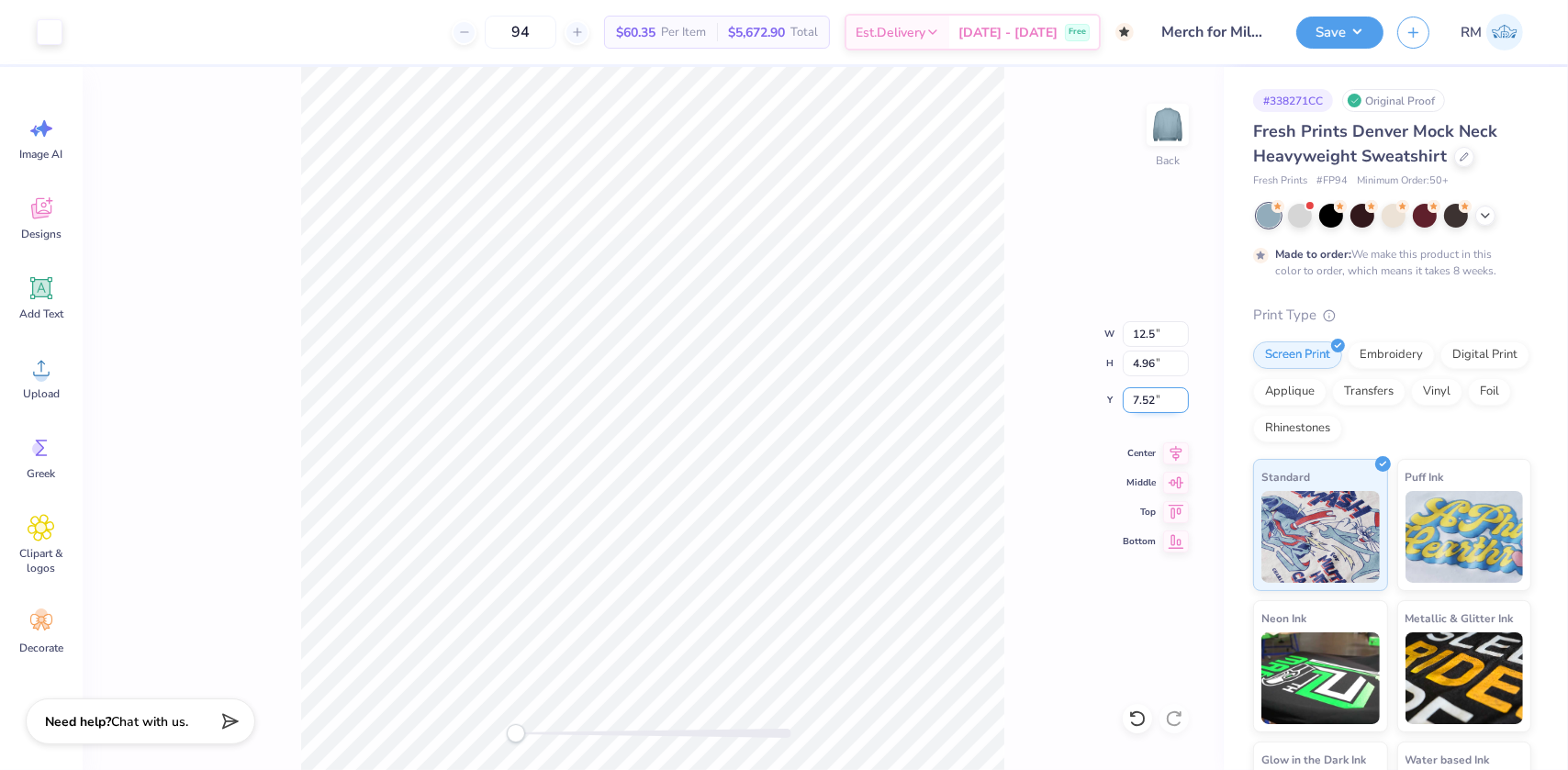
click at [1124, 397] on input "7.52" at bounding box center [1155, 400] width 66 height 26
click at [1127, 397] on input "7.52" at bounding box center [1155, 400] width 66 height 26
type input "3"
click at [1166, 441] on div "Back W 12.5 12.5 " H 4.96 4.96 " Y 3 3 " Center Middle Top Bottom" at bounding box center [653, 418] width 1141 height 703
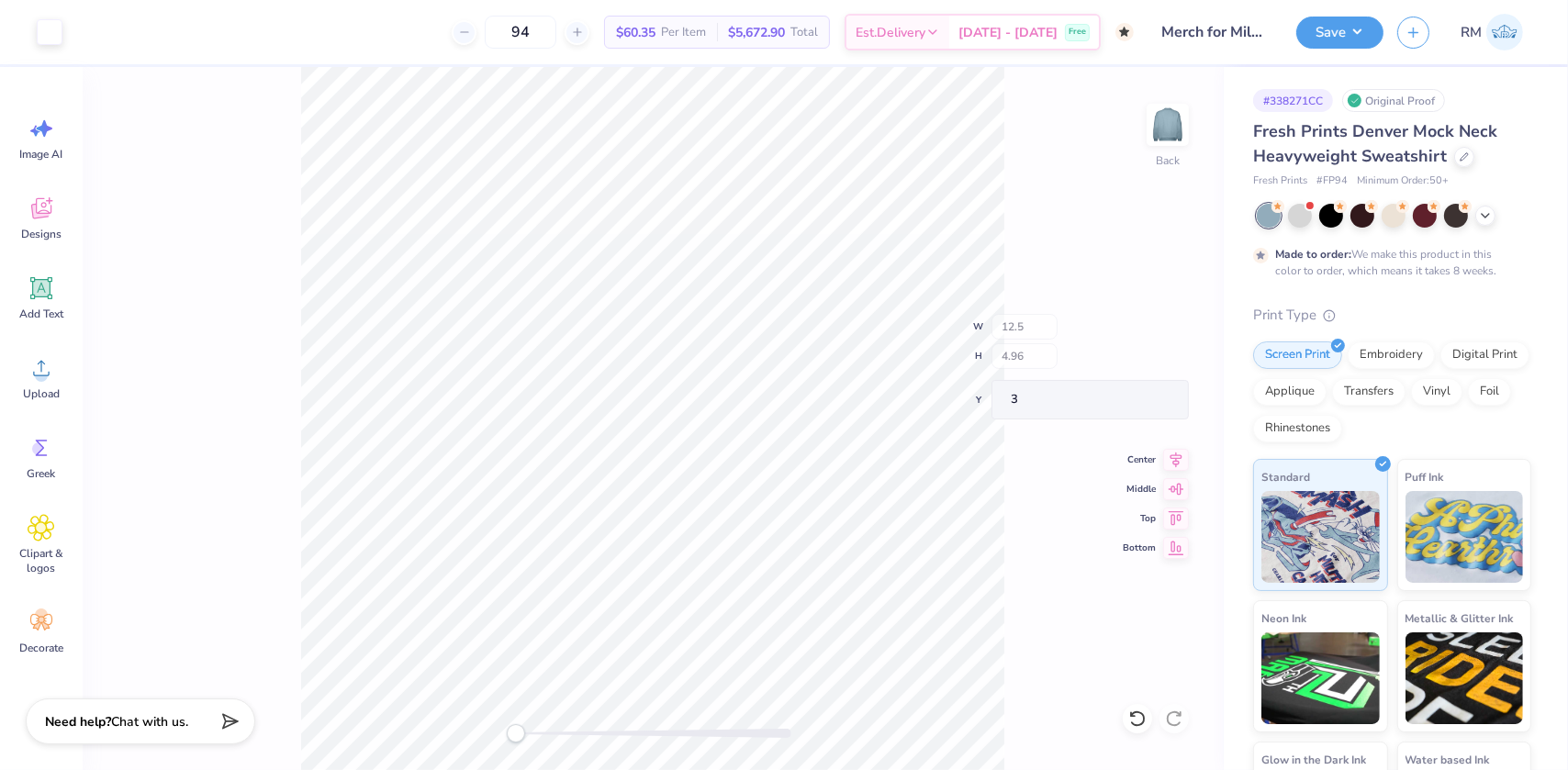
click at [1169, 444] on div "Back W 12.5 H 4.96 Y 3 Center Middle Top Bottom" at bounding box center [653, 418] width 1141 height 703
click at [1183, 452] on icon at bounding box center [1176, 451] width 26 height 22
type input "12.50"
type input "4.13"
type input "2.66"
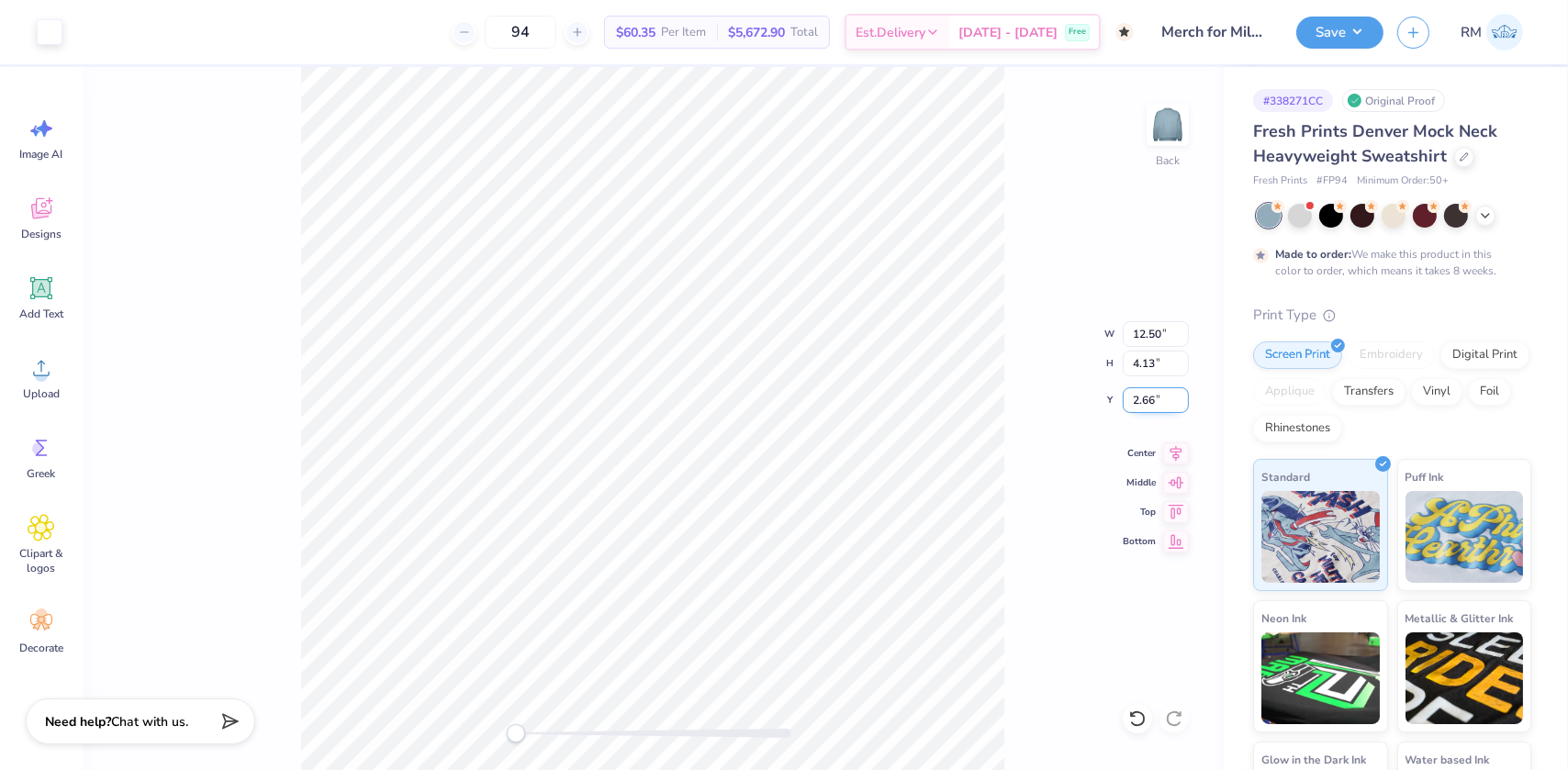
click at [1148, 400] on input "2.66" at bounding box center [1155, 400] width 66 height 26
click at [1148, 401] on input "2.66" at bounding box center [1155, 400] width 66 height 26
type input "3"
click at [1180, 447] on icon at bounding box center [1176, 451] width 26 height 22
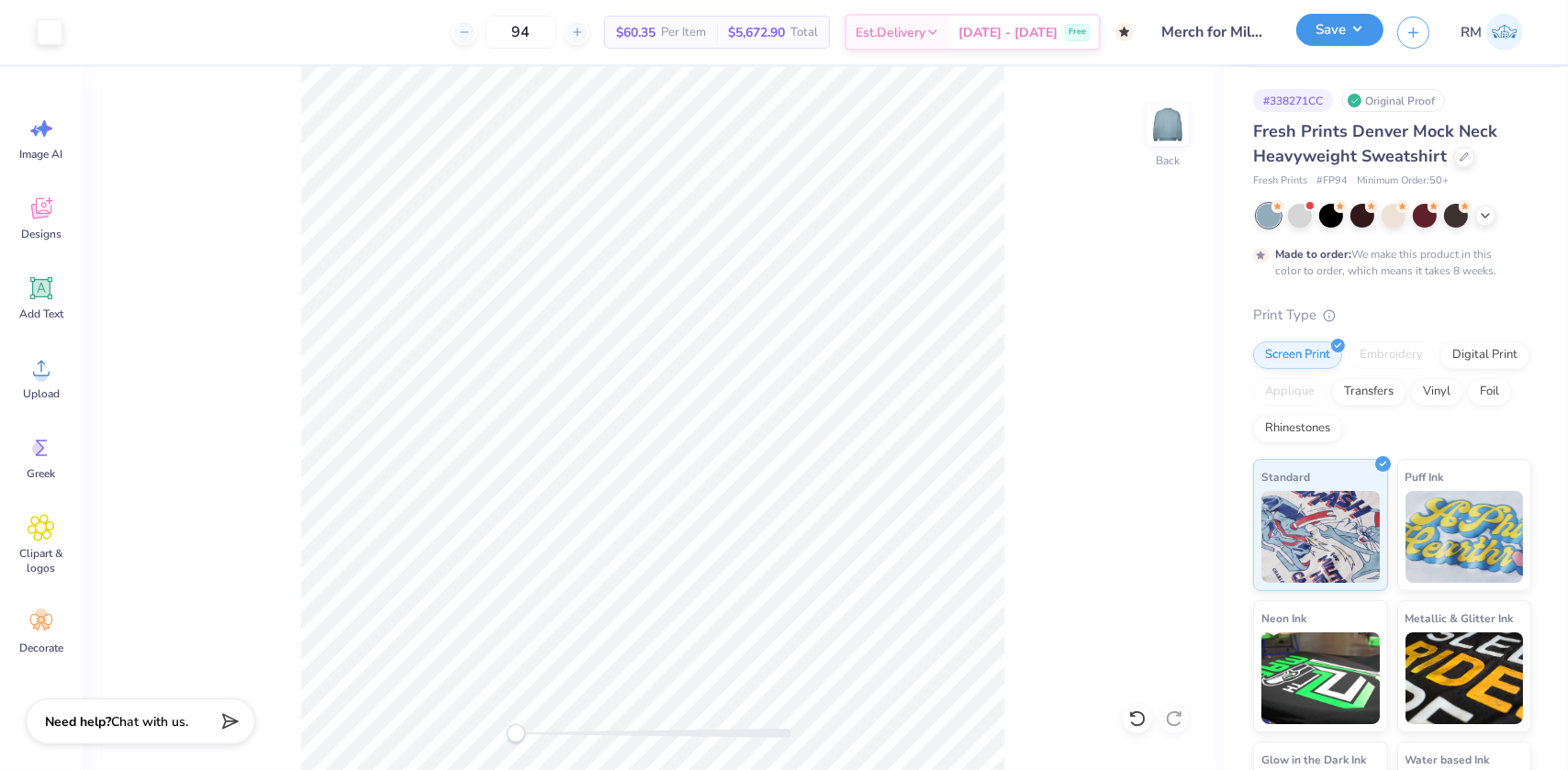
click at [1334, 25] on button "Save" at bounding box center [1340, 30] width 87 height 32
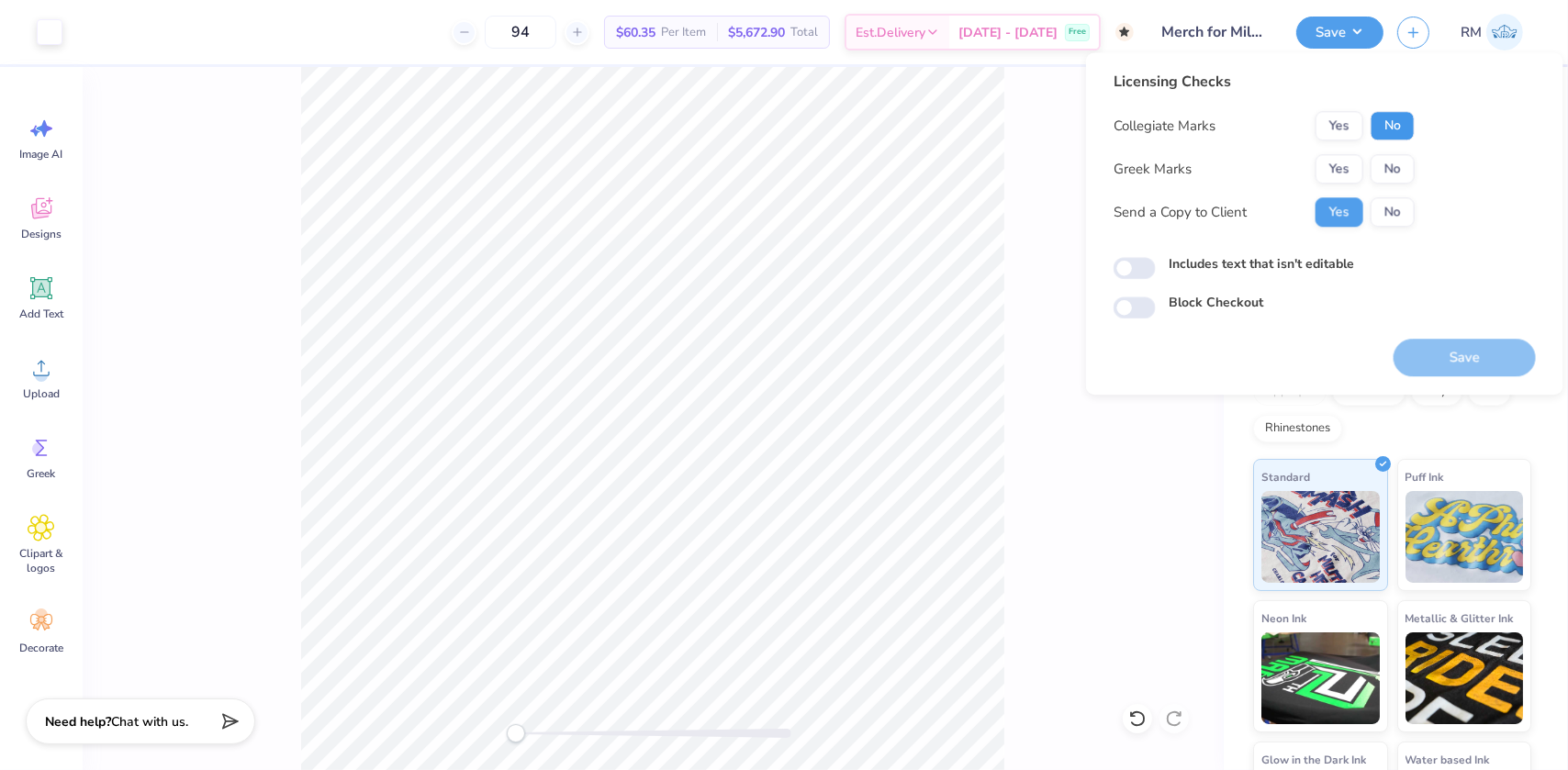
click at [1379, 121] on button "No" at bounding box center [1392, 126] width 44 height 30
click at [1385, 168] on button "No" at bounding box center [1392, 169] width 44 height 30
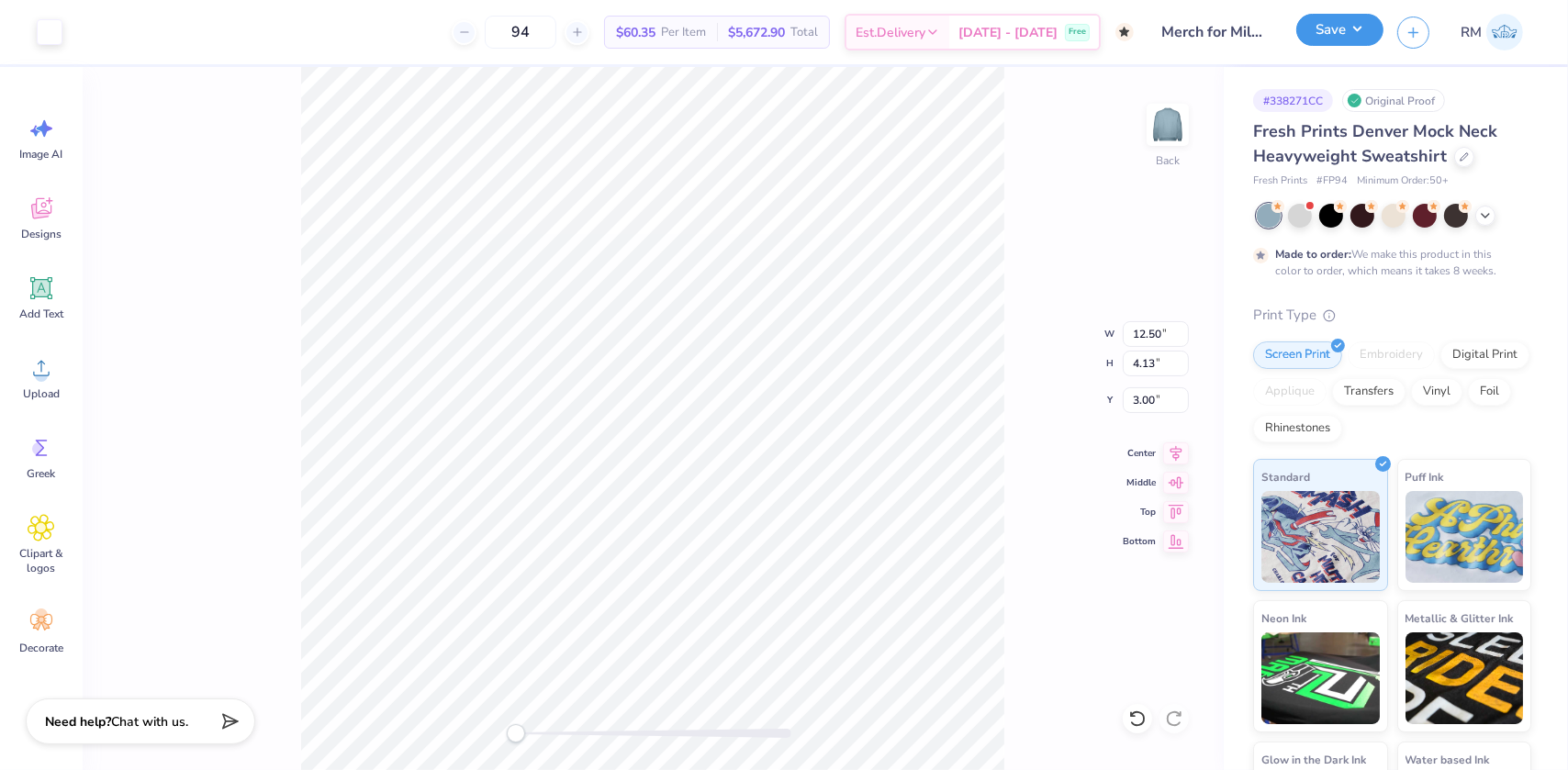
click at [1340, 32] on button "Save" at bounding box center [1340, 30] width 87 height 32
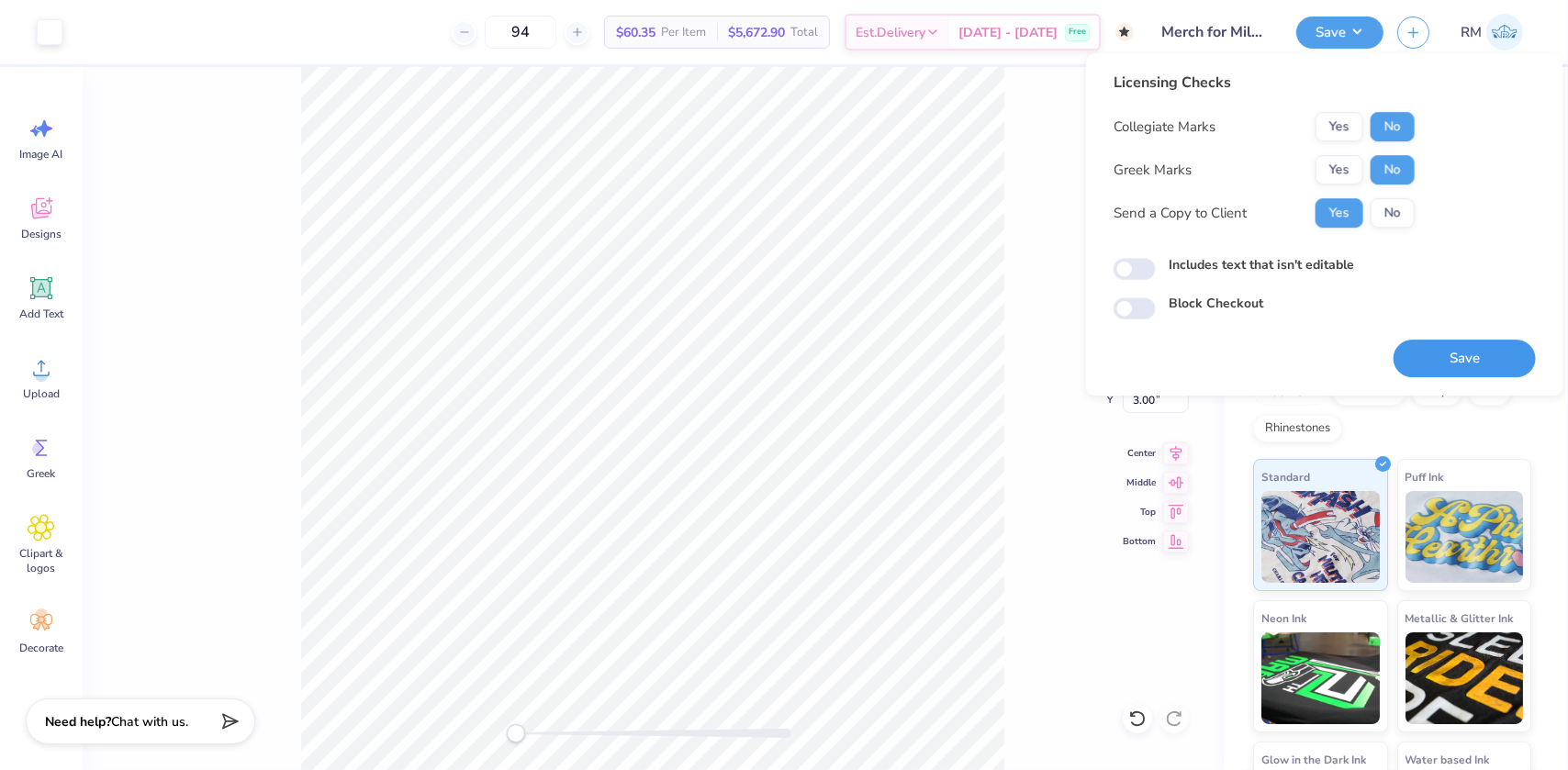
click at [1432, 358] on button "Save" at bounding box center [1464, 358] width 142 height 38
checkbox input "true"
